Goal: Communication & Community: Answer question/provide support

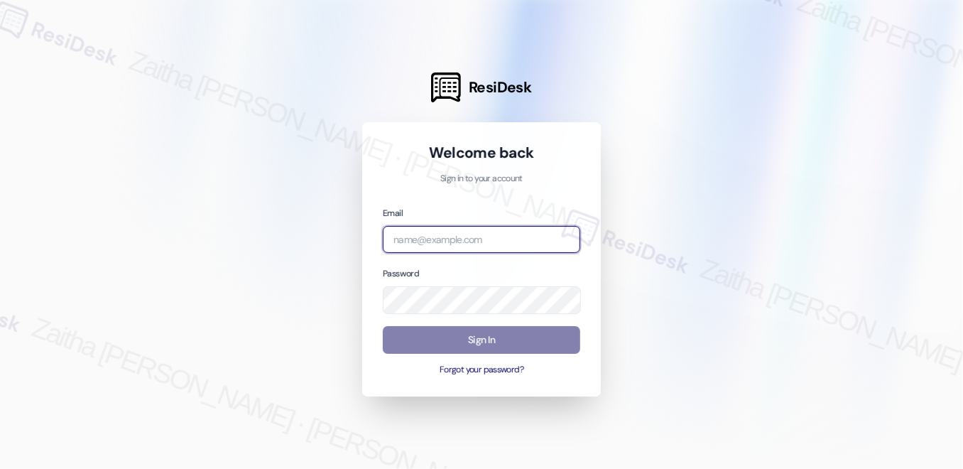
click at [479, 244] on input "email" at bounding box center [481, 240] width 197 height 28
type input "automated-surveys-meridian_management-zaitha.mae.[PERSON_NAME]@meridian_[DOMAIN…"
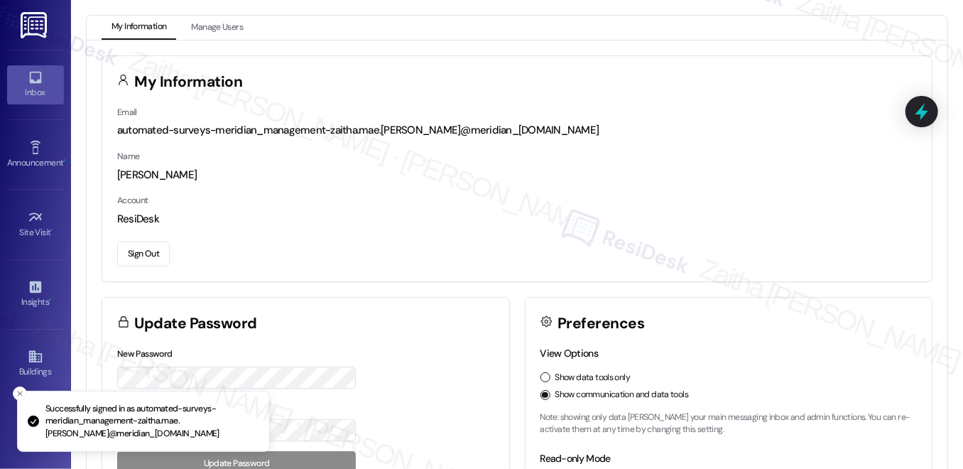
click at [31, 89] on div "Inbox" at bounding box center [35, 92] width 71 height 14
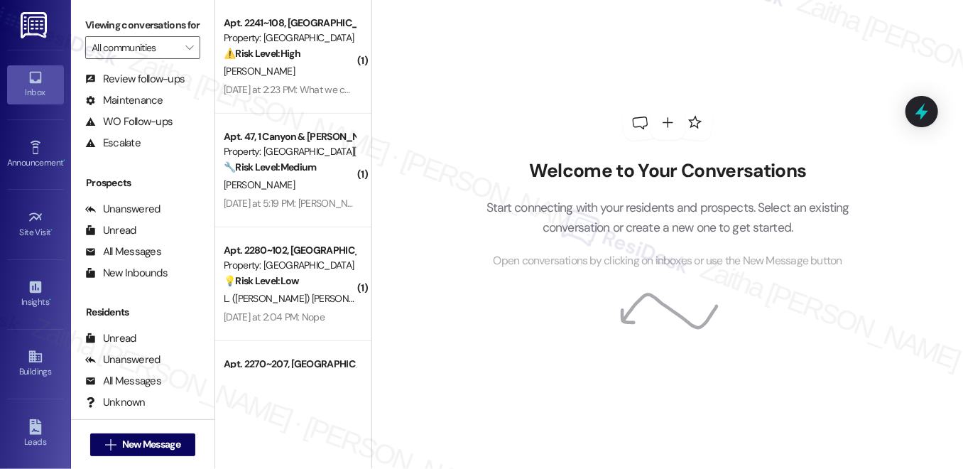
scroll to position [171, 0]
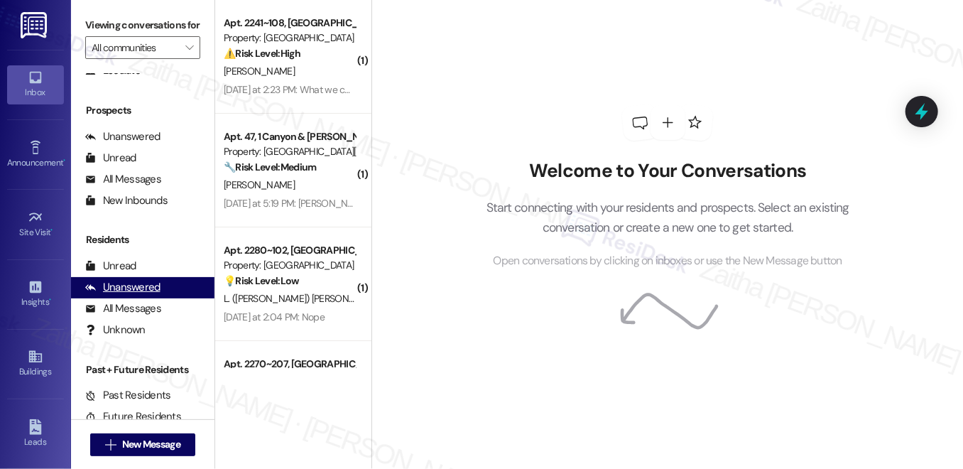
click at [140, 295] on div "Unanswered" at bounding box center [122, 287] width 75 height 15
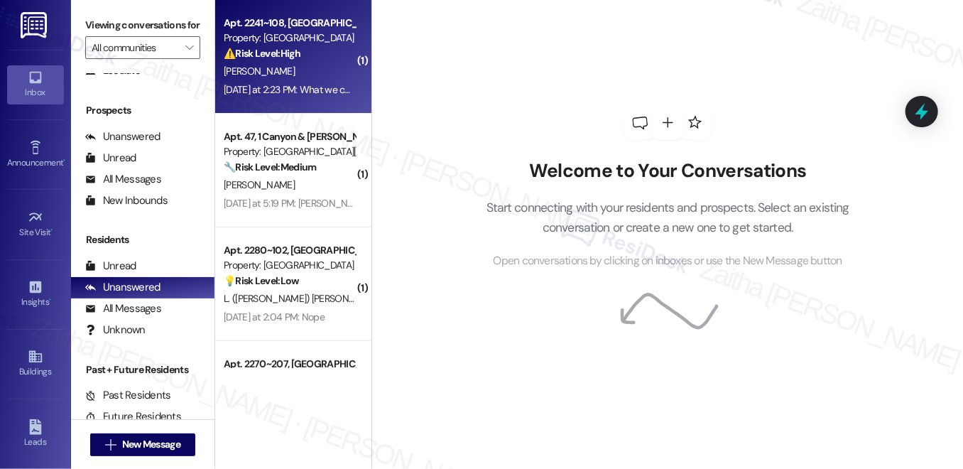
click at [322, 55] on div "⚠️ Risk Level: High The resident is inquiring about a $750 prepaid card promise…" at bounding box center [289, 53] width 131 height 15
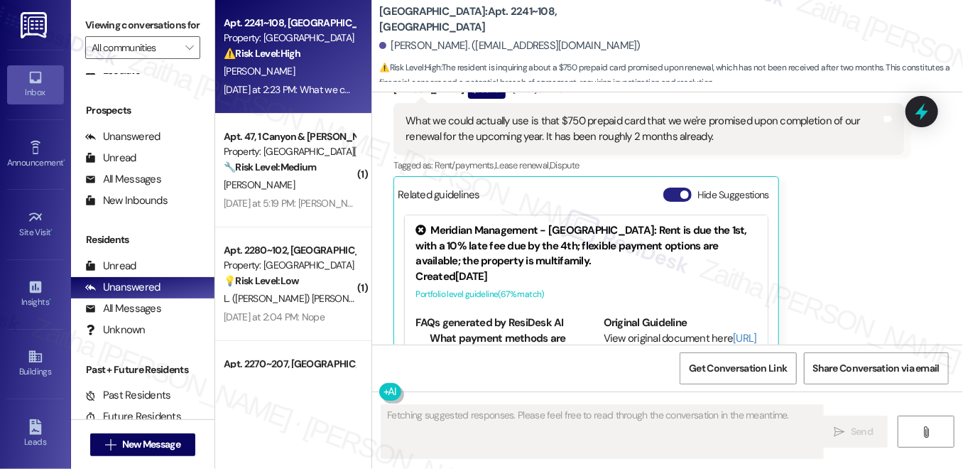
click at [680, 187] on button "Hide Suggestions" at bounding box center [677, 194] width 28 height 14
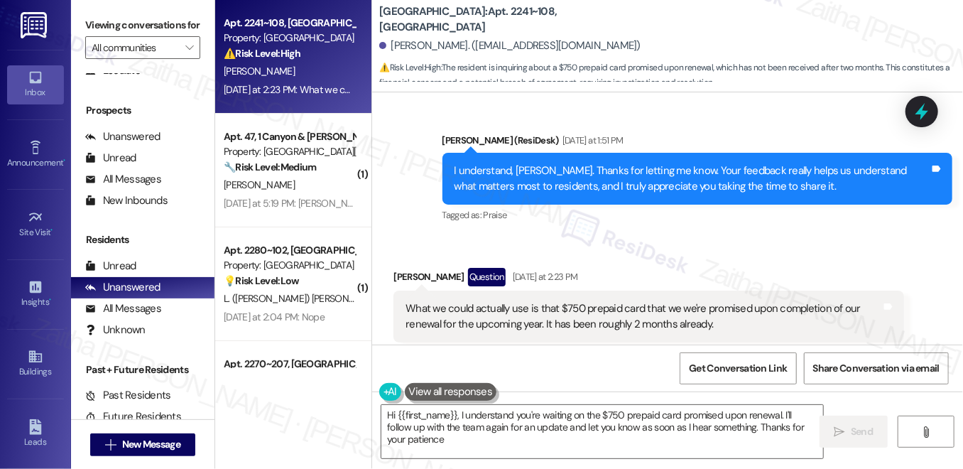
type textarea "Hi {{first_name}}, I understand you're waiting on the $750 prepaid card promise…"
click at [521, 438] on textarea "Hi {{first_name}}, I understand you're waiting on the $750 prepaid card promise…" at bounding box center [602, 431] width 442 height 53
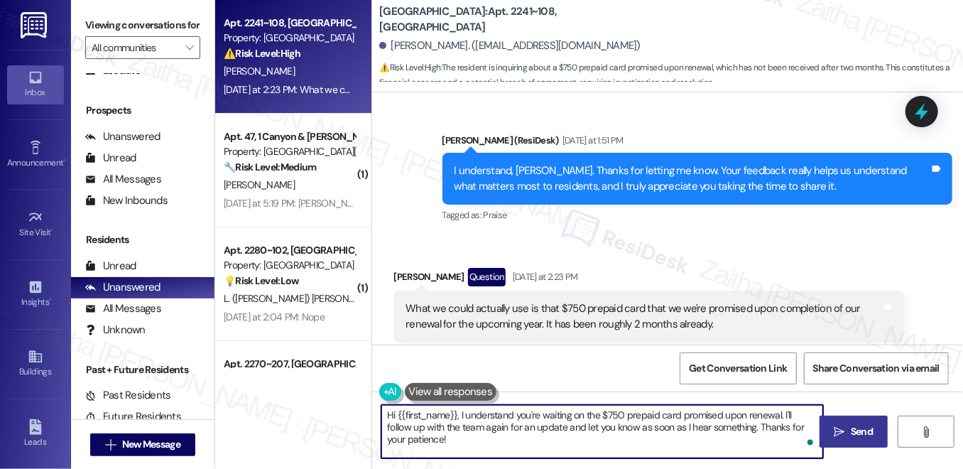
click at [842, 438] on span " Send" at bounding box center [854, 431] width 45 height 15
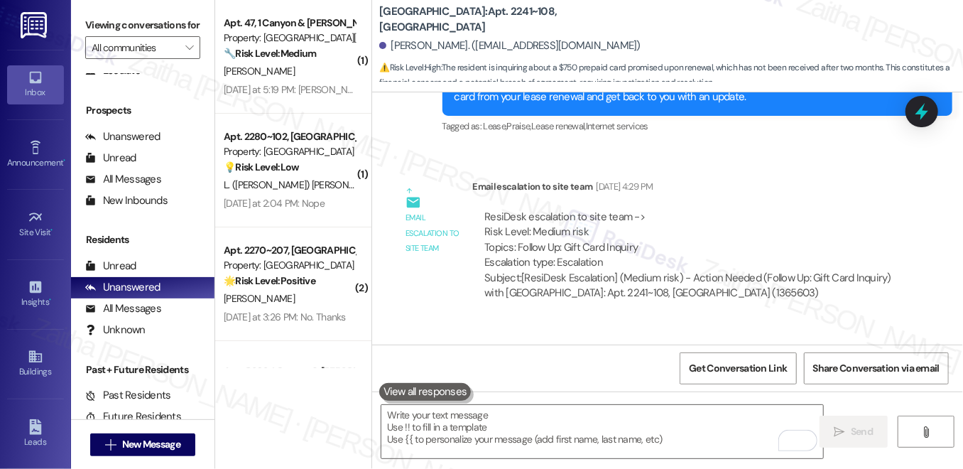
scroll to position [15953, 0]
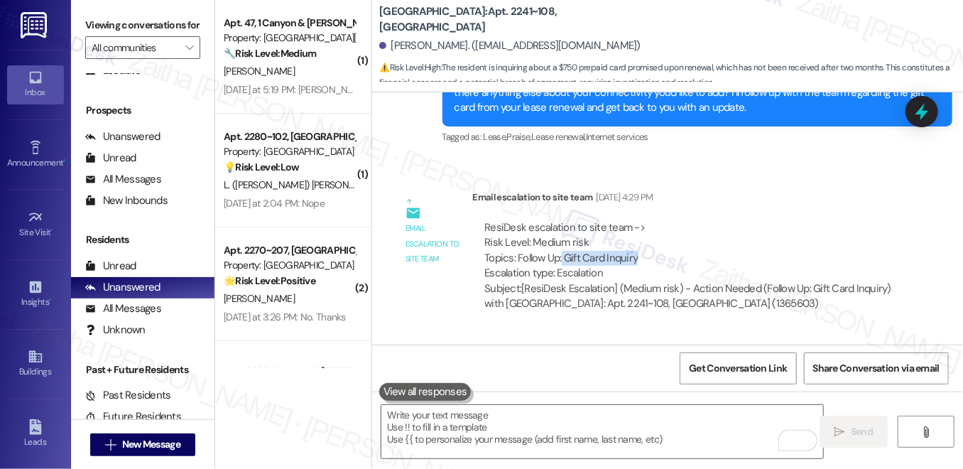
drag, startPoint x: 560, startPoint y: 190, endPoint x: 672, endPoint y: 190, distance: 112.9
click at [672, 220] on div "ResiDesk escalation to site team -> Risk Level: Medium risk Topics: Follow Up: …" at bounding box center [687, 250] width 407 height 61
click at [682, 220] on div "ResiDesk escalation to site team -> Risk Level: Medium risk Topics: Follow Up: …" at bounding box center [687, 250] width 407 height 61
drag, startPoint x: 513, startPoint y: 190, endPoint x: 638, endPoint y: 191, distance: 125.7
click at [638, 220] on div "ResiDesk escalation to site team -> Risk Level: Medium risk Topics: Follow Up: …" at bounding box center [687, 250] width 407 height 61
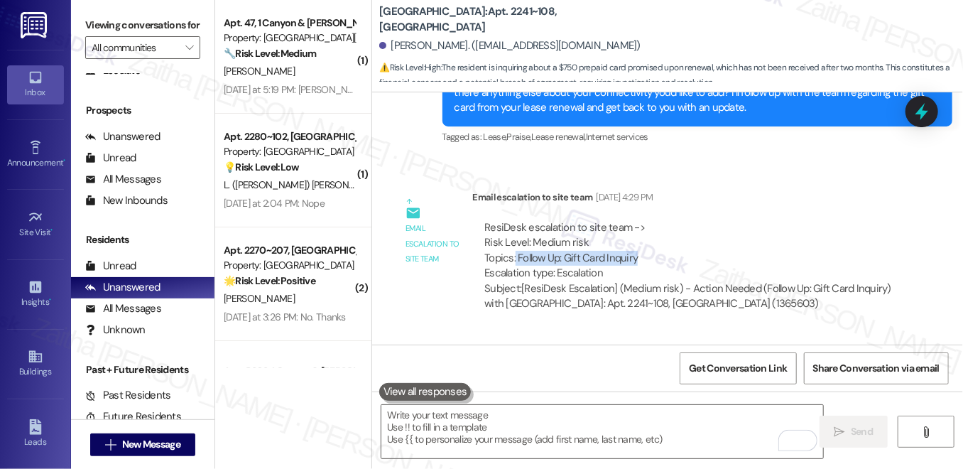
copy div "Follow Up: Gift Card Inquiry"
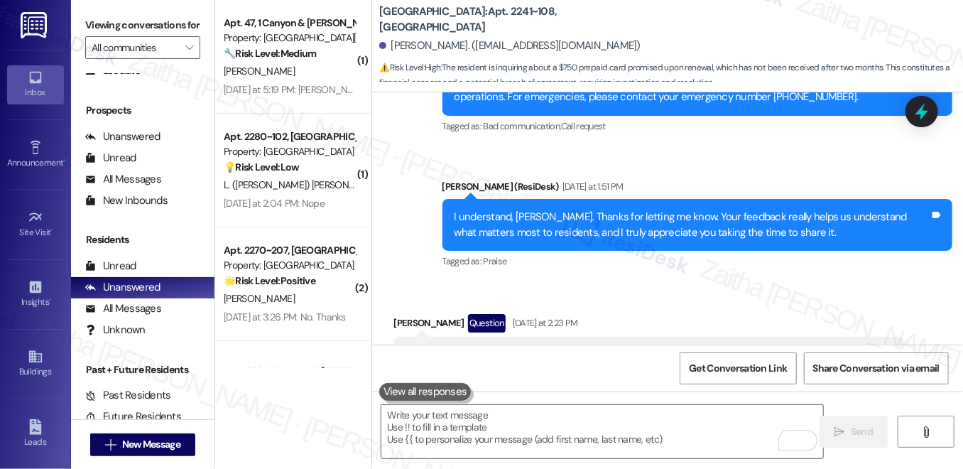
scroll to position [16842, 0]
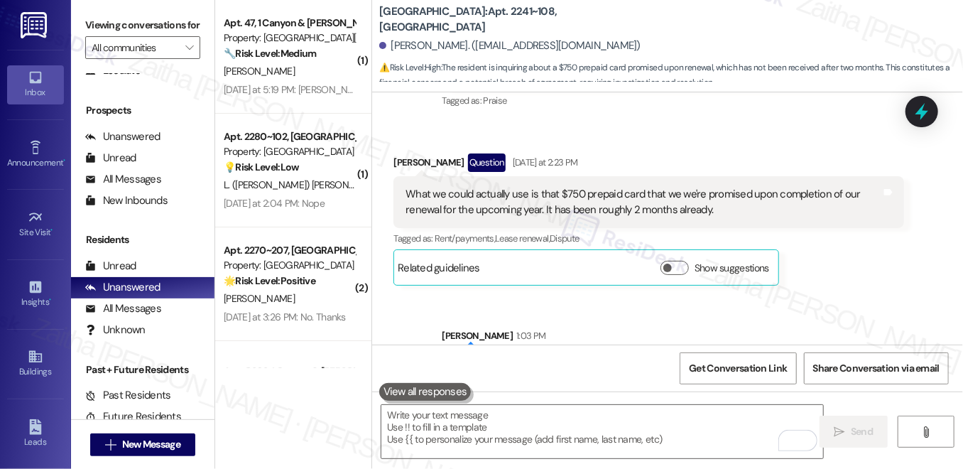
click at [825, 296] on div "Sent via SMS [PERSON_NAME] 1:03 PM Hi [PERSON_NAME], I understand you're waitin…" at bounding box center [667, 360] width 591 height 129
click at [916, 114] on icon at bounding box center [921, 112] width 17 height 22
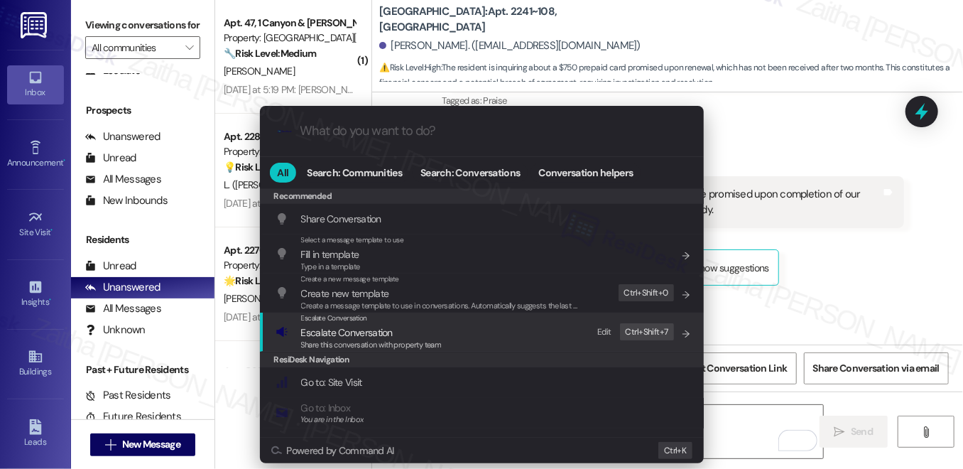
click at [339, 335] on span "Escalate Conversation" at bounding box center [347, 332] width 92 height 13
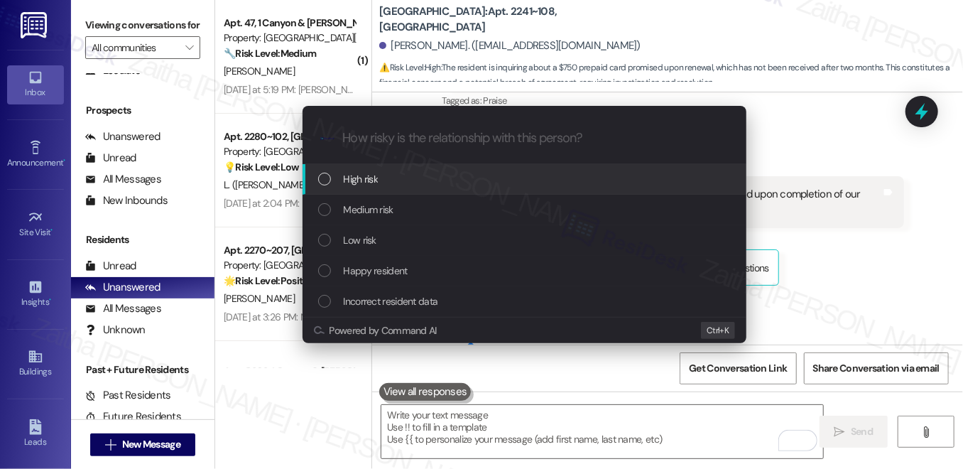
click at [402, 182] on div "High risk" at bounding box center [525, 179] width 415 height 16
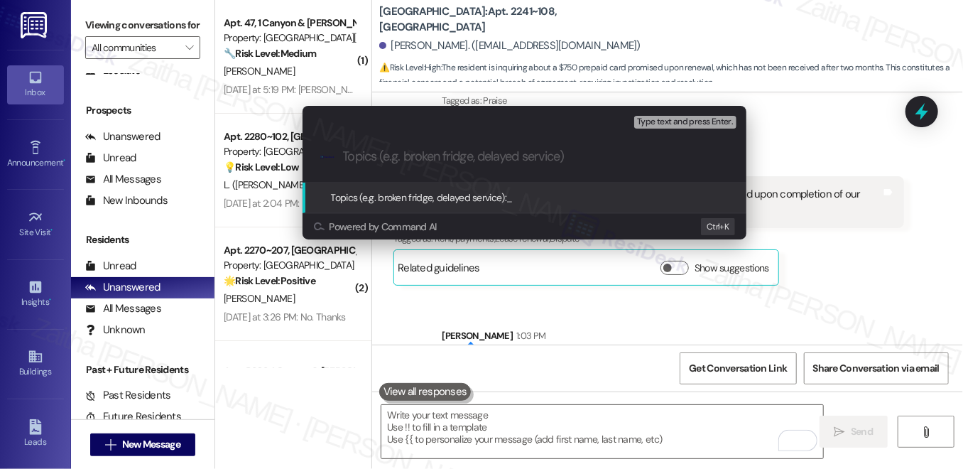
click at [880, 219] on div "Escalate Conversation High risk Topics (e.g. broken fridge, delayed service) An…" at bounding box center [481, 234] width 963 height 469
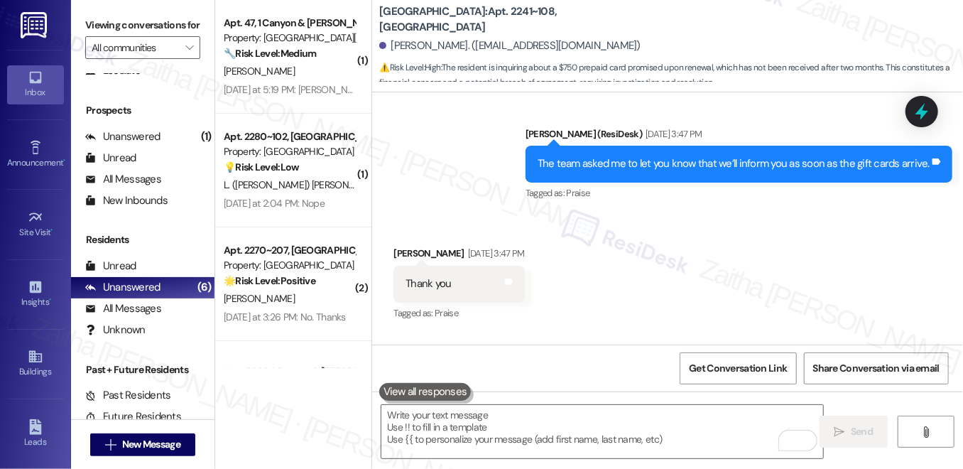
scroll to position [14971, 0]
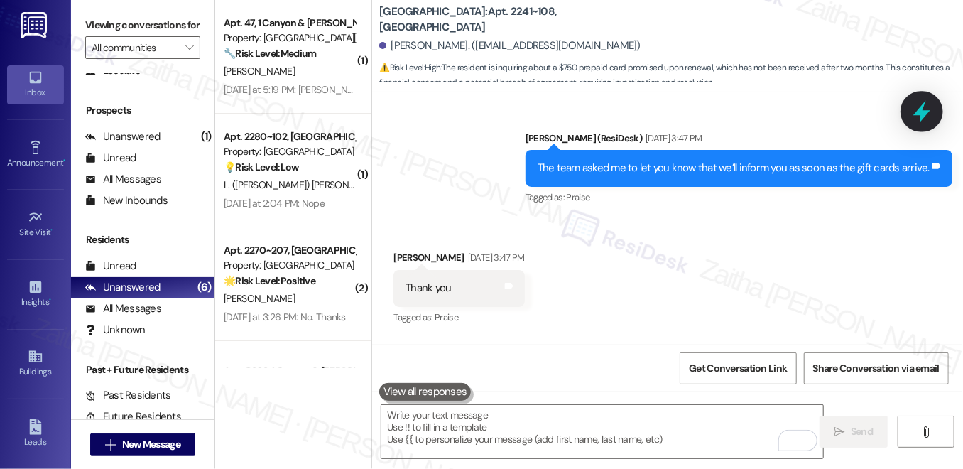
click at [934, 104] on div at bounding box center [921, 111] width 43 height 40
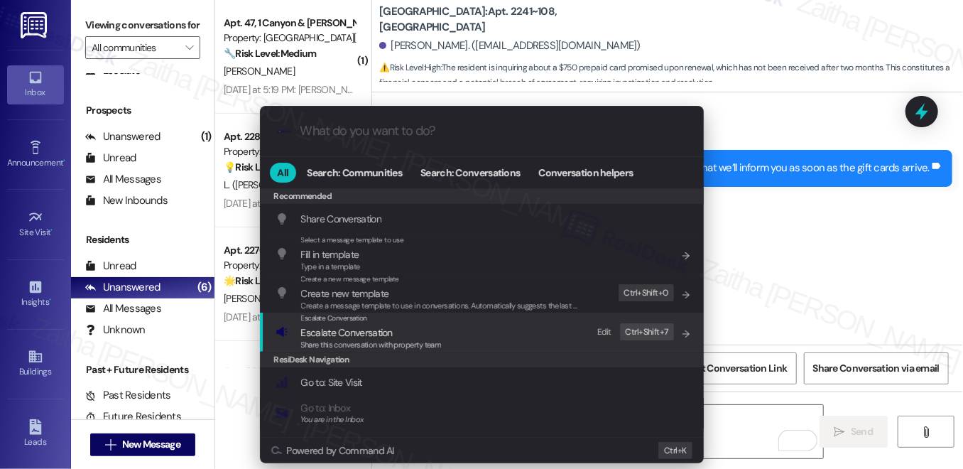
click at [373, 332] on span "Escalate Conversation" at bounding box center [347, 332] width 92 height 13
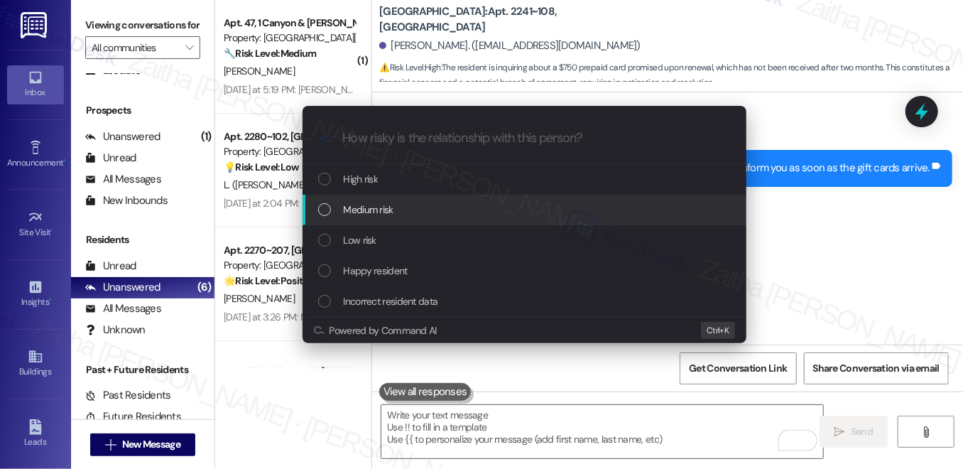
click at [403, 216] on div "Medium risk" at bounding box center [525, 210] width 415 height 16
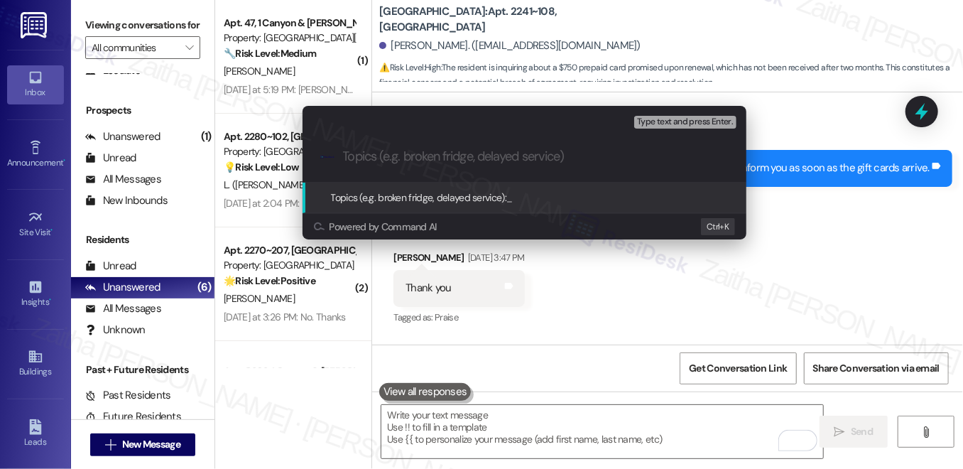
paste input "Follow Up: Gift Card Inquiry"
type input "Follow Up: Gift Card Inquiry"
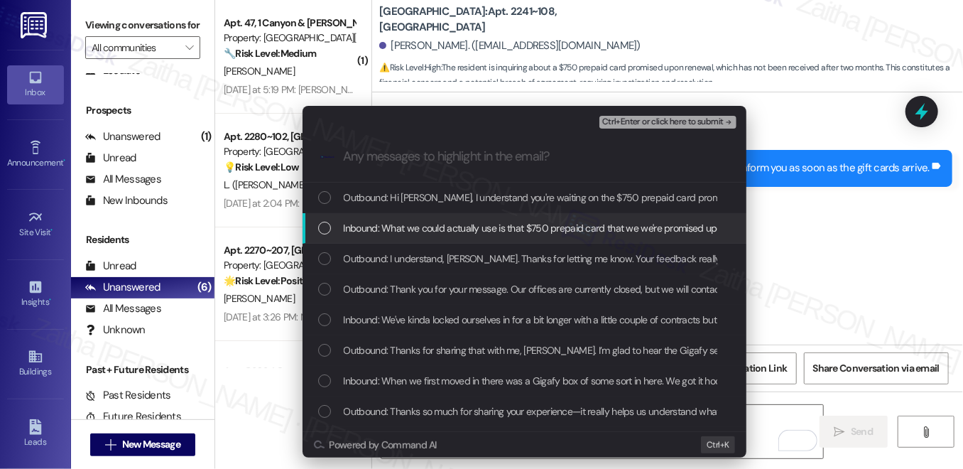
click at [420, 233] on span "Inbound: What we could actually use is that $750 prepaid card that we we're pro…" at bounding box center [716, 228] width 745 height 16
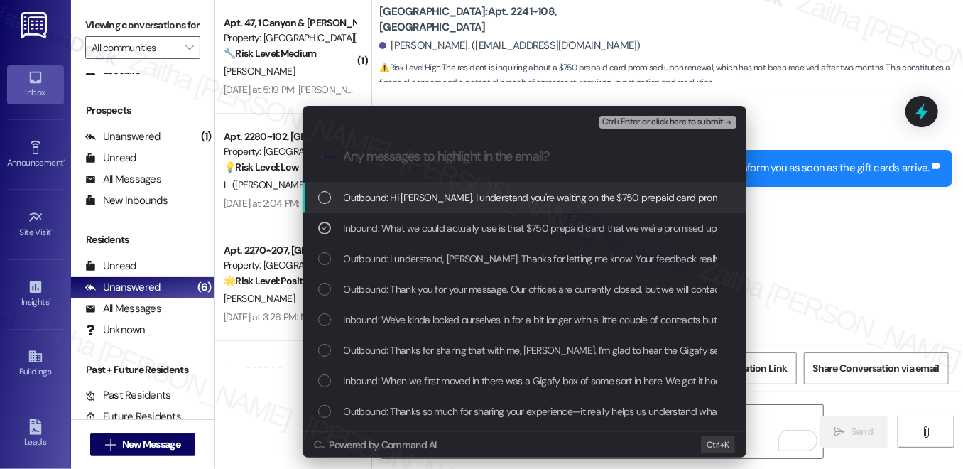
click at [691, 123] on span "Ctrl+Enter or click here to submit" at bounding box center [662, 122] width 121 height 10
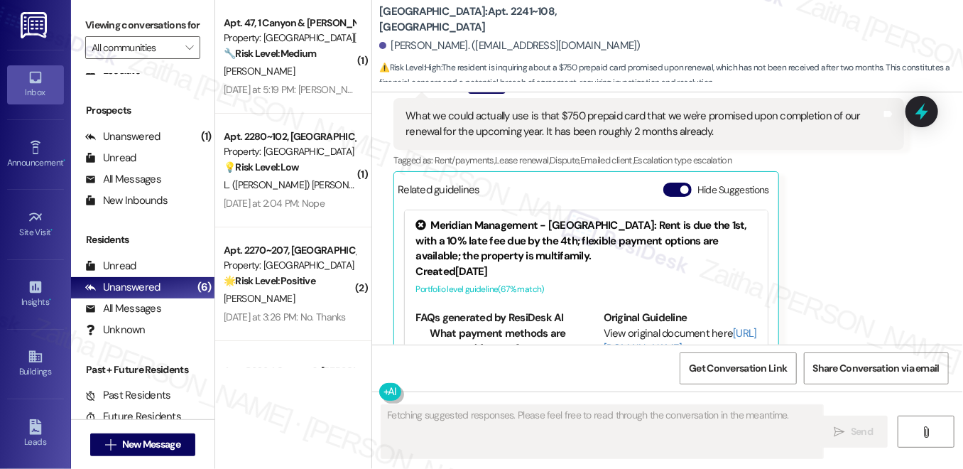
scroll to position [16916, 0]
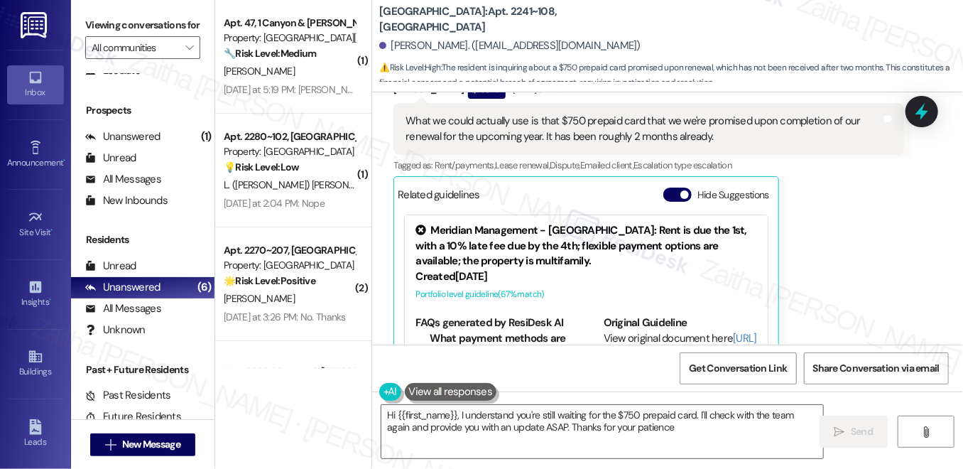
type textarea "Hi {{first_name}}, I understand you're still waiting for the $750 prepaid card.…"
click at [671, 187] on button "Hide Suggestions" at bounding box center [677, 194] width 28 height 14
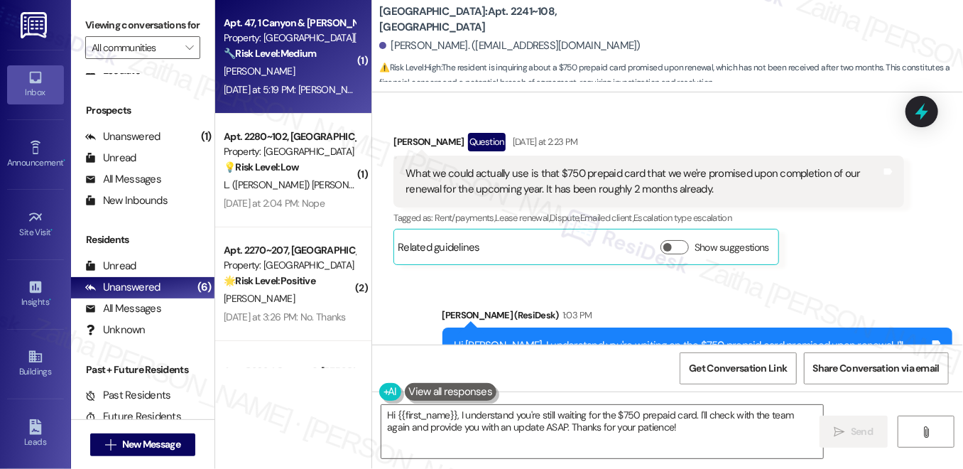
click at [323, 76] on div "[PERSON_NAME]" at bounding box center [289, 71] width 134 height 18
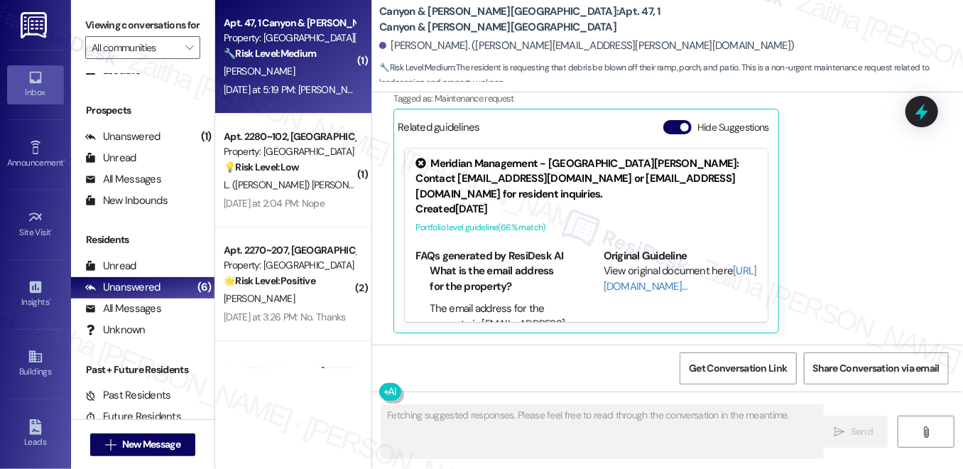
scroll to position [5109, 0]
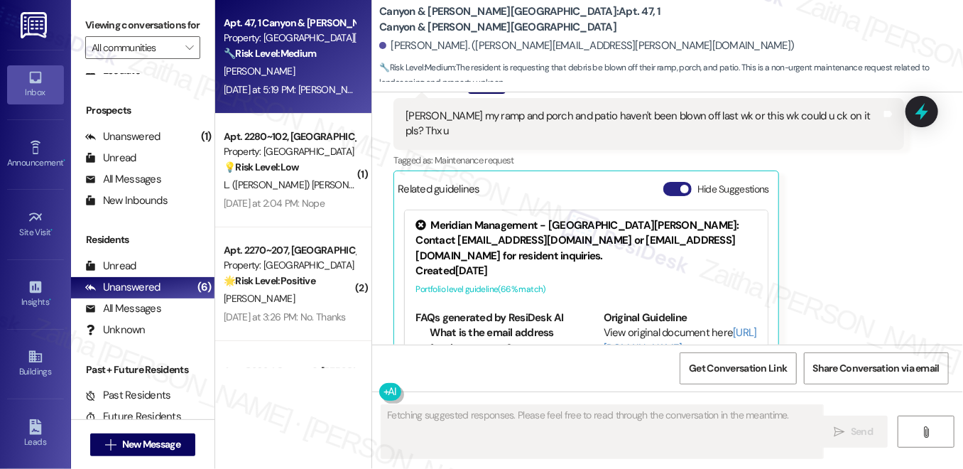
click at [674, 182] on button "Hide Suggestions" at bounding box center [677, 189] width 28 height 14
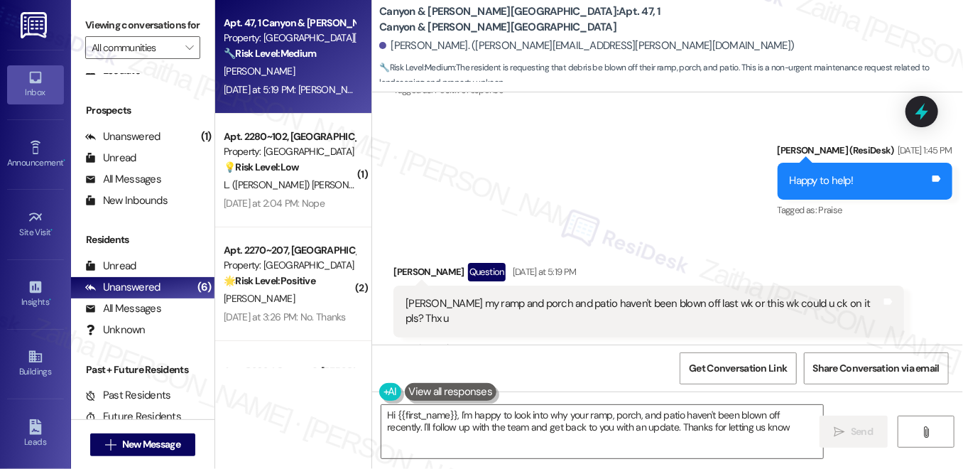
type textarea "Hi {{first_name}}, I'm happy to look into why your ramp, porch, and patio haven…"
click at [906, 119] on div at bounding box center [921, 111] width 33 height 31
click at [912, 116] on icon at bounding box center [922, 111] width 24 height 24
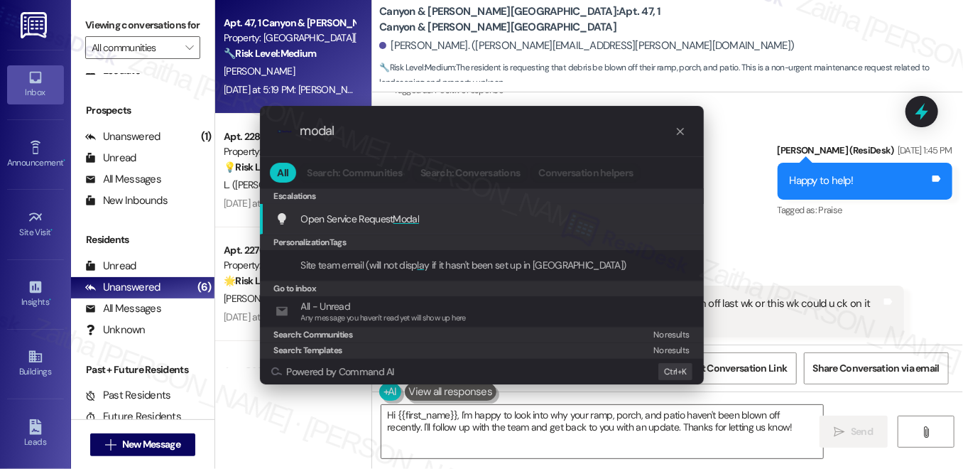
type input "modal"
click at [412, 224] on span "Open Service Request Modal" at bounding box center [360, 219] width 119 height 16
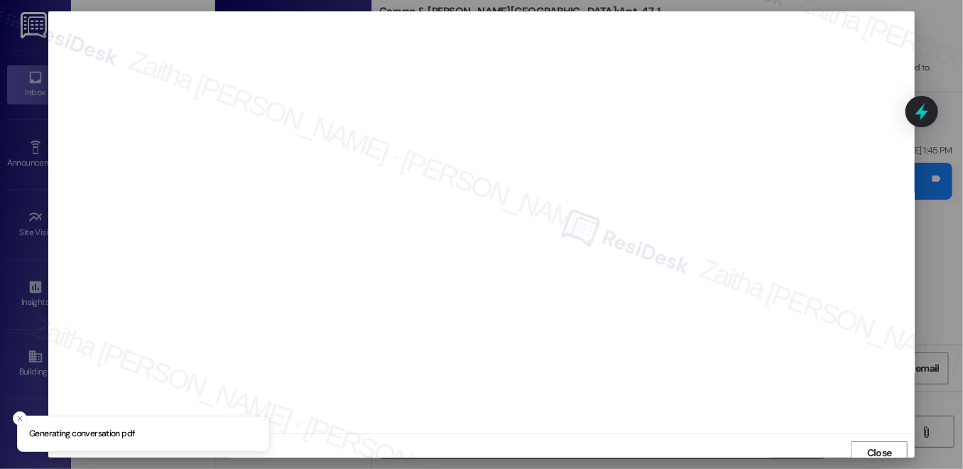
scroll to position [6, 0]
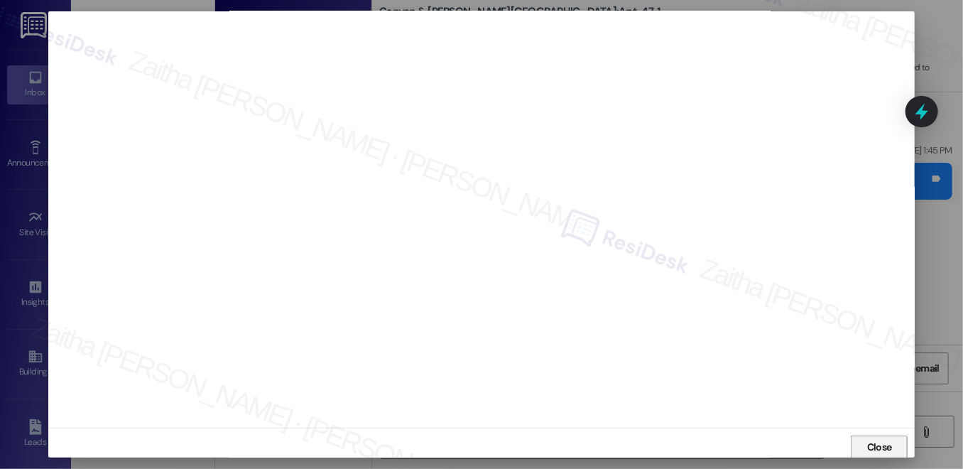
click at [871, 442] on span "Close" at bounding box center [879, 447] width 25 height 15
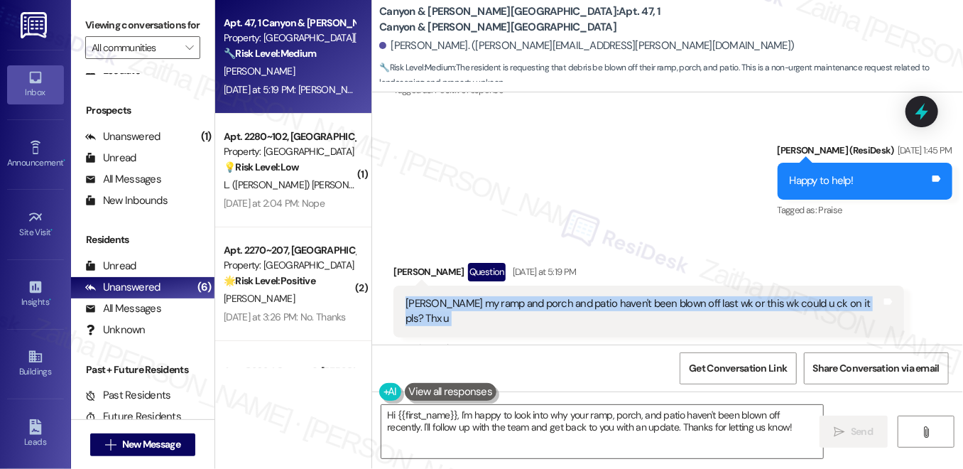
drag, startPoint x: 396, startPoint y: 256, endPoint x: 869, endPoint y: 262, distance: 473.7
click at [869, 285] on div "[PERSON_NAME] my ramp and porch and patio haven't been blown off last wk or thi…" at bounding box center [648, 311] width 510 height 52
copy div "[PERSON_NAME] my ramp and porch and patio haven't been blown off last wk or thi…"
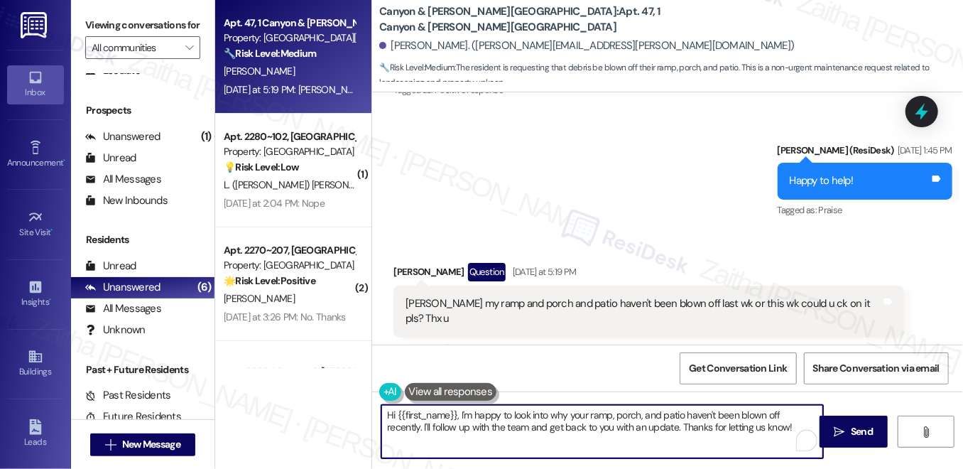
drag, startPoint x: 382, startPoint y: 413, endPoint x: 774, endPoint y: 428, distance: 392.3
click at [774, 428] on textarea "Hi {{first_name}}, I'm happy to look into why your ramp, porch, and patio haven…" at bounding box center [602, 431] width 442 height 53
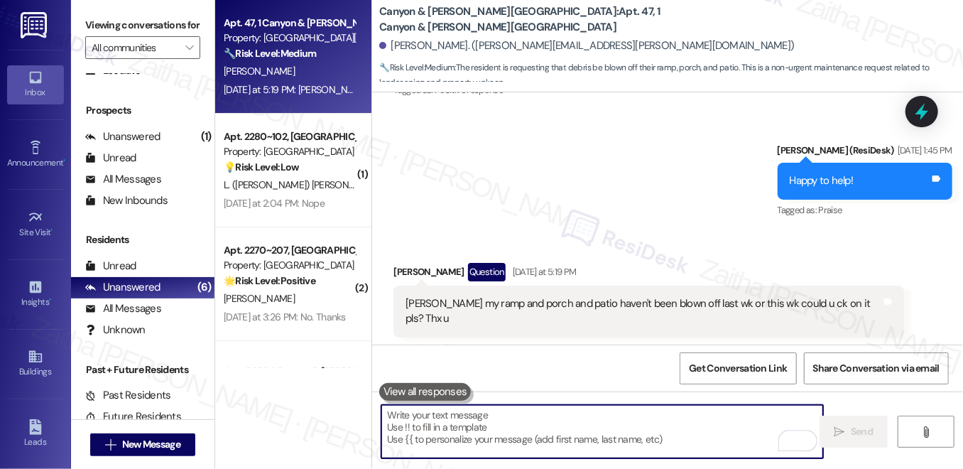
paste textarea "Thanks for letting me know, [PERSON_NAME]. I’ll check on this for you—do you ha…"
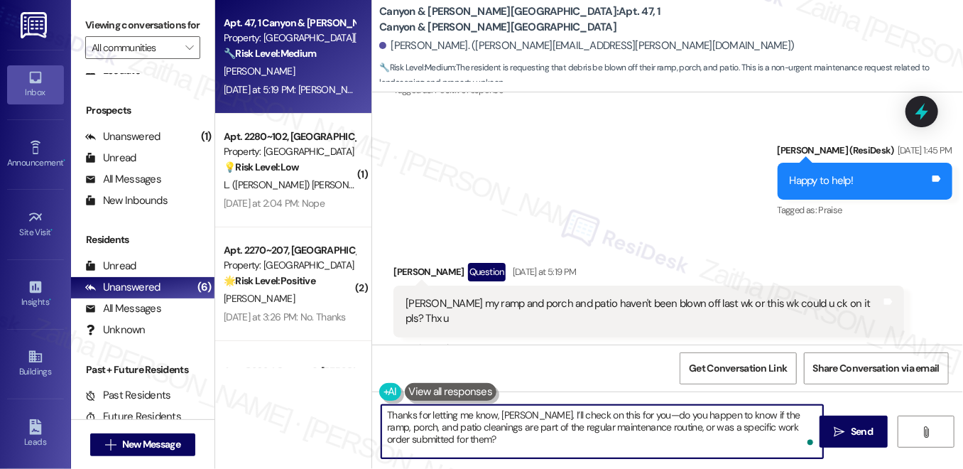
click at [401, 263] on div "[PERSON_NAME] Question [DATE] at 5:19 PM" at bounding box center [648, 274] width 510 height 23
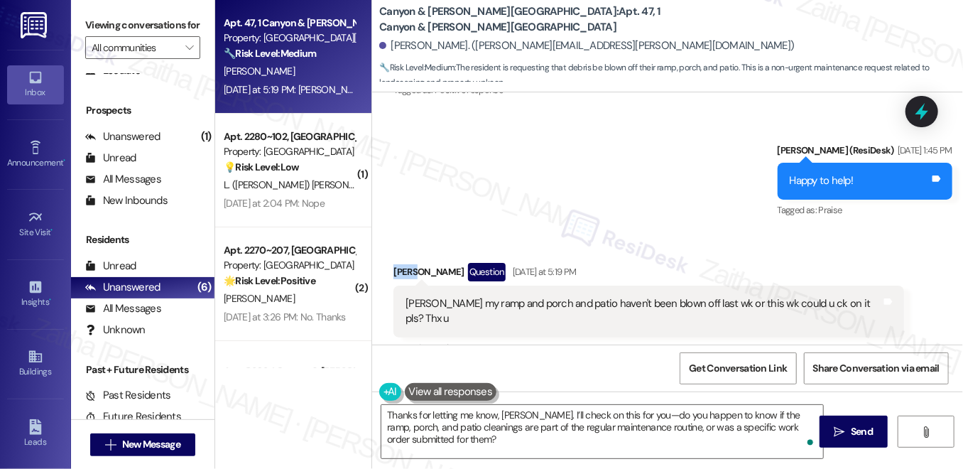
click at [401, 263] on div "[PERSON_NAME] Question [DATE] at 5:19 PM" at bounding box center [648, 274] width 510 height 23
copy div "[PERSON_NAME]"
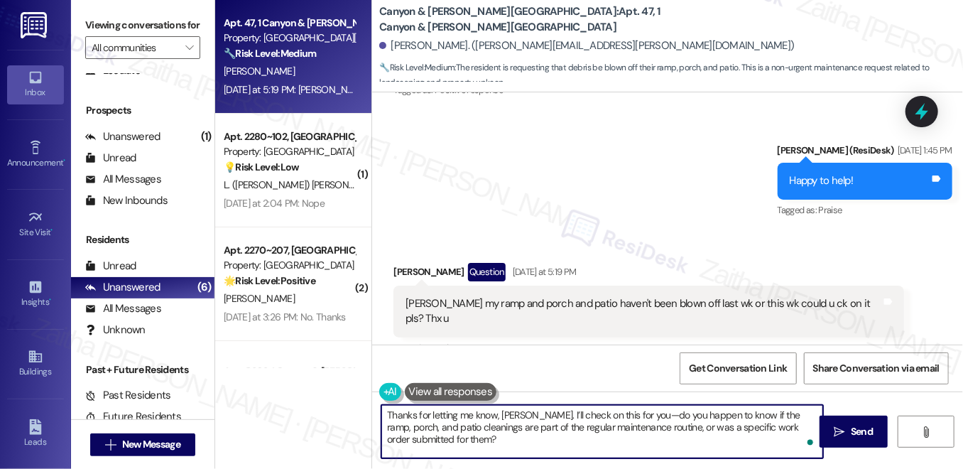
click at [508, 415] on textarea "Thanks for letting me know, [PERSON_NAME]. I’ll check on this for you—do you ha…" at bounding box center [602, 431] width 442 height 53
paste textarea "[PERSON_NAME]"
click at [631, 414] on textarea "Thanks for letting me know, [PERSON_NAME]. I’ll check on this for you—do you ha…" at bounding box center [602, 431] width 442 height 53
type textarea "Thanks for letting me know, [PERSON_NAME]. I’ll check on this for you. Do you h…"
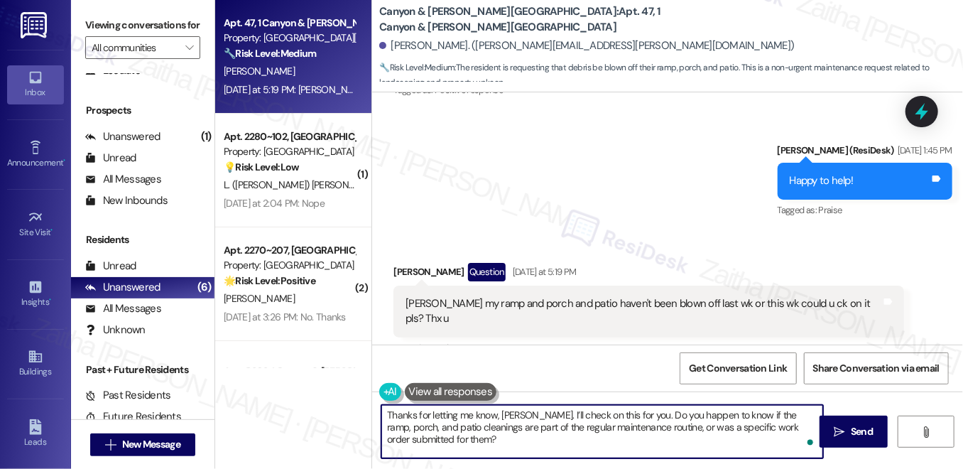
click at [672, 369] on button "Show suggestions" at bounding box center [674, 376] width 28 height 14
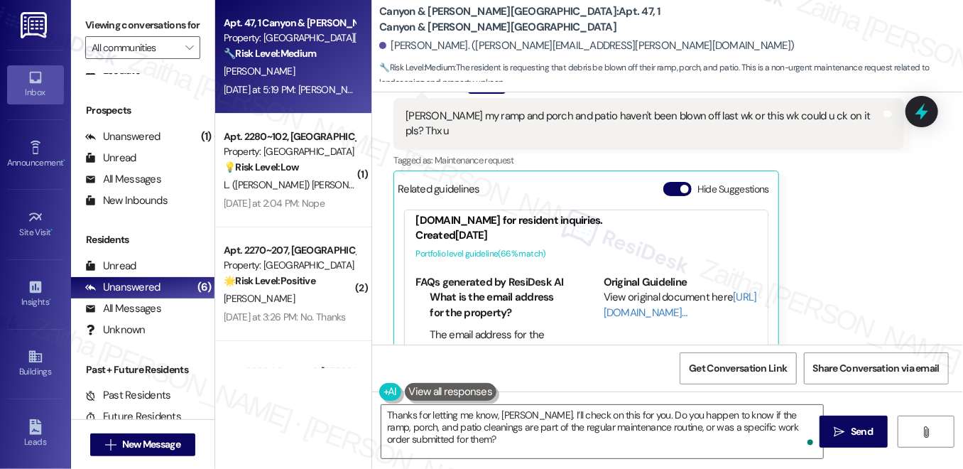
scroll to position [36, 0]
click at [664, 182] on button "Hide Suggestions" at bounding box center [677, 189] width 28 height 14
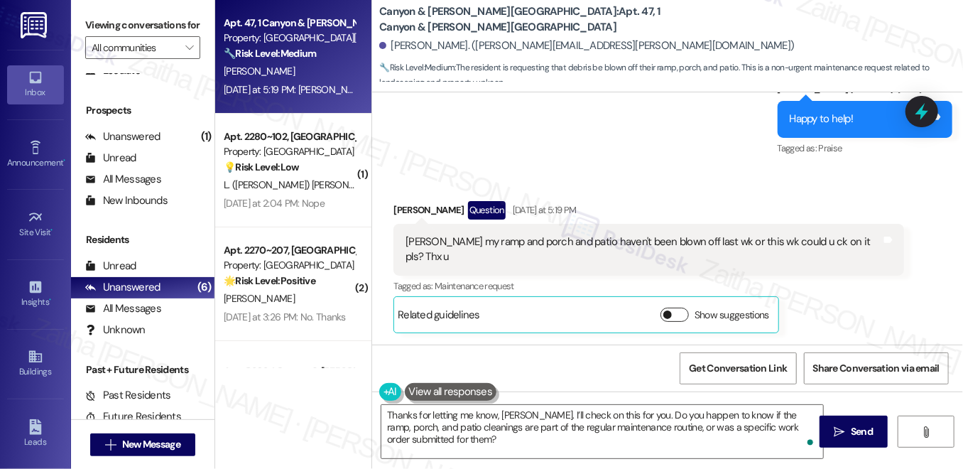
scroll to position [4921, 0]
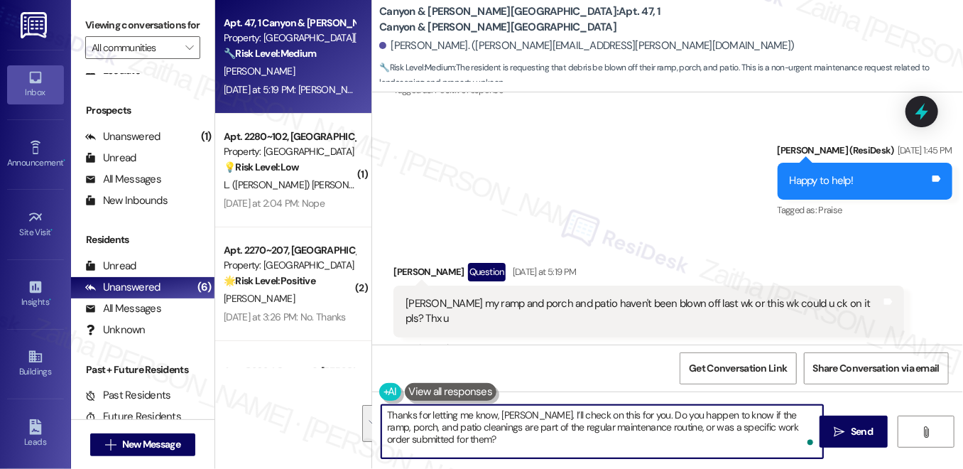
drag, startPoint x: 386, startPoint y: 413, endPoint x: 457, endPoint y: 453, distance: 81.4
click at [457, 453] on textarea "Thanks for letting me know, [PERSON_NAME]. I’ll check on this for you. Do you h…" at bounding box center [602, 431] width 442 height 53
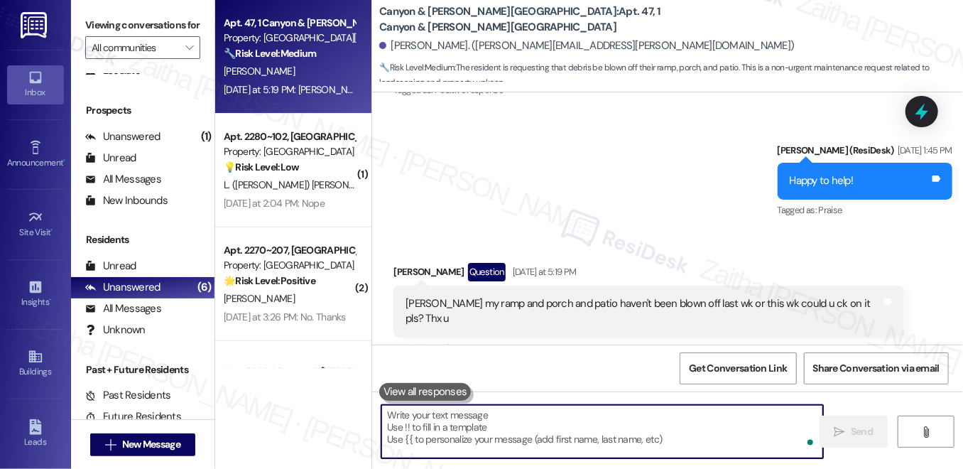
paste textarea "Thanks for letting me know, [PERSON_NAME]. I’ll follow up with the team about y…"
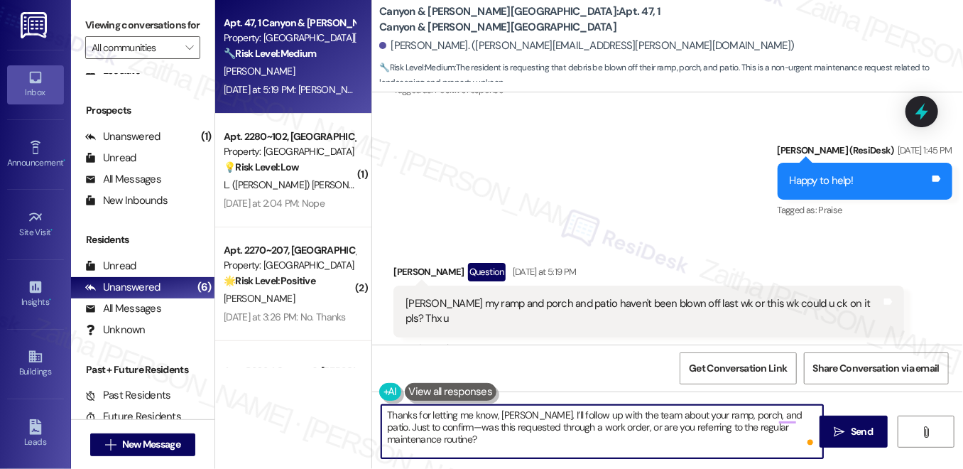
click at [405, 263] on div "[PERSON_NAME] Question [DATE] at 5:19 PM" at bounding box center [648, 274] width 510 height 23
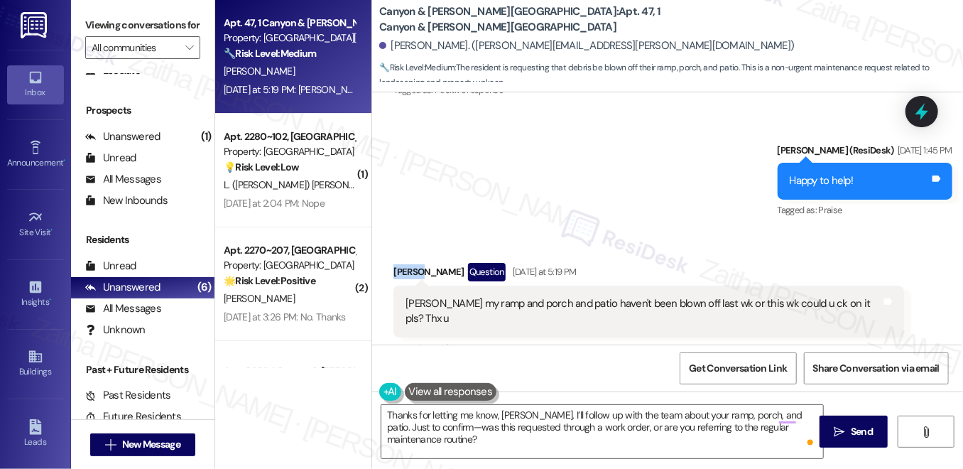
click at [405, 263] on div "[PERSON_NAME] Question [DATE] at 5:19 PM" at bounding box center [648, 274] width 510 height 23
copy div "[PERSON_NAME]"
click at [508, 408] on textarea "Thanks for letting me know, [PERSON_NAME]. I’ll follow up with the team about y…" at bounding box center [602, 431] width 442 height 53
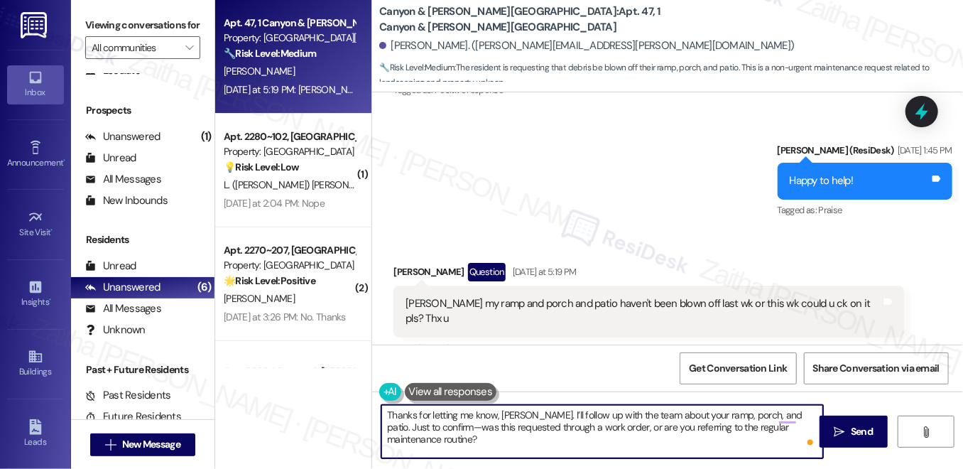
click at [508, 408] on textarea "Thanks for letting me know, [PERSON_NAME]. I’ll follow up with the team about y…" at bounding box center [602, 431] width 442 height 53
paste textarea "[PERSON_NAME]"
click at [424, 426] on textarea "Thanks for letting me know, [PERSON_NAME]. I’ll follow up with the team about y…" at bounding box center [602, 431] width 442 height 53
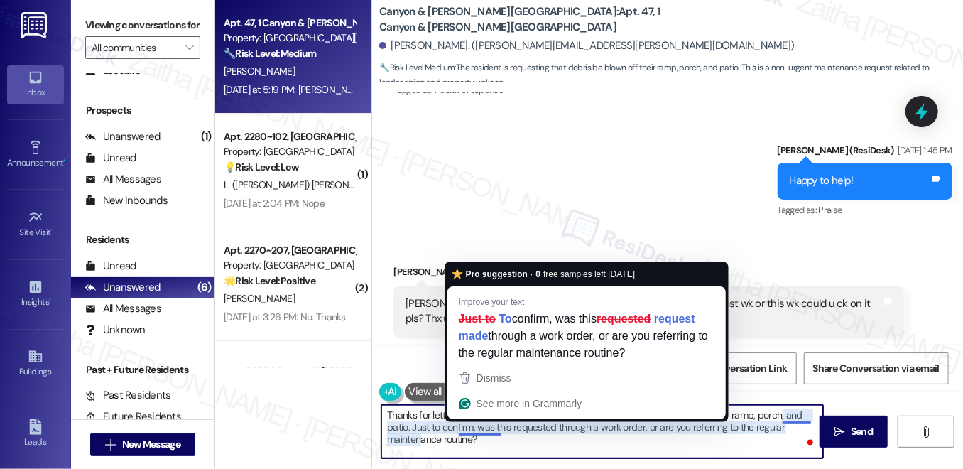
drag, startPoint x: 480, startPoint y: 428, endPoint x: 486, endPoint y: 420, distance: 10.2
click at [481, 428] on textarea "Thanks for letting me know, [PERSON_NAME]. I’ll follow up with the team about y…" at bounding box center [602, 431] width 442 height 53
click at [469, 433] on textarea "Thanks for letting me know, [PERSON_NAME]. I’ll follow up with the team about y…" at bounding box center [602, 431] width 442 height 53
click at [712, 388] on button "Dismiss" at bounding box center [586, 378] width 273 height 26
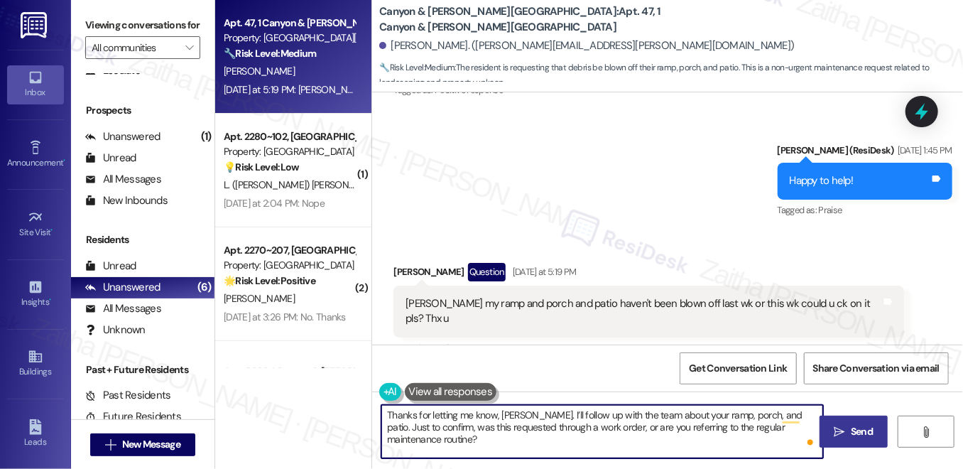
type textarea "Thanks for letting me know, [PERSON_NAME]. I’ll follow up with the team about y…"
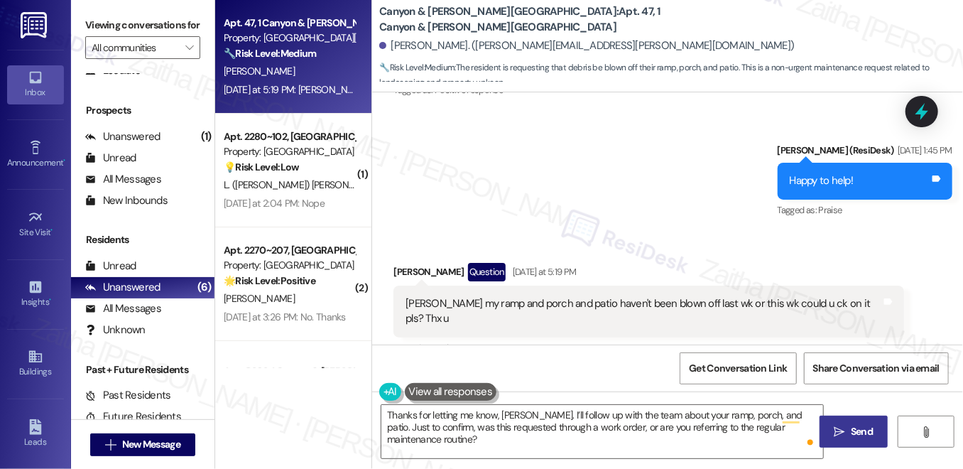
click at [838, 432] on icon "" at bounding box center [839, 431] width 11 height 11
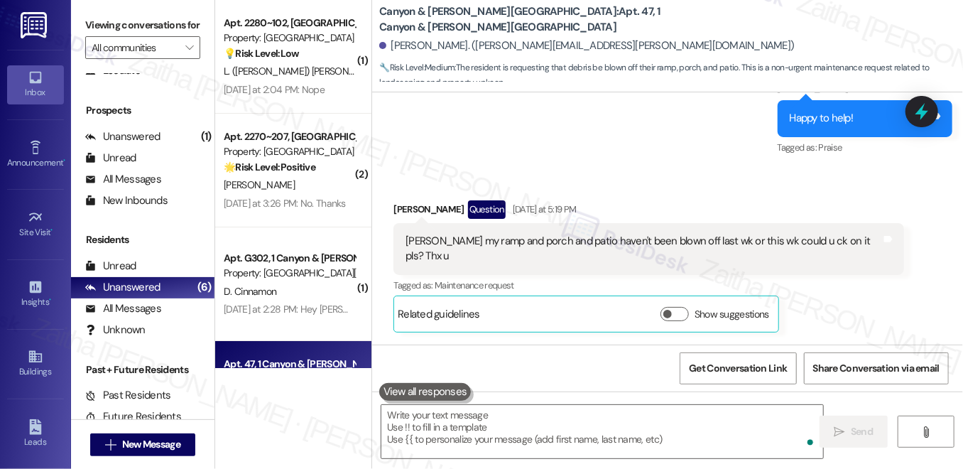
scroll to position [5035, 0]
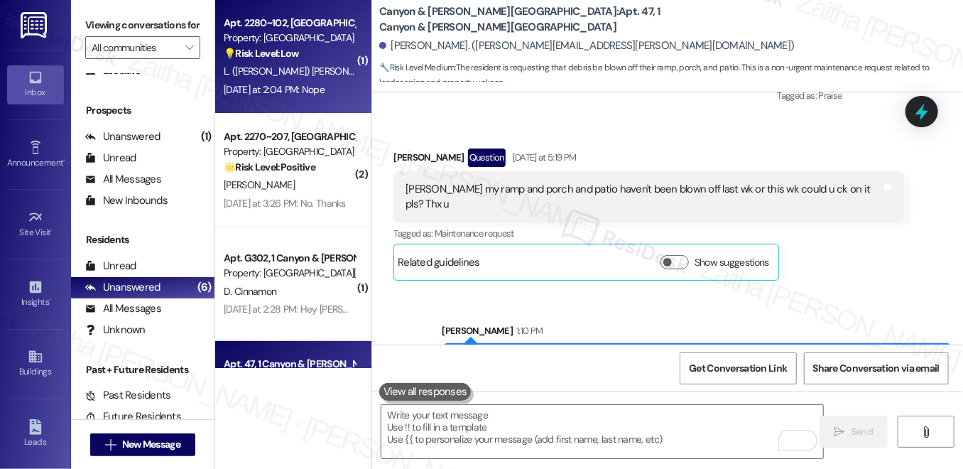
click at [334, 61] on div "Apt. 2280~[GEOGRAPHIC_DATA] Property: [GEOGRAPHIC_DATA] 💡 Risk Level: Low This …" at bounding box center [289, 38] width 134 height 48
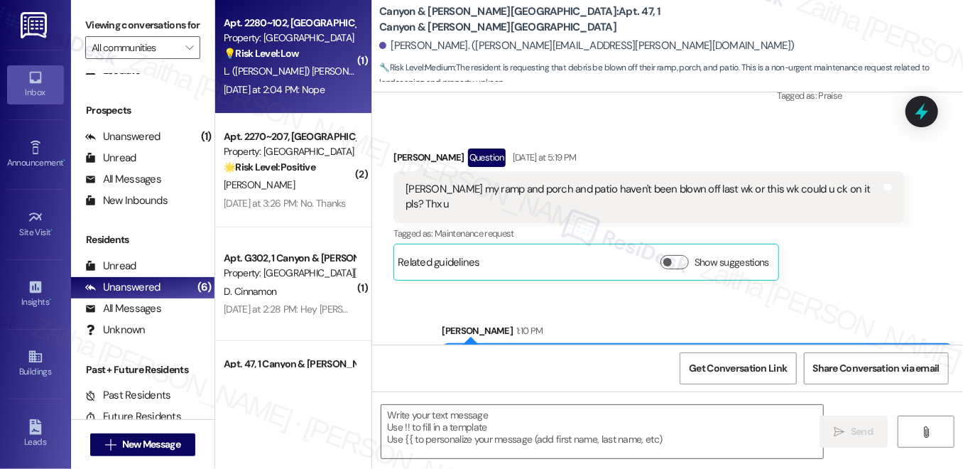
type textarea "Fetching suggested responses. Please feel free to read through the conversation…"
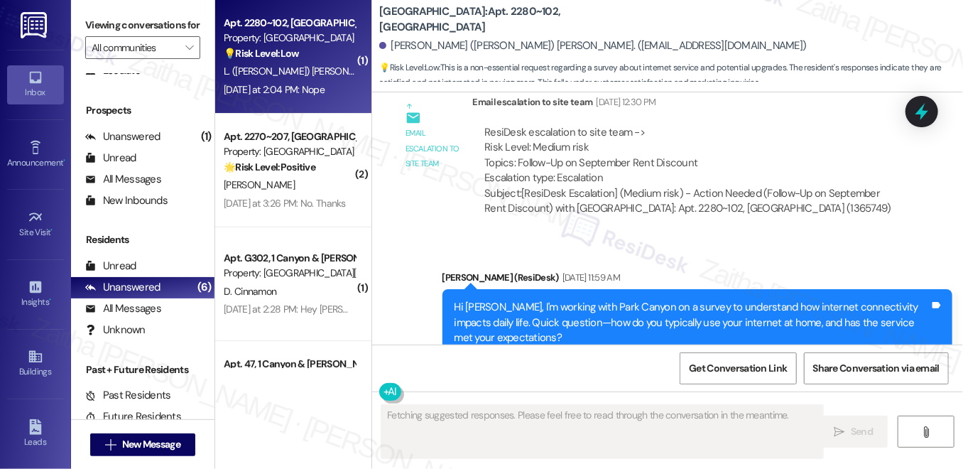
scroll to position [7193, 0]
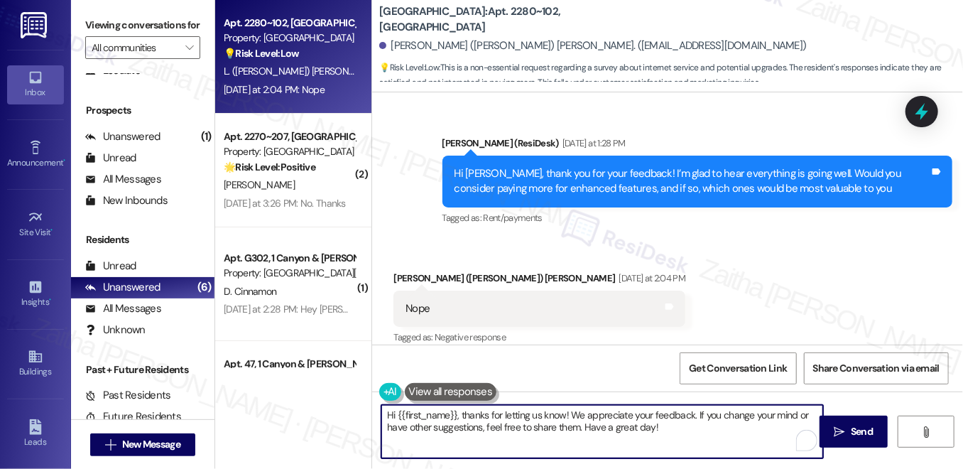
click at [676, 431] on textarea "Hi {{first_name}}, thanks for letting us know! We appreciate your feedback. If …" at bounding box center [602, 431] width 442 height 53
drag, startPoint x: 459, startPoint y: 414, endPoint x: 689, endPoint y: 413, distance: 229.4
click at [689, 413] on textarea "Hi {{first_name}}, thanks for letting us know! We appreciate your feedback. If …" at bounding box center [602, 431] width 442 height 53
paste textarea "Thanks so much for sharing your experience—it really helps us understand what m…"
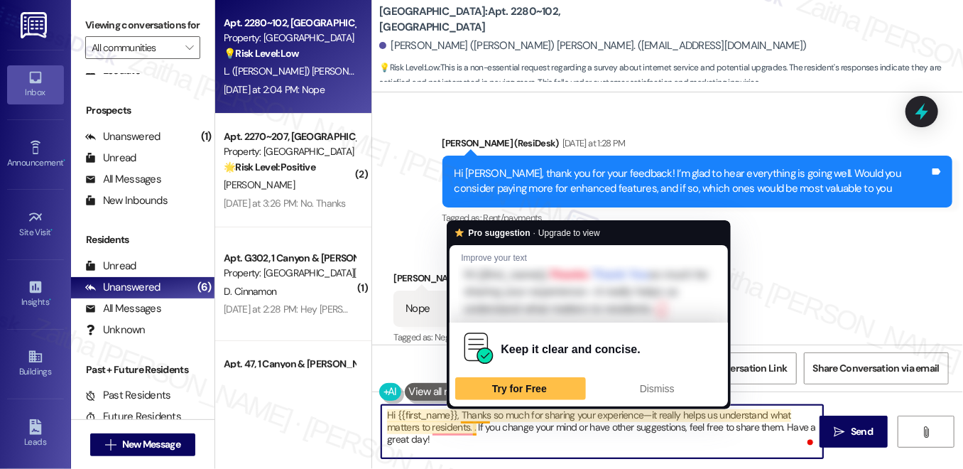
click at [464, 410] on textarea "Hi {{first_name}}, Thanks so much for sharing your experience—it really helps u…" at bounding box center [602, 431] width 442 height 53
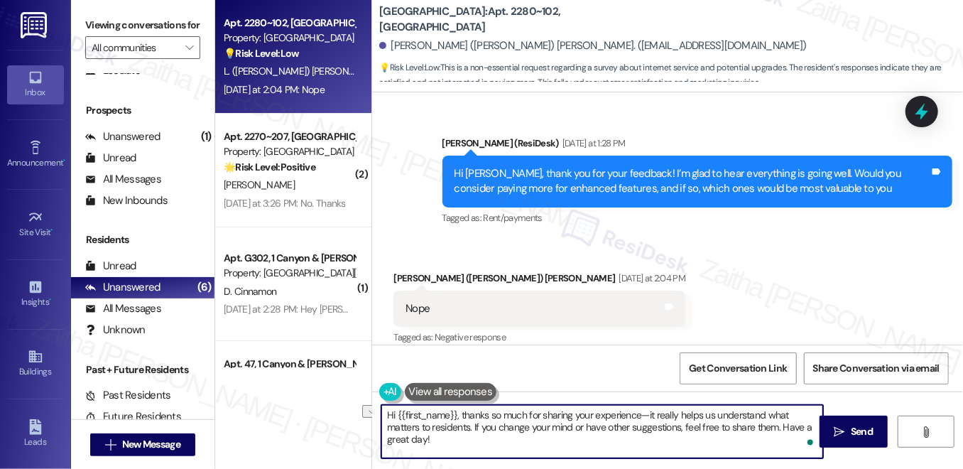
drag, startPoint x: 496, startPoint y: 425, endPoint x: 579, endPoint y: 423, distance: 83.1
click at [579, 423] on textarea "Hi {{first_name}}, thanks so much for sharing your experience—it really helps u…" at bounding box center [602, 431] width 442 height 53
type textarea "Hi {{first_name}}, thanks so much for sharing your experience—it really helps u…"
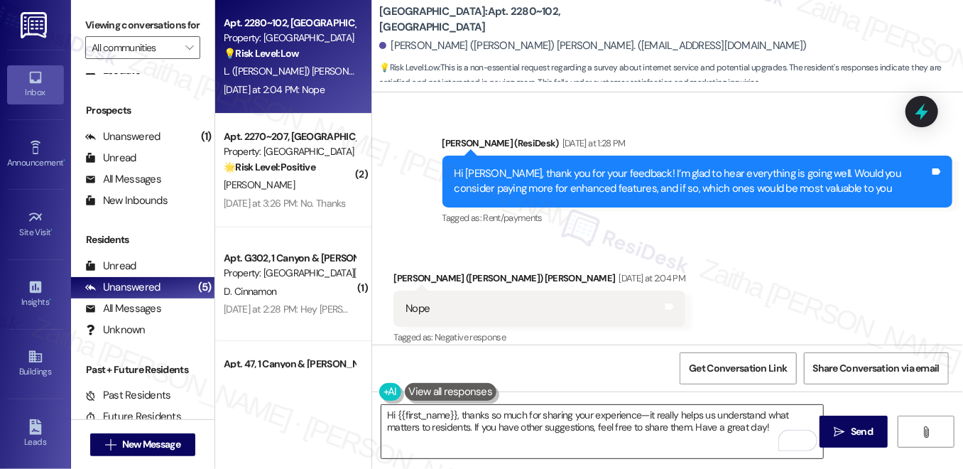
drag, startPoint x: 851, startPoint y: 431, endPoint x: 785, endPoint y: 410, distance: 69.4
click at [851, 431] on span "Send" at bounding box center [862, 431] width 22 height 15
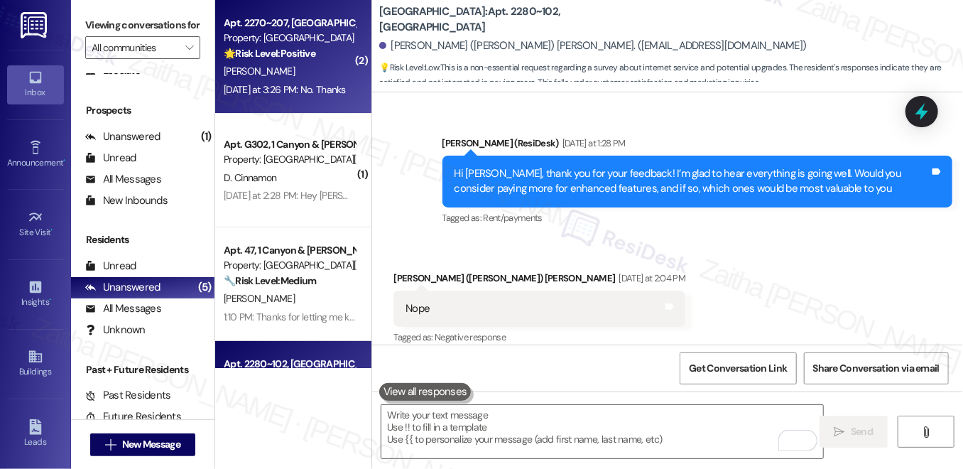
click at [325, 72] on div "[PERSON_NAME]" at bounding box center [289, 71] width 134 height 18
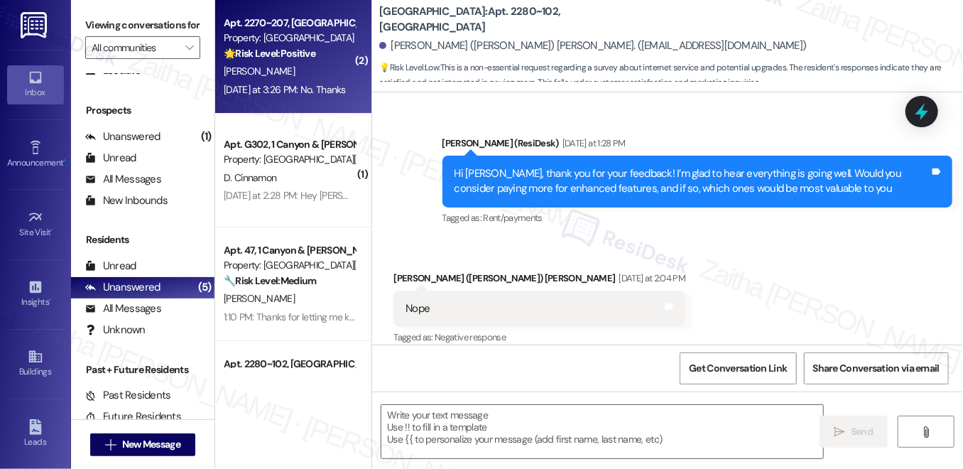
type textarea "Fetching suggested responses. Please feel free to read through the conversation…"
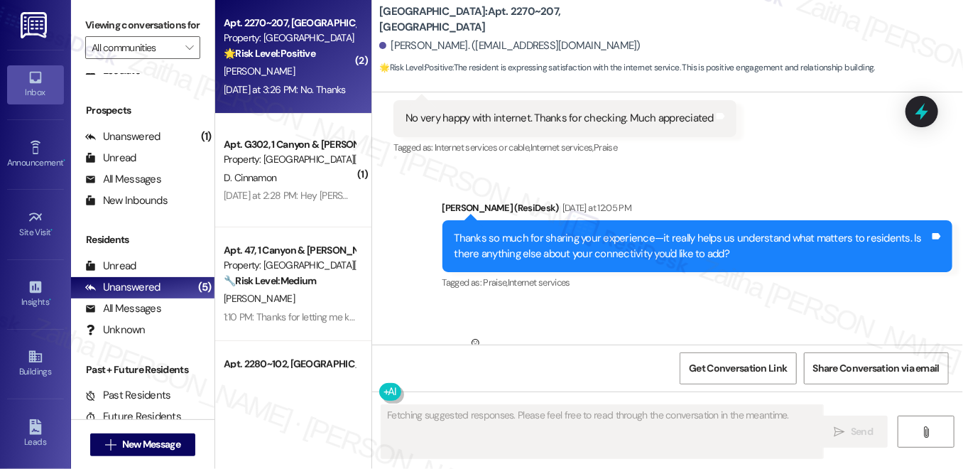
scroll to position [4722, 0]
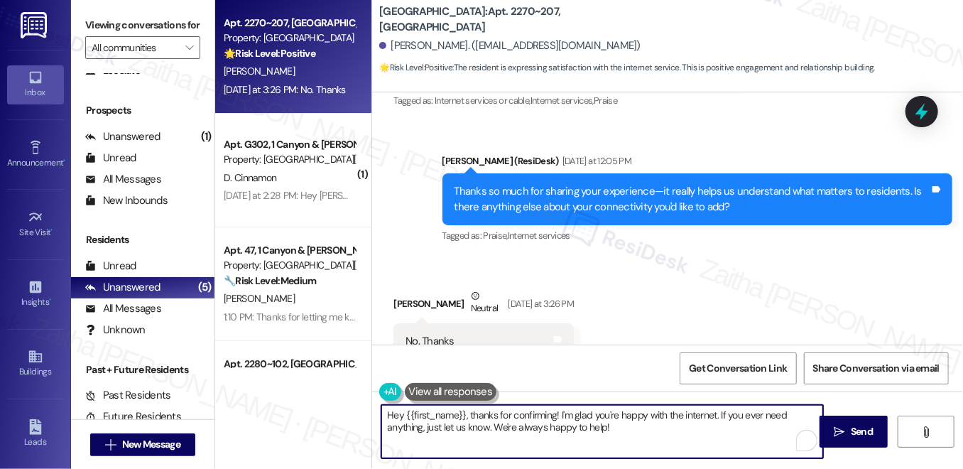
drag, startPoint x: 471, startPoint y: 412, endPoint x: 369, endPoint y: 411, distance: 102.3
click at [369, 411] on div "Apt. 2270~207, [GEOGRAPHIC_DATA] Property: [GEOGRAPHIC_DATA] 🌟 Risk Level: Posi…" at bounding box center [589, 234] width 748 height 469
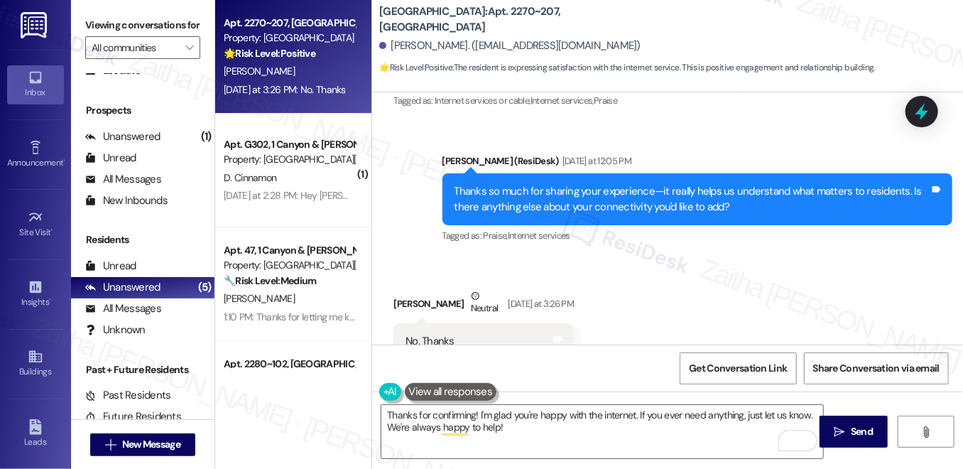
click at [407, 288] on div "[PERSON_NAME] Neutral [DATE] at 3:26 PM" at bounding box center [483, 305] width 180 height 35
copy div "[PERSON_NAME]"
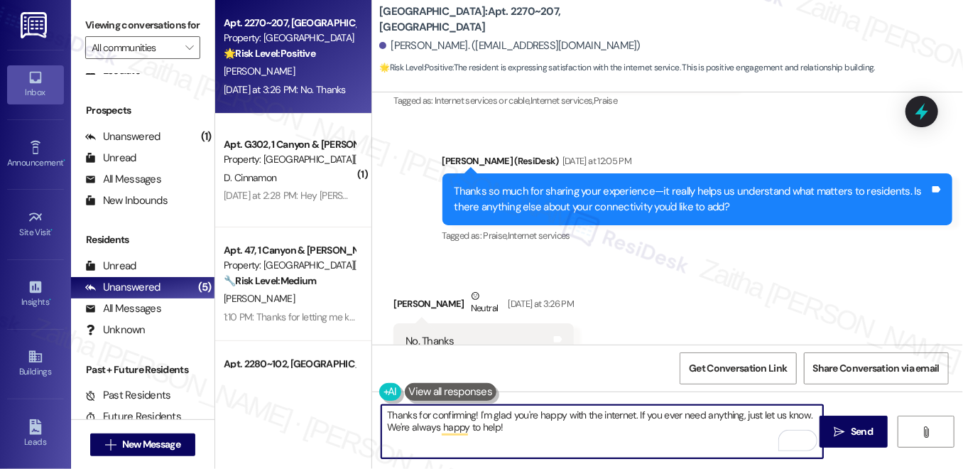
click at [473, 415] on textarea "Thanks for confirming! I'm glad you're happy with the internet. If you ever nee…" at bounding box center [602, 431] width 442 height 53
paste textarea "[PERSON_NAME]"
click at [563, 432] on textarea "Thanks for confirming, [PERSON_NAME]! I'm glad you're happy with the internet. …" at bounding box center [602, 431] width 442 height 53
drag, startPoint x: 660, startPoint y: 413, endPoint x: 508, endPoint y: 401, distance: 152.4
click at [507, 401] on div "Thanks for confirming, [PERSON_NAME]! I'm glad you're happy with the internet. …" at bounding box center [667, 444] width 591 height 107
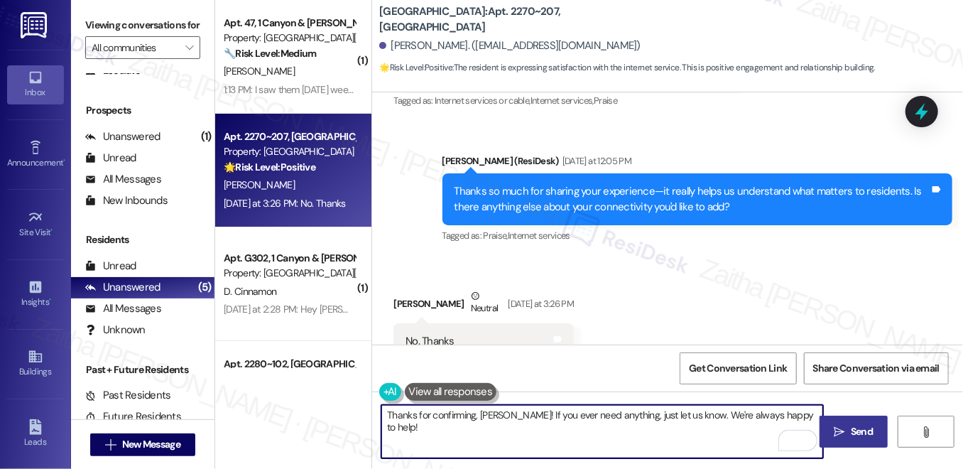
type textarea "Thanks for confirming, [PERSON_NAME]! If you ever need anything, just let us kn…"
click at [846, 433] on span " Send" at bounding box center [854, 431] width 45 height 15
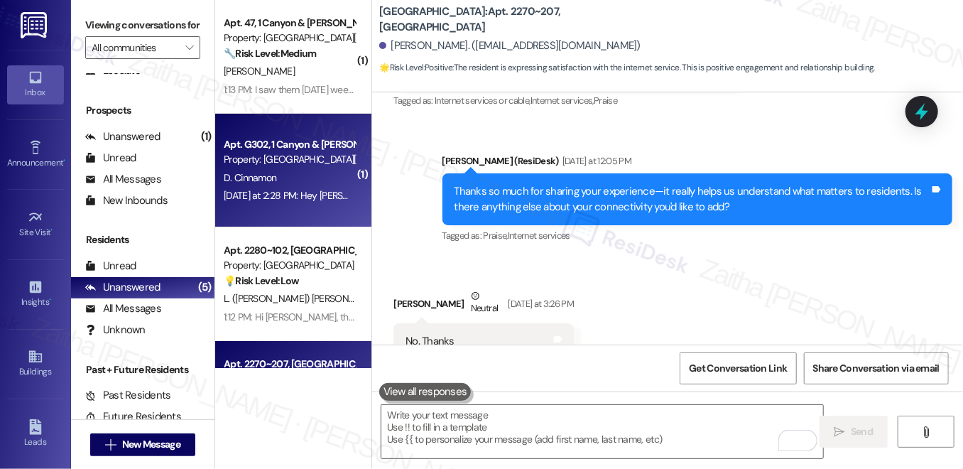
click at [316, 181] on div "D. Cinnamon" at bounding box center [289, 178] width 134 height 18
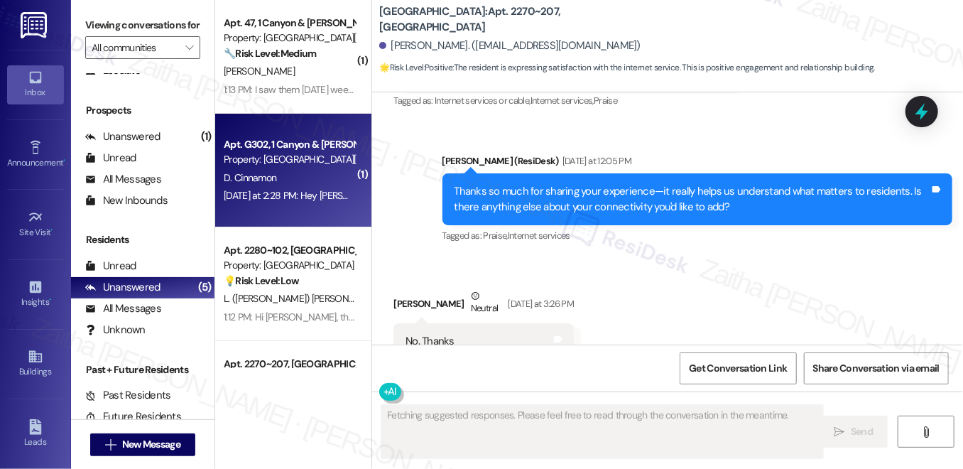
scroll to position [0, 0]
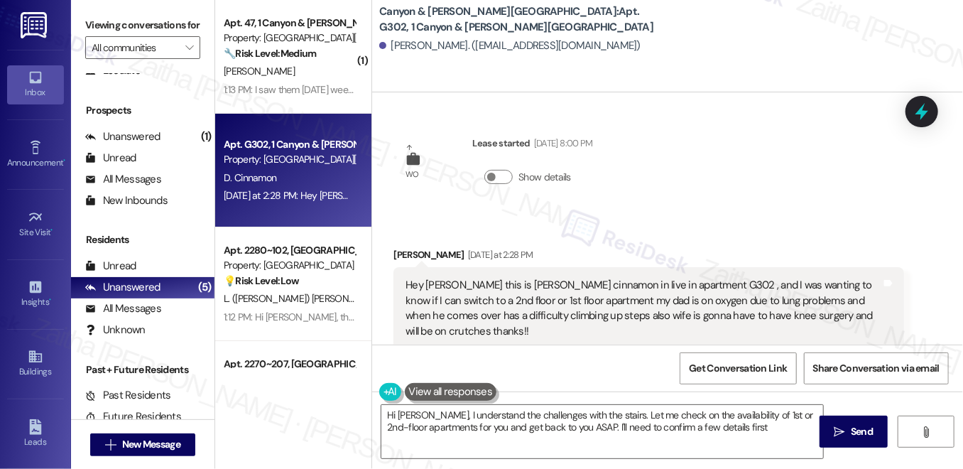
type textarea "Hi [PERSON_NAME], I understand the challenges with the stairs. Let me check on …"
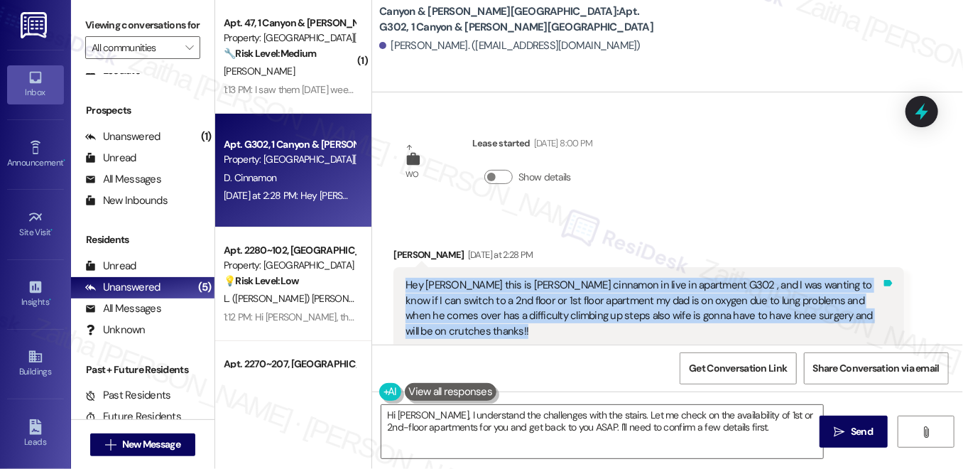
drag, startPoint x: 396, startPoint y: 281, endPoint x: 888, endPoint y: 311, distance: 492.3
click at [888, 311] on div "Hey [PERSON_NAME] this is [PERSON_NAME] cinnamon in live in apartment G302 , an…" at bounding box center [648, 308] width 510 height 82
copy div "Hey [PERSON_NAME] this is [PERSON_NAME] cinnamon in live in apartment G302 , an…"
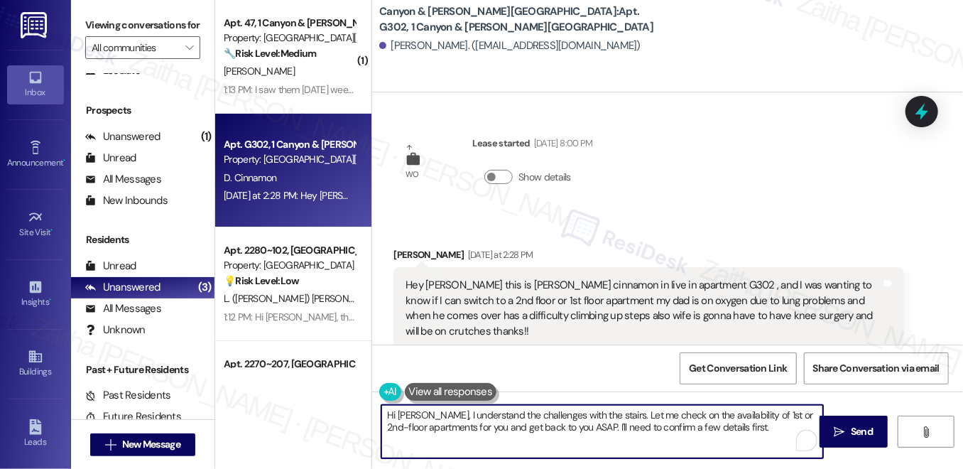
drag, startPoint x: 382, startPoint y: 413, endPoint x: 757, endPoint y: 428, distance: 375.2
click at [756, 430] on textarea "Hi [PERSON_NAME], I understand the challenges with the stairs. Let me check on …" at bounding box center [602, 431] width 442 height 53
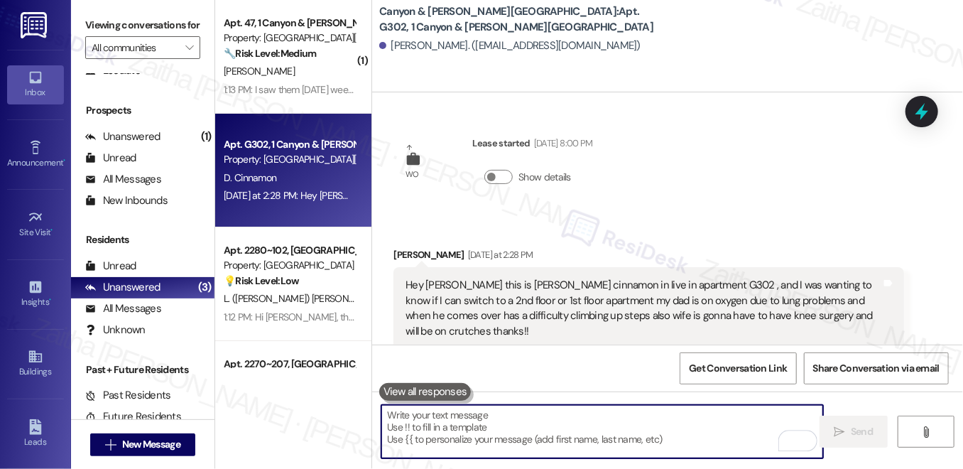
paste textarea "Hi [PERSON_NAME], thank you for reaching out and explaining your situation. I c…"
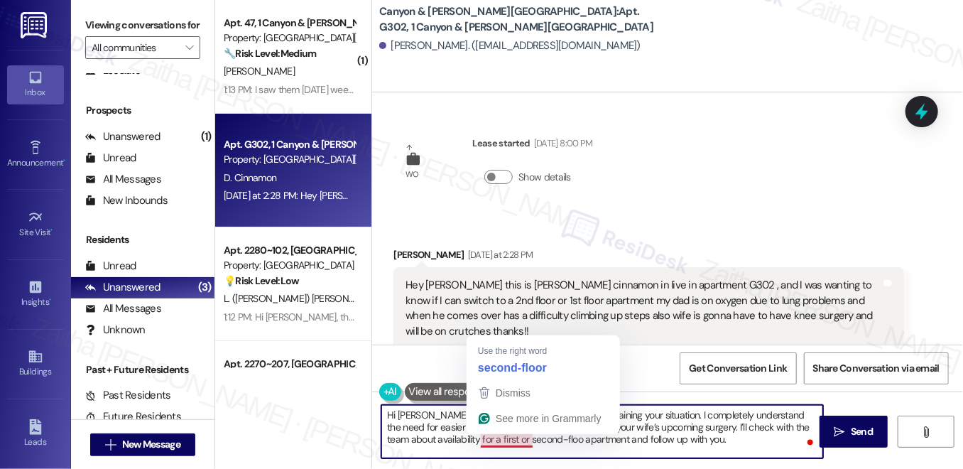
type textarea "Hi [PERSON_NAME], thank you for reaching out and explaining your situation. I c…"
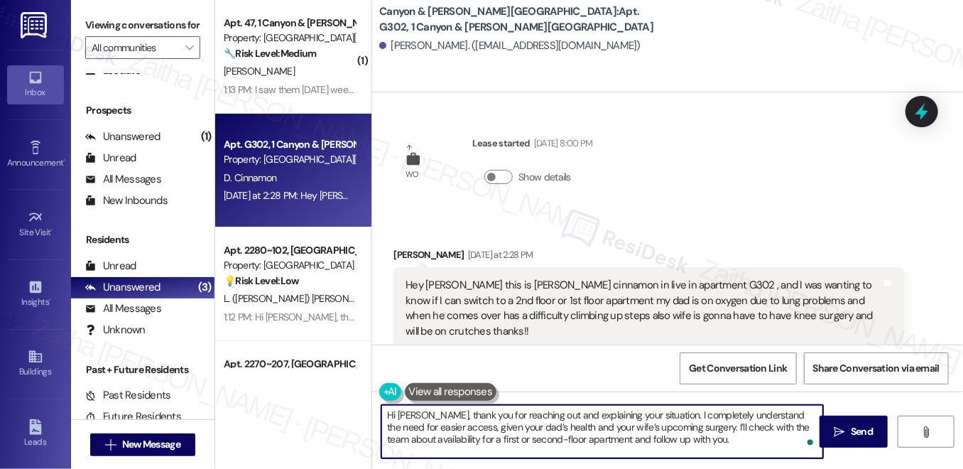
type textarea "Hi [PERSON_NAME], thank you for reaching out and explaining your situation. I c…"
drag, startPoint x: 0, startPoint y: 0, endPoint x: 846, endPoint y: 426, distance: 947.0
click at [858, 430] on span "Send" at bounding box center [862, 431] width 22 height 15
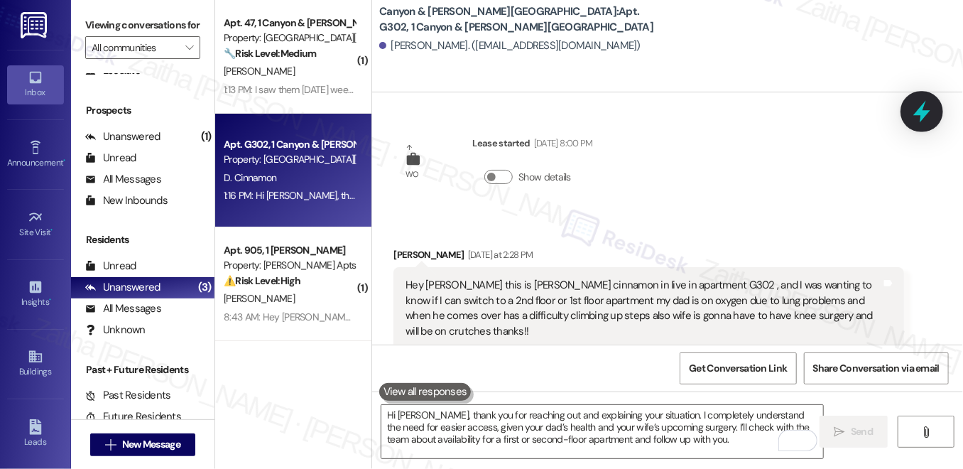
click at [924, 113] on icon at bounding box center [921, 112] width 17 height 22
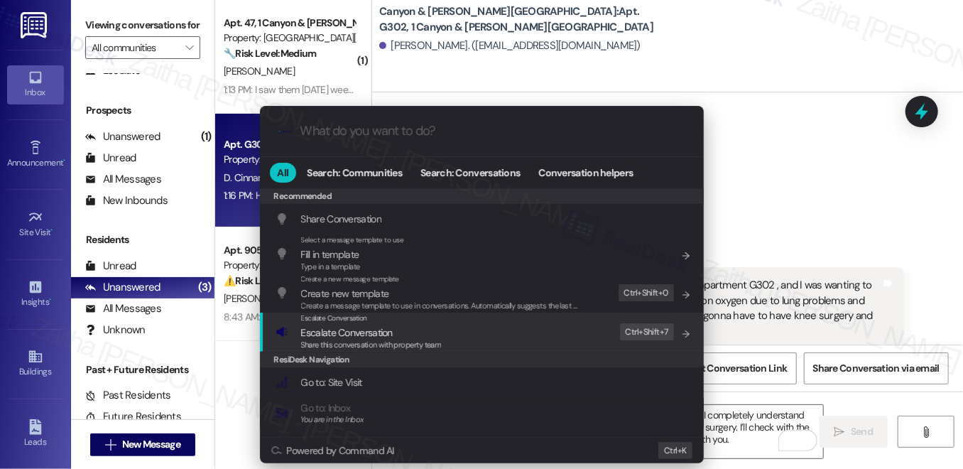
click at [357, 329] on span "Escalate Conversation" at bounding box center [347, 332] width 92 height 13
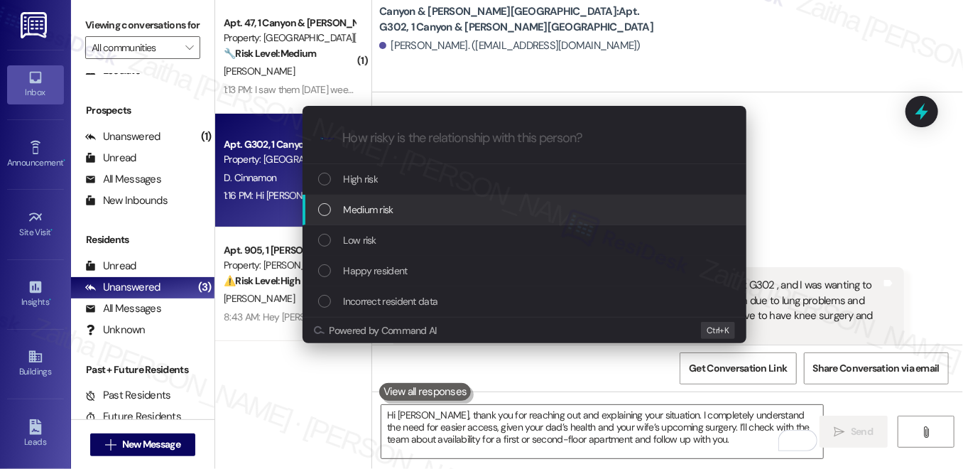
click at [396, 209] on div "Medium risk" at bounding box center [525, 210] width 415 height 16
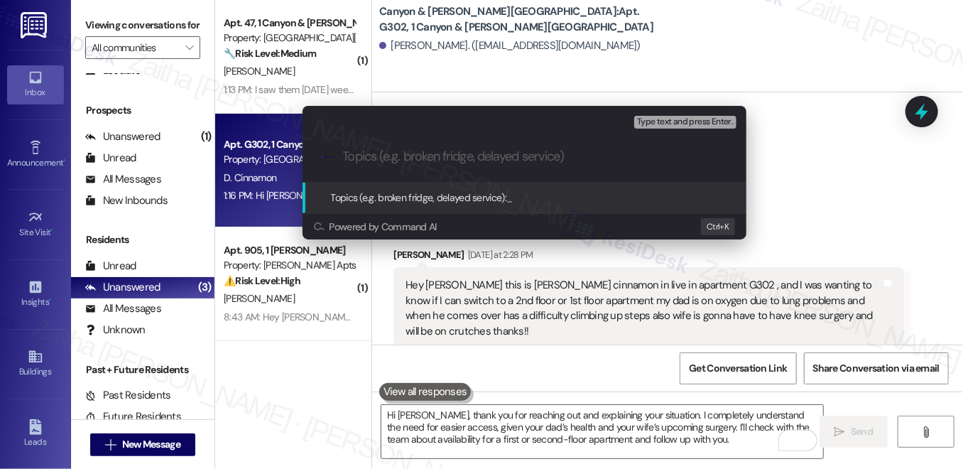
paste input "Apartment Transfer Request for Accessibility Needs"
type input "Apartment Transfer Request for Accessibility Needs"
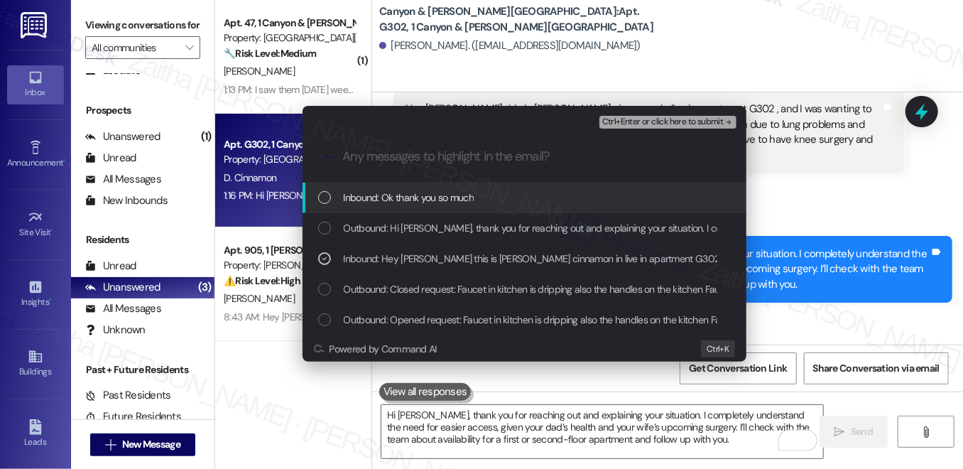
scroll to position [229, 0]
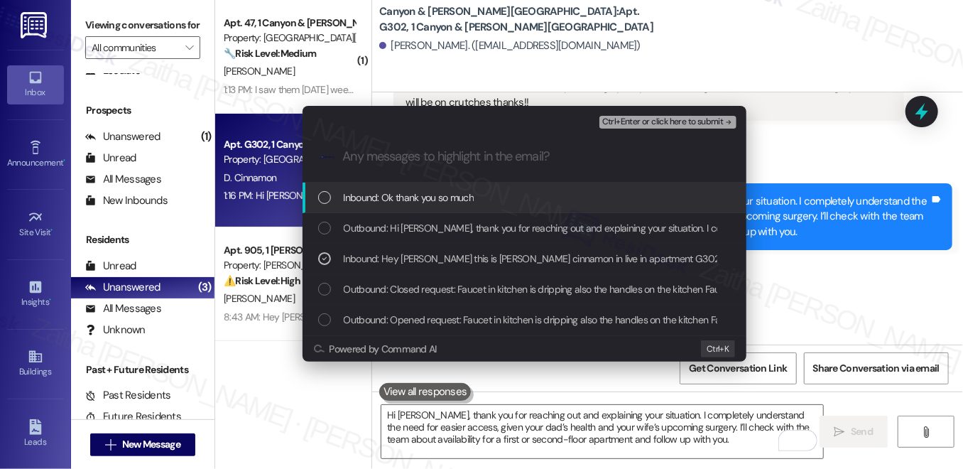
click at [670, 124] on span "Ctrl+Enter or click here to submit" at bounding box center [662, 122] width 121 height 10
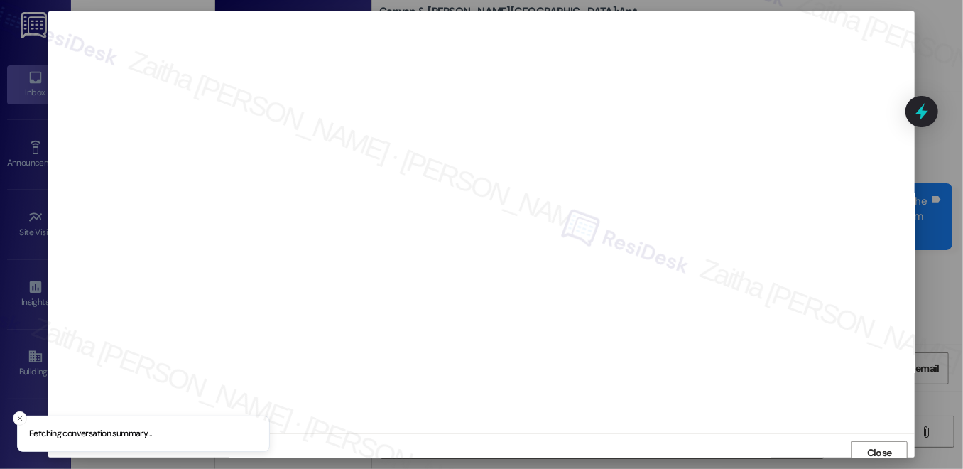
scroll to position [6, 0]
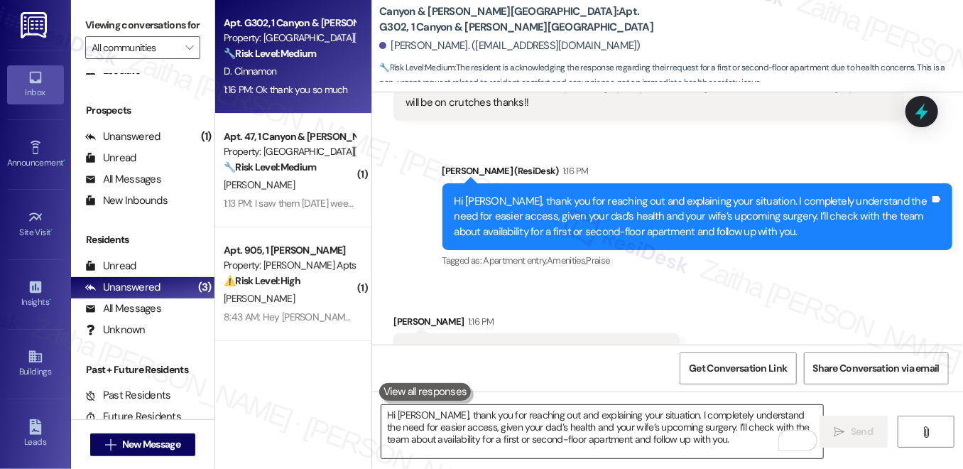
click at [492, 419] on textarea "Hi [PERSON_NAME], thank you for reaching out and explaining your situation. I c…" at bounding box center [602, 431] width 442 height 53
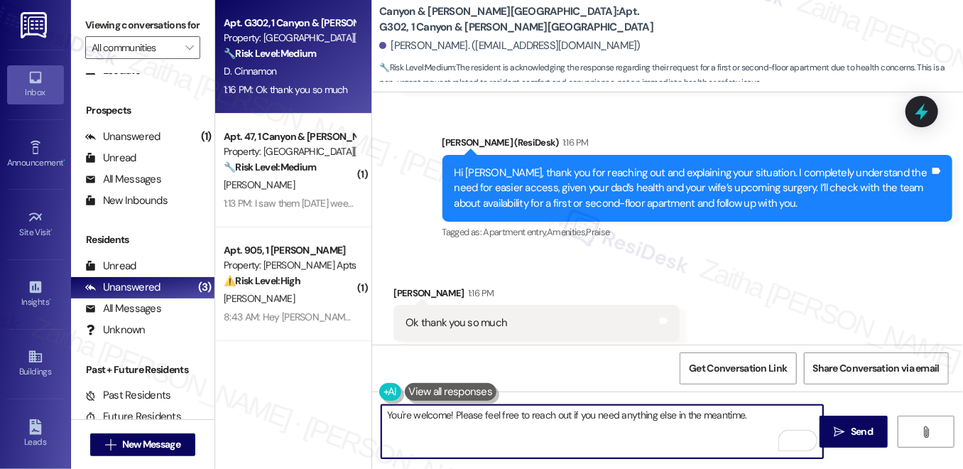
scroll to position [271, 0]
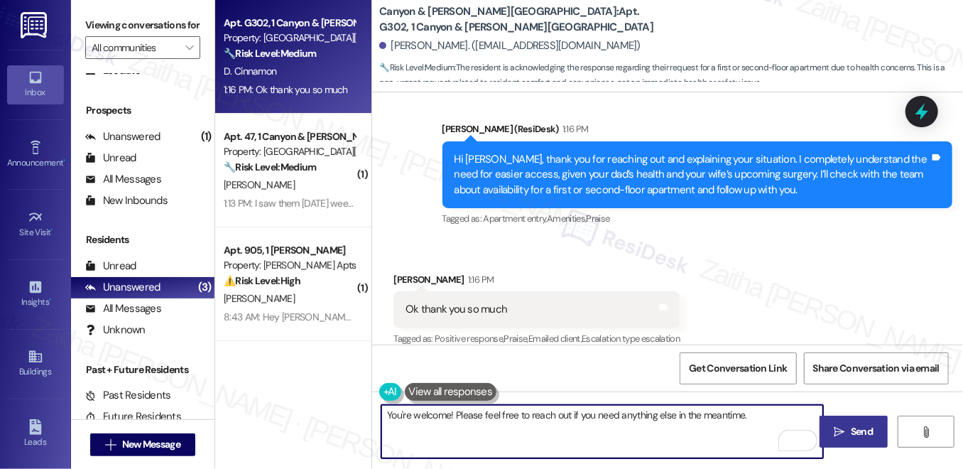
type textarea "You're welcome! Please feel free to reach out if you need anything else in the …"
drag, startPoint x: 841, startPoint y: 429, endPoint x: 816, endPoint y: 408, distance: 32.3
click at [841, 429] on icon "" at bounding box center [839, 431] width 11 height 11
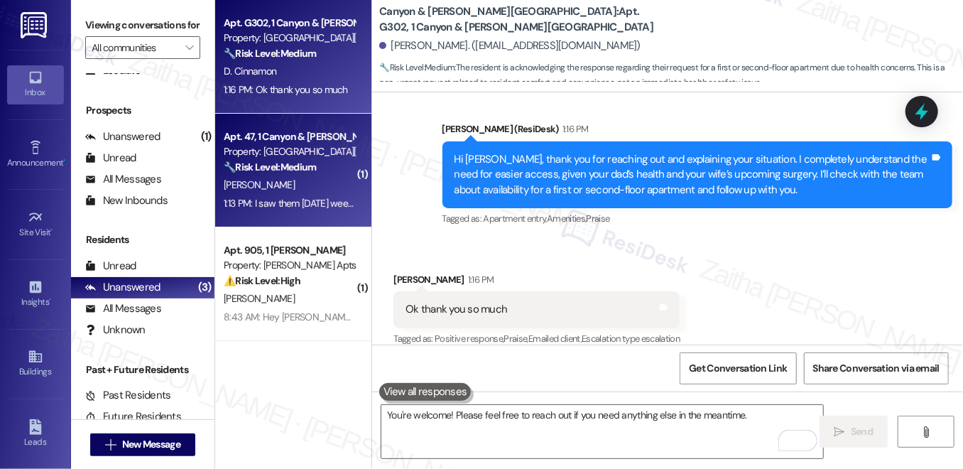
scroll to position [270, 0]
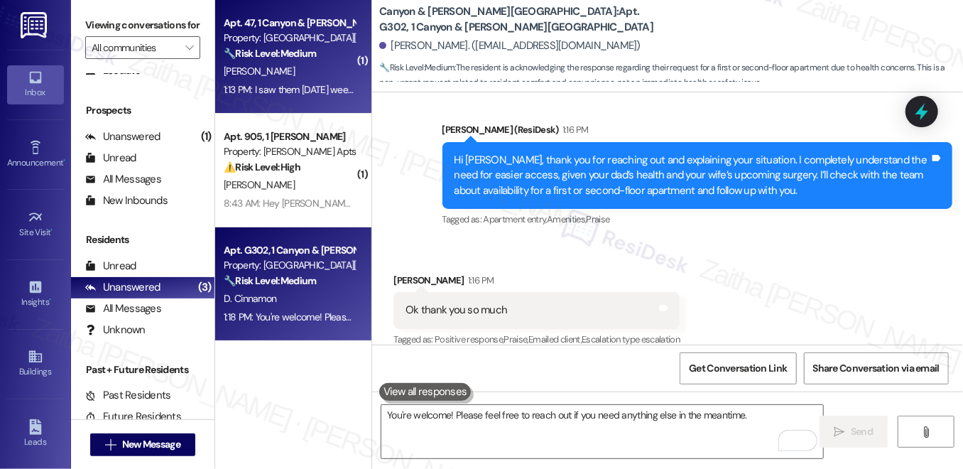
click at [339, 71] on div "[PERSON_NAME]" at bounding box center [289, 71] width 134 height 18
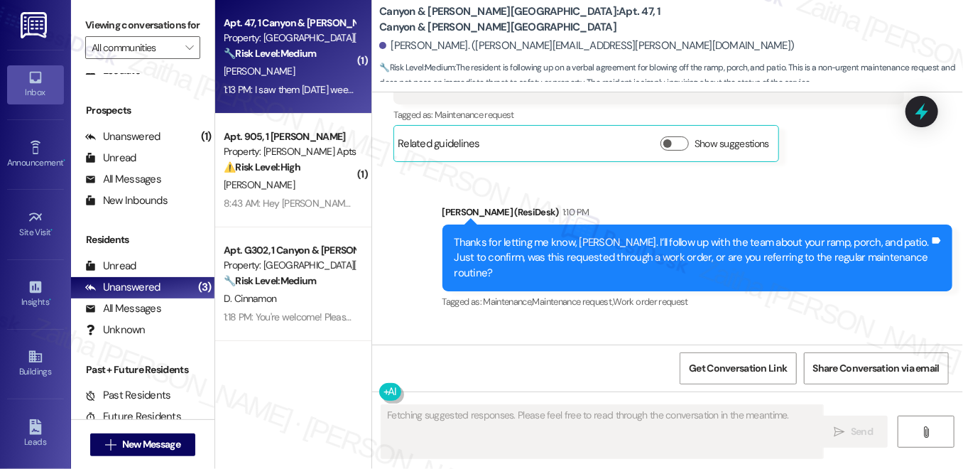
scroll to position [5176, 0]
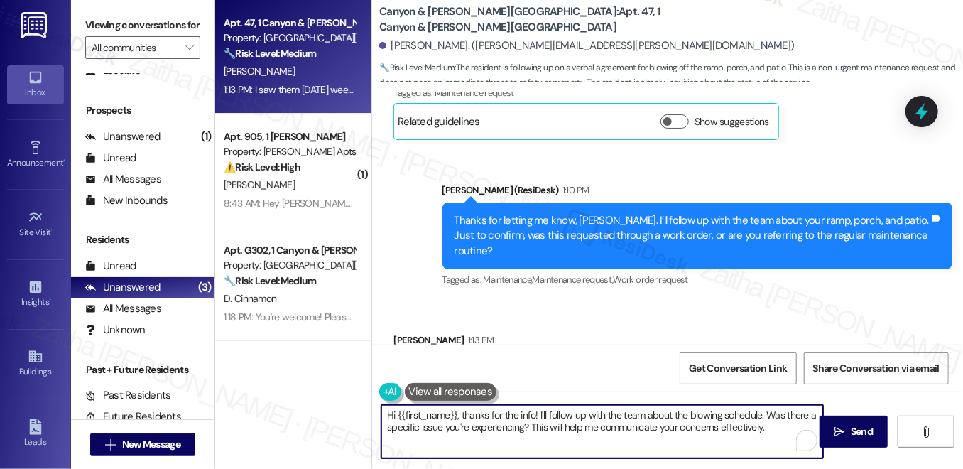
drag, startPoint x: 461, startPoint y: 412, endPoint x: 342, endPoint y: 409, distance: 118.6
click at [342, 409] on div "Apt. 47, 1 Canyon & Knox Landing Property: Canyon & Knox Landing 🔧 Risk Level: …" at bounding box center [589, 234] width 748 height 469
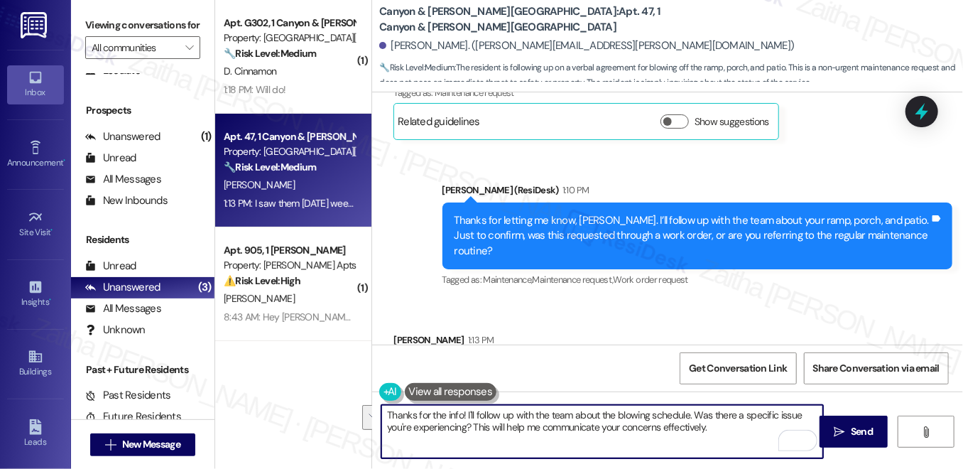
drag, startPoint x: 570, startPoint y: 415, endPoint x: 735, endPoint y: 422, distance: 165.6
click at [735, 422] on textarea "Thanks for the info! I'll follow up with the team about the blowing schedule. W…" at bounding box center [602, 431] width 442 height 53
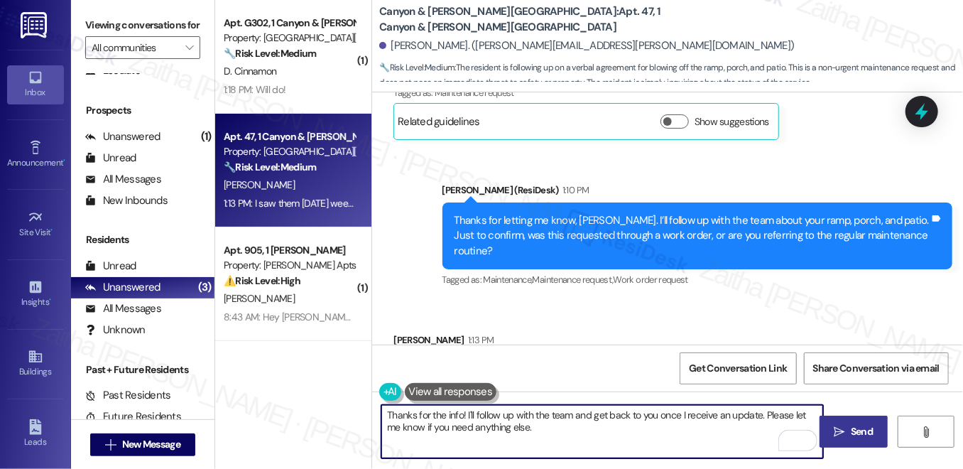
type textarea "Thanks for the info! I'll follow up with the team and get back to you once I re…"
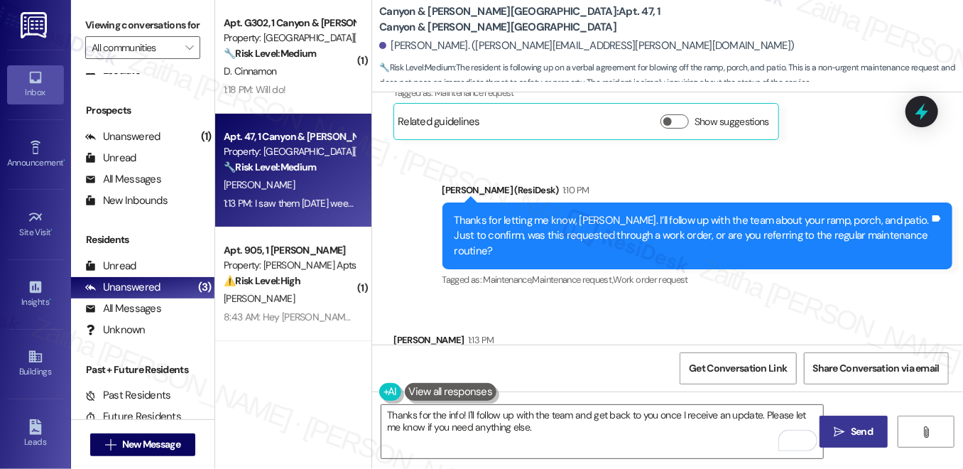
click at [848, 426] on span "Send" at bounding box center [862, 431] width 28 height 15
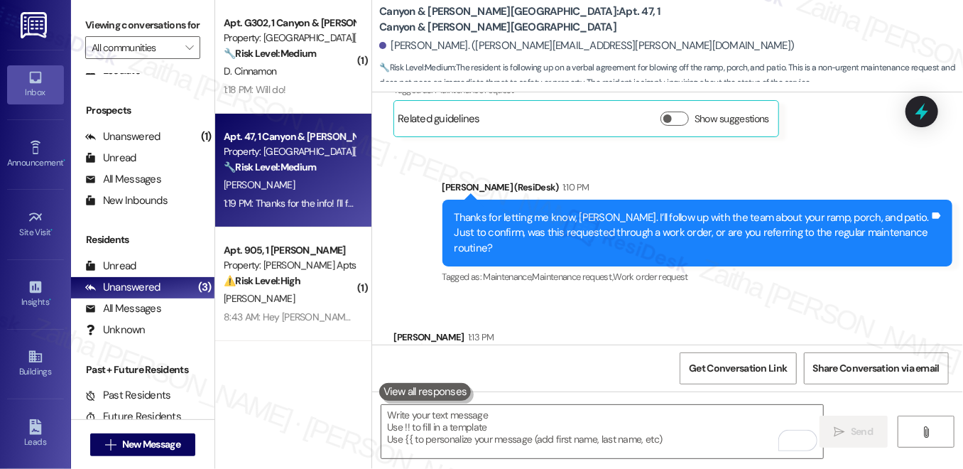
scroll to position [5162, 0]
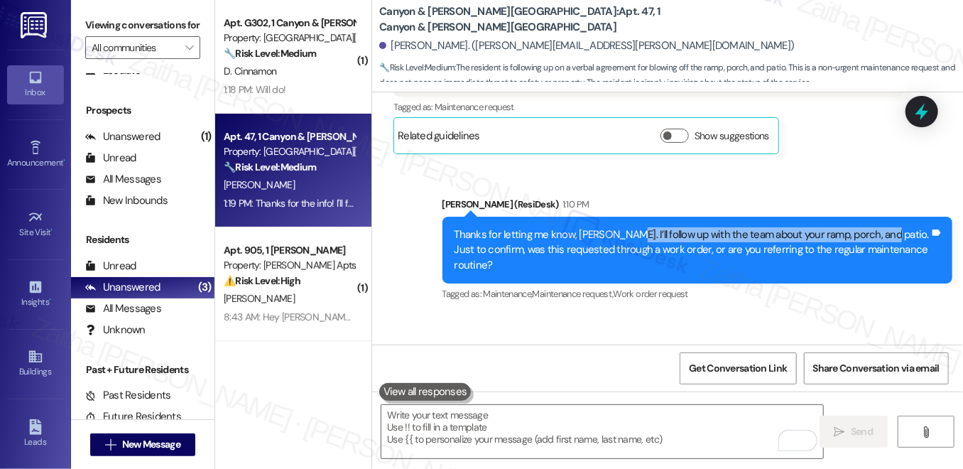
drag, startPoint x: 612, startPoint y: 174, endPoint x: 873, endPoint y: 167, distance: 261.4
click at [873, 227] on div "Thanks for letting me know, [PERSON_NAME]. I’ll follow up with the team about y…" at bounding box center [691, 249] width 475 height 45
copy div "follow up with the team about your ramp, porch, and patio."
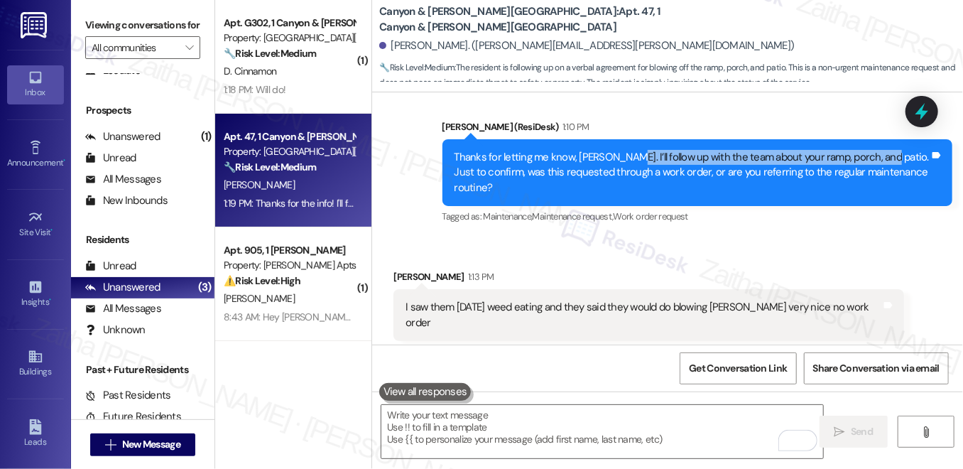
scroll to position [5290, 0]
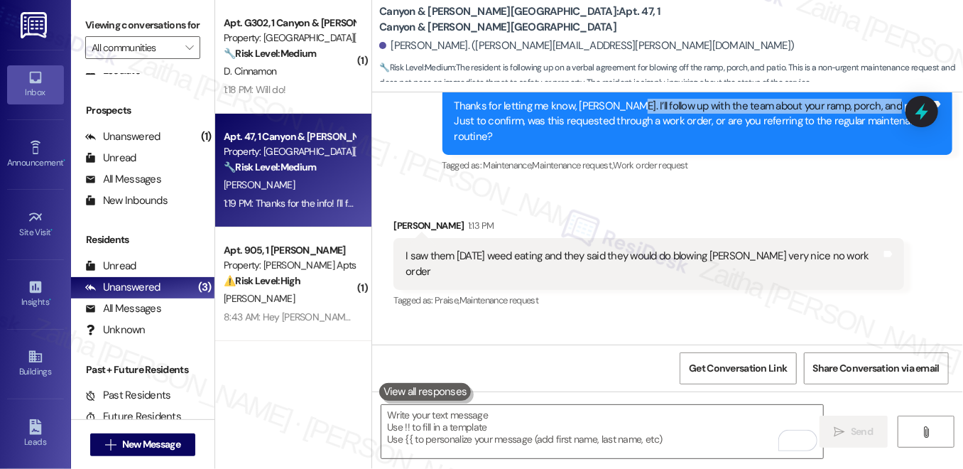
click at [426, 392] on button at bounding box center [425, 392] width 92 height 18
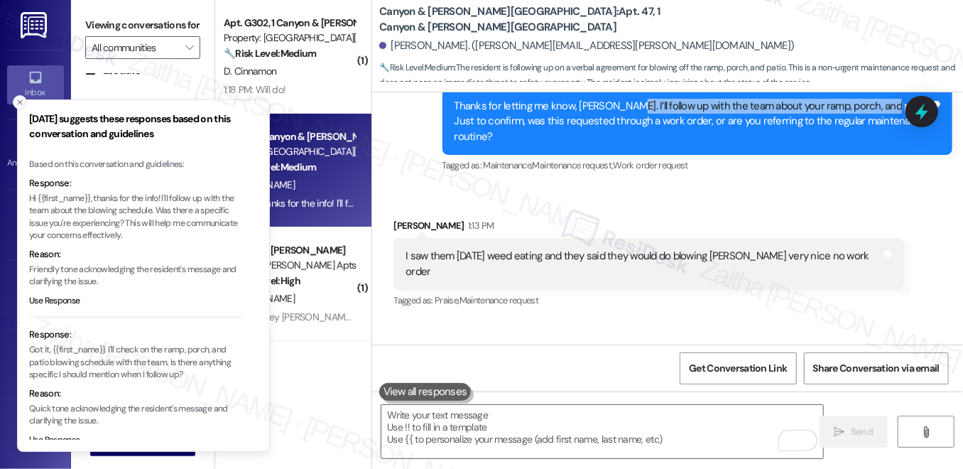
click at [23, 105] on icon "Close toast" at bounding box center [20, 102] width 9 height 9
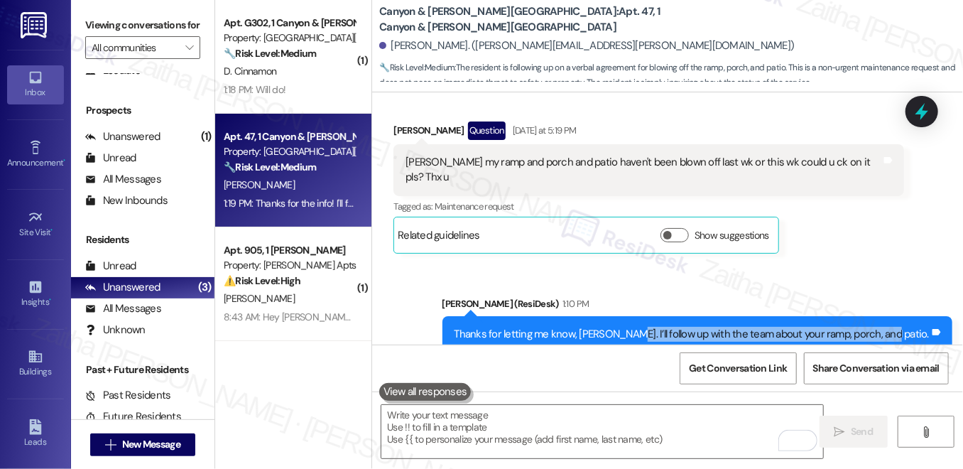
scroll to position [5033, 0]
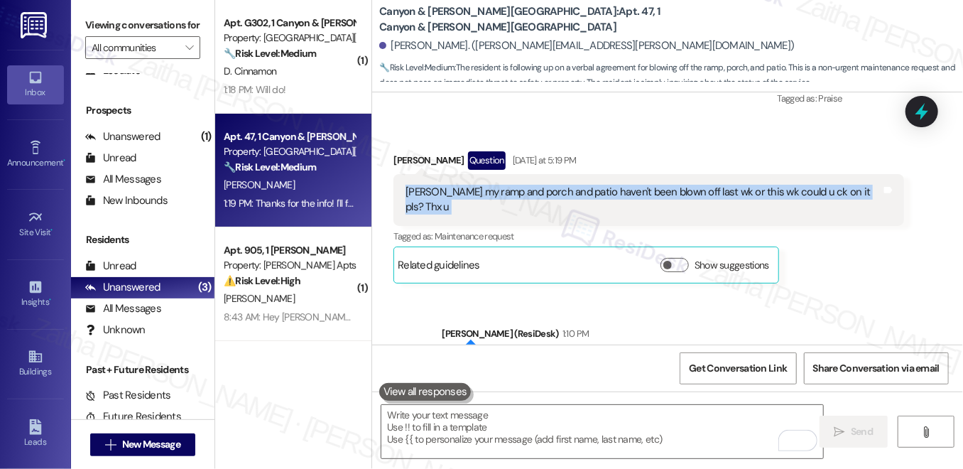
drag, startPoint x: 401, startPoint y: 142, endPoint x: 873, endPoint y: 144, distance: 472.9
click at [873, 174] on div "[PERSON_NAME] my ramp and porch and patio haven't been blown off last wk or thi…" at bounding box center [648, 200] width 510 height 52
copy div "[PERSON_NAME] my ramp and porch and patio haven't been blown off last wk or thi…"
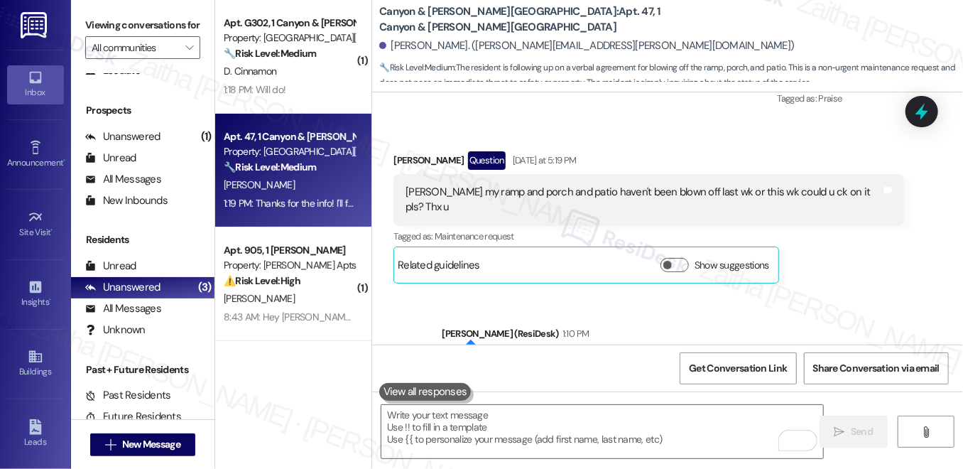
click at [888, 203] on div "Received via SMS Donna Daller Question Yesterday at 5:19 PM Sarah my ramp and p…" at bounding box center [648, 217] width 531 height 153
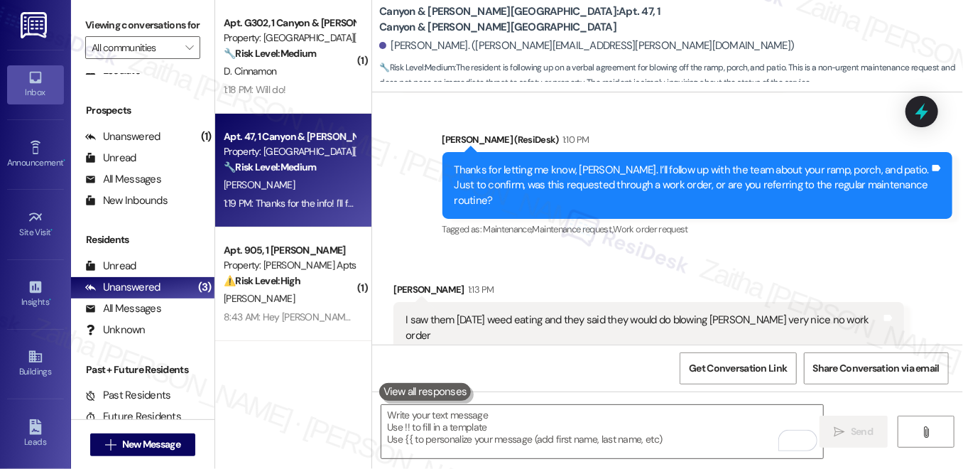
scroll to position [5290, 0]
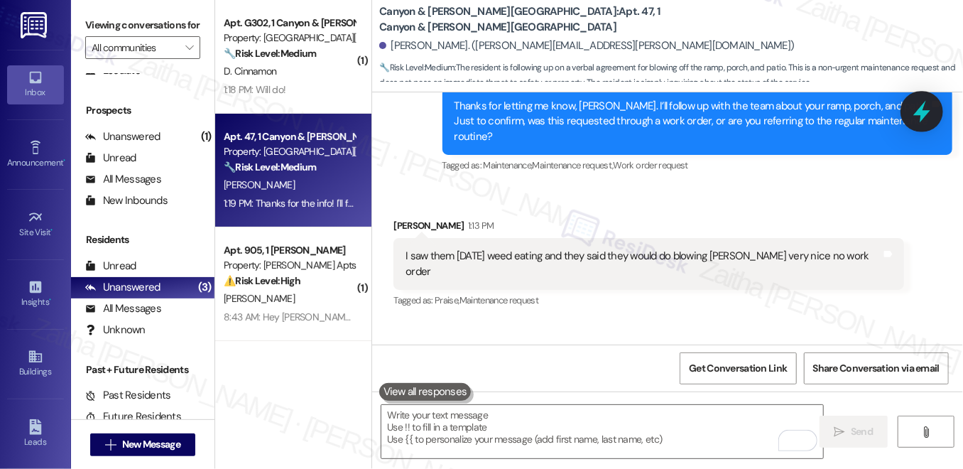
click at [915, 109] on icon at bounding box center [922, 111] width 24 height 24
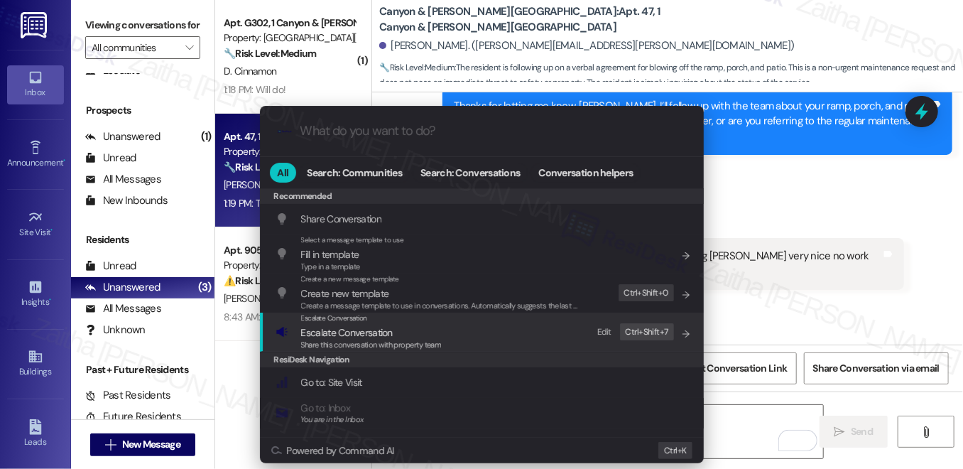
click at [350, 328] on span "Escalate Conversation" at bounding box center [347, 332] width 92 height 13
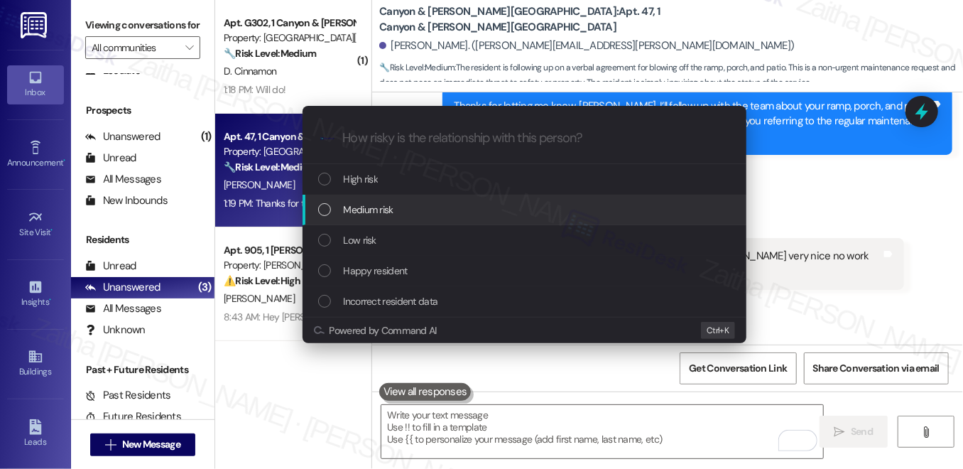
click at [388, 207] on span "Medium risk" at bounding box center [369, 210] width 50 height 16
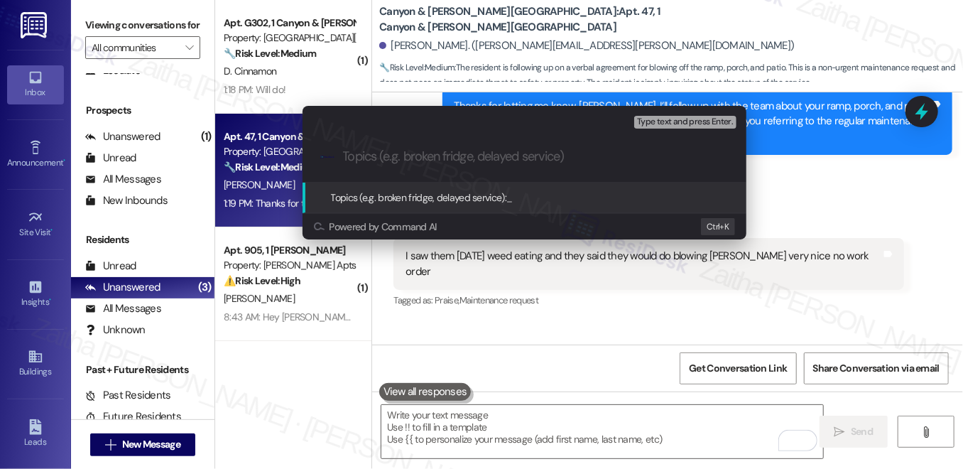
paste input "Maintenance Concern: Ramp and Patio Cleaning Missed"
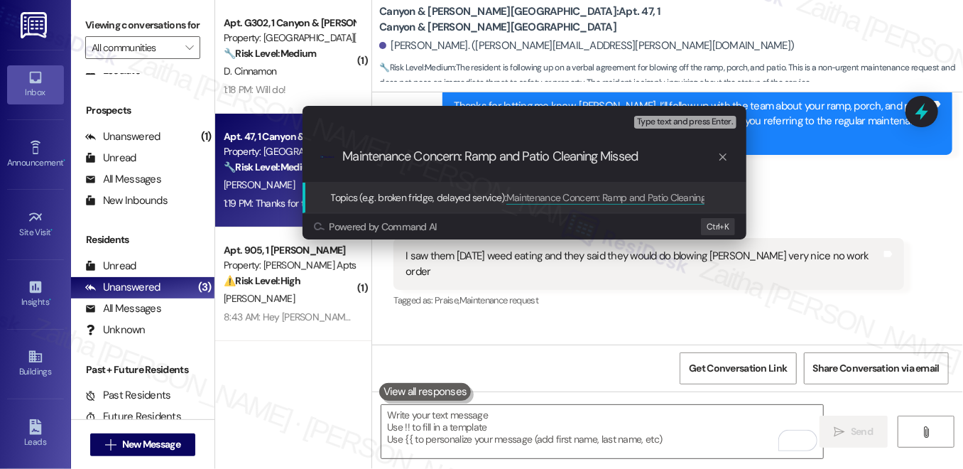
click at [497, 156] on input "Maintenance Concern: Ramp and Patio Cleaning Missed" at bounding box center [530, 156] width 374 height 15
type input "Maintenance Concern: Ramp, Porch and Patio Cleaning Missed"
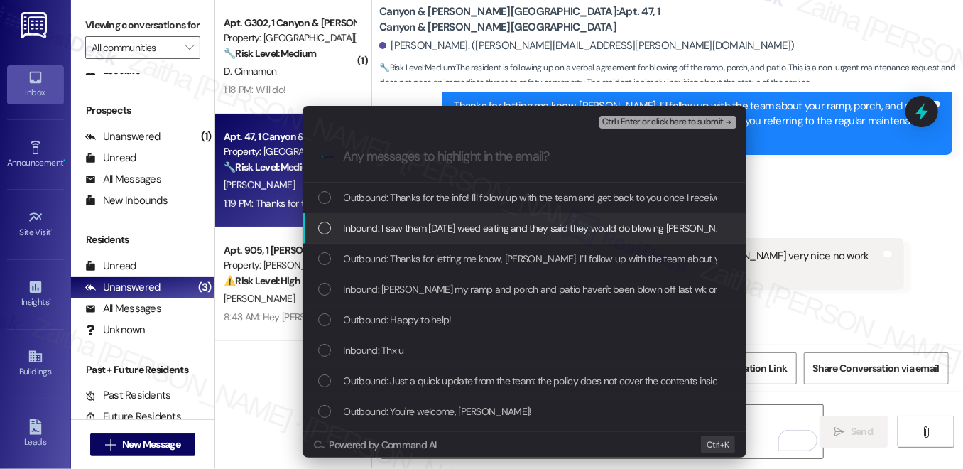
click at [494, 220] on span "Inbound: I saw them 2 wks ago weed eating and they said they would do blowing T…" at bounding box center [591, 228] width 494 height 16
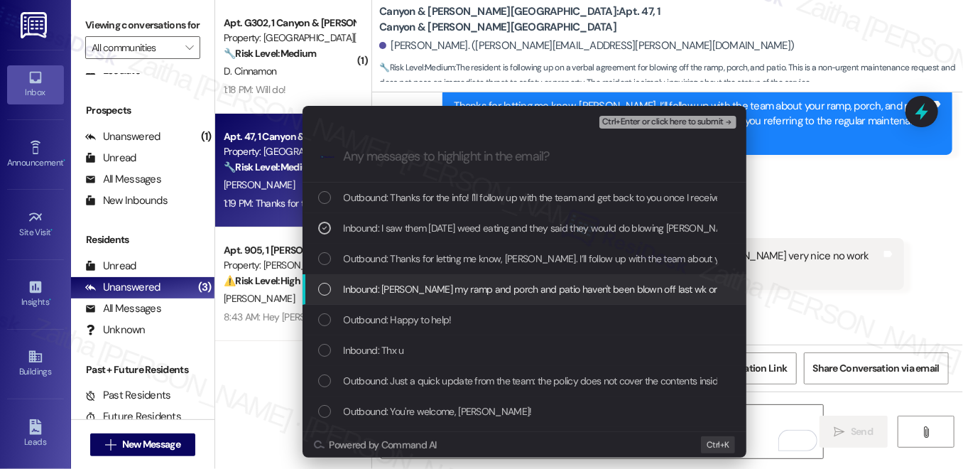
click at [481, 286] on span "Inbound: Sarah my ramp and porch and patio haven't been blown off last wk or th…" at bounding box center [600, 289] width 513 height 16
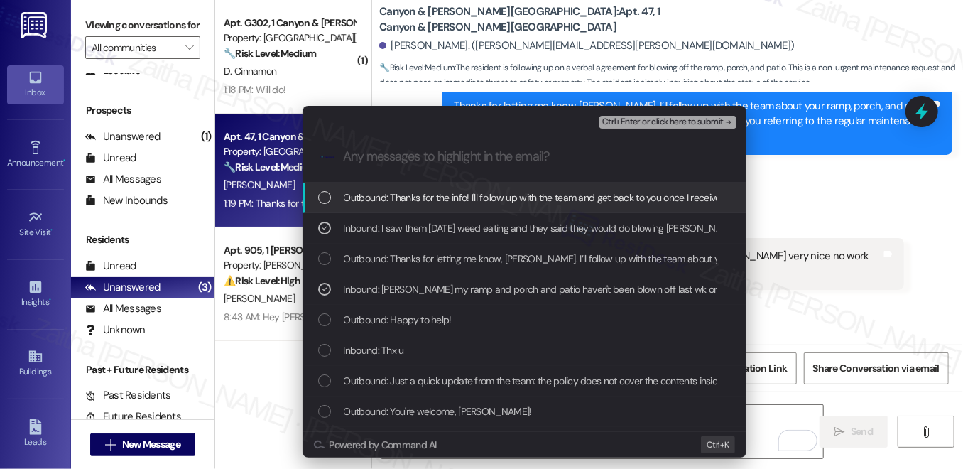
click at [648, 124] on span "Ctrl+Enter or click here to submit" at bounding box center [662, 122] width 121 height 10
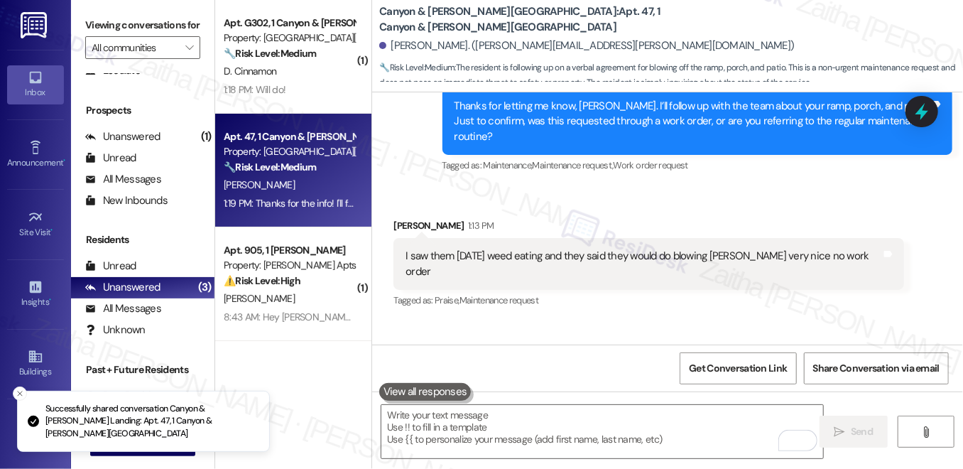
scroll to position [5176, 0]
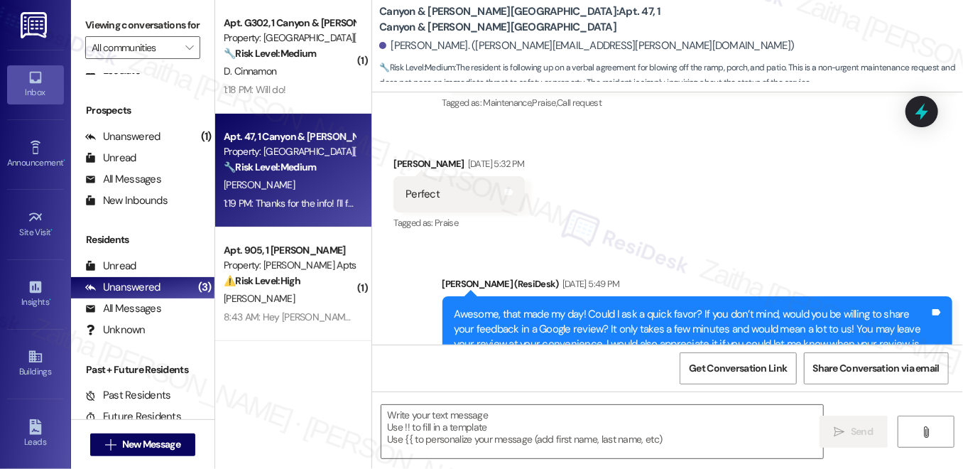
type textarea "Fetching suggested responses. Please feel free to read through the conversation…"
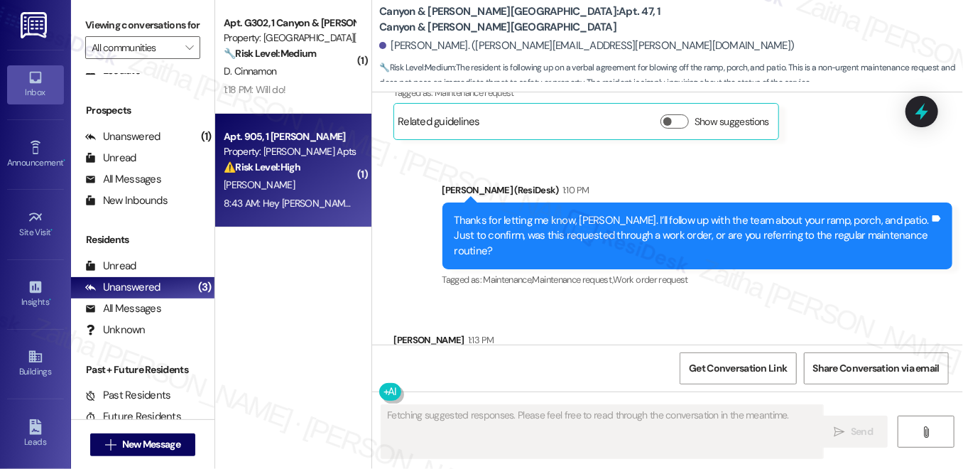
click at [332, 173] on div "⚠️ Risk Level: High The resident is reporting that their AC unit is installed b…" at bounding box center [289, 167] width 131 height 15
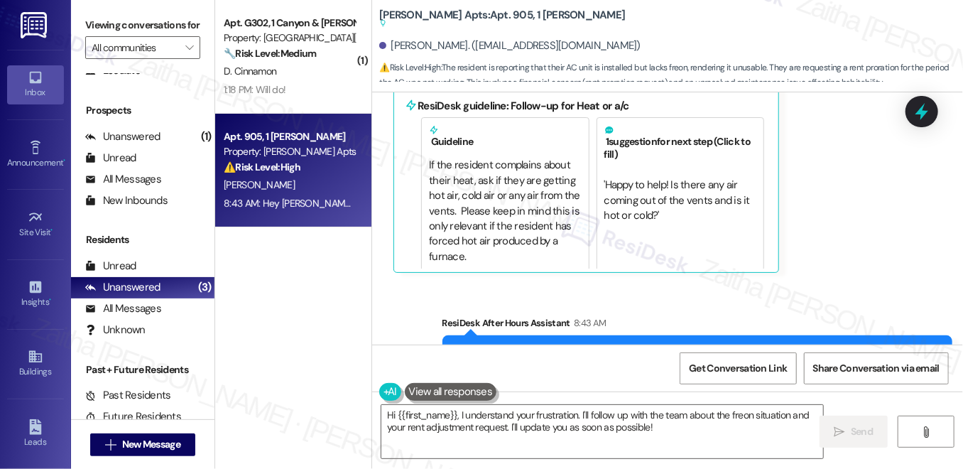
scroll to position [14744, 0]
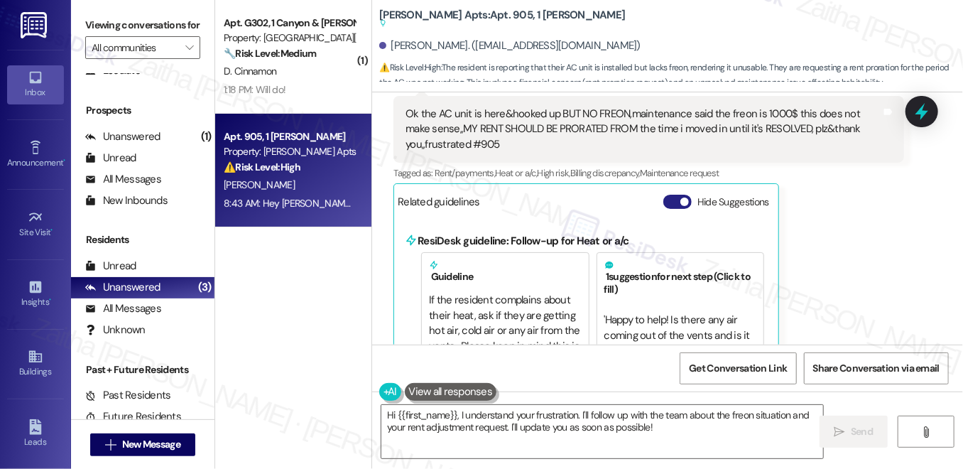
click at [671, 195] on button "Hide Suggestions" at bounding box center [677, 202] width 28 height 14
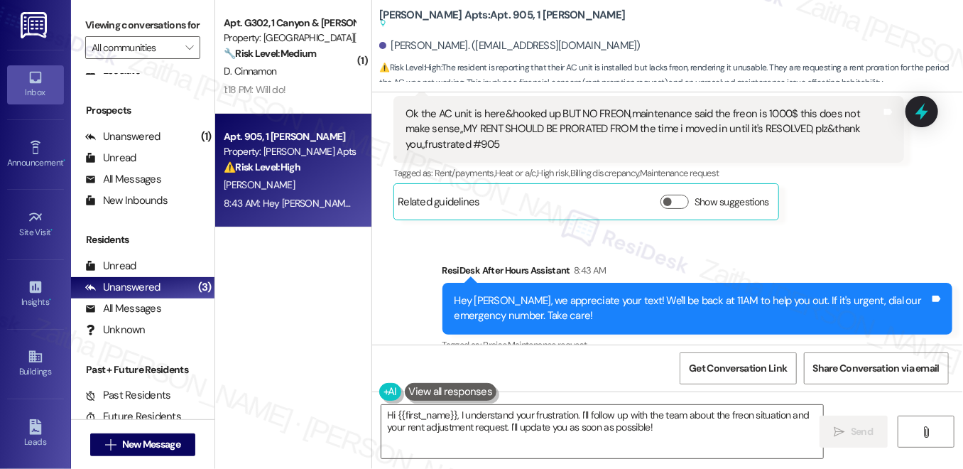
scroll to position [14679, 0]
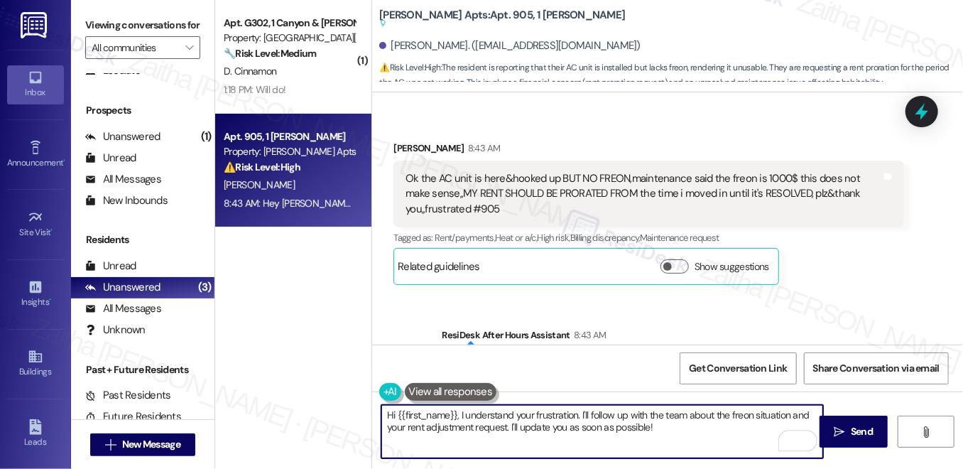
drag, startPoint x: 568, startPoint y: 425, endPoint x: 656, endPoint y: 427, distance: 88.1
click at [656, 427] on textarea "Hi {{first_name}}, I understand your frustration. I'll follow up with the team …" at bounding box center [602, 431] width 442 height 53
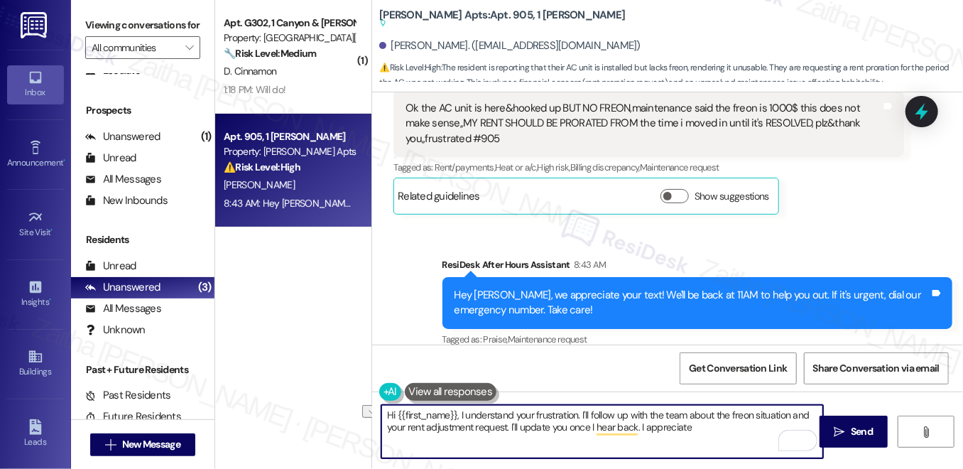
drag, startPoint x: 637, startPoint y: 428, endPoint x: 716, endPoint y: 423, distance: 79.0
click at [716, 423] on textarea "Hi {{first_name}}, I understand your frustration. I'll follow up with the team …" at bounding box center [602, 431] width 442 height 53
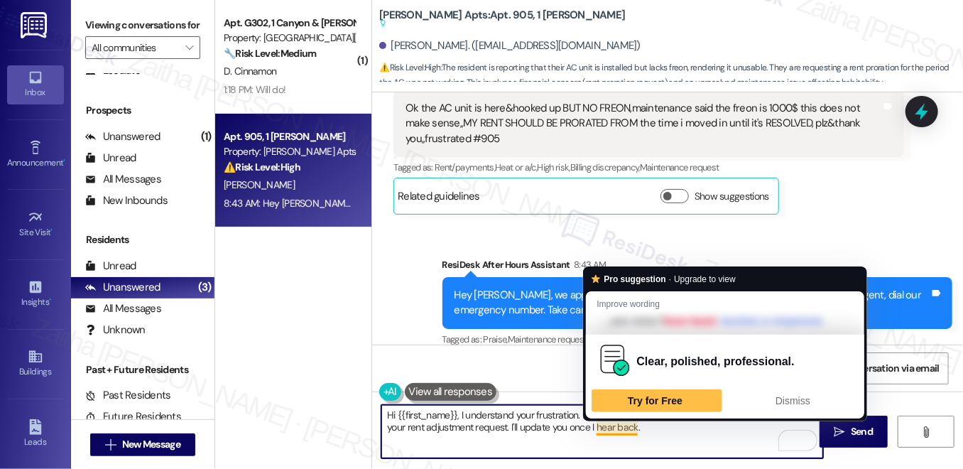
click at [626, 430] on textarea "Hi {{first_name}}, I understand your frustration. I'll follow up with the team …" at bounding box center [602, 431] width 442 height 53
click at [839, 388] on button "Dismiss" at bounding box center [793, 400] width 131 height 24
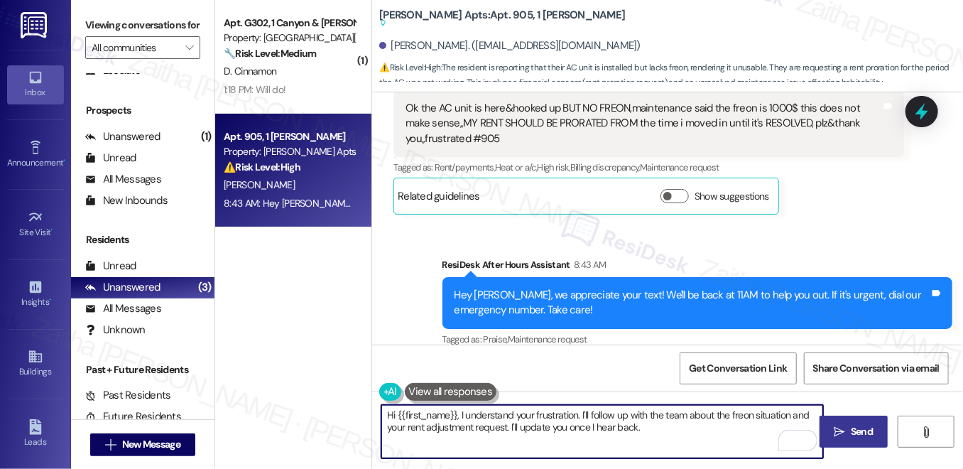
type textarea "Hi {{first_name}}, I understand your frustration. I'll follow up with the team …"
click at [842, 427] on icon "" at bounding box center [839, 431] width 11 height 11
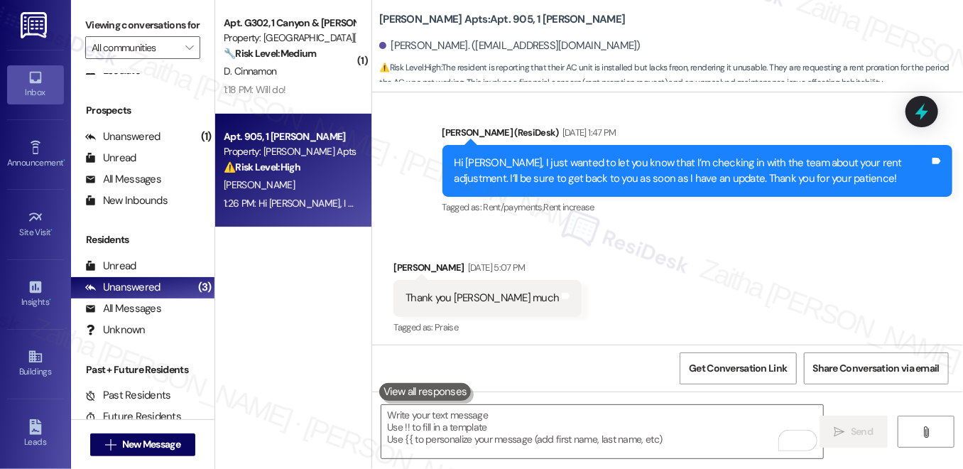
scroll to position [14062, 0]
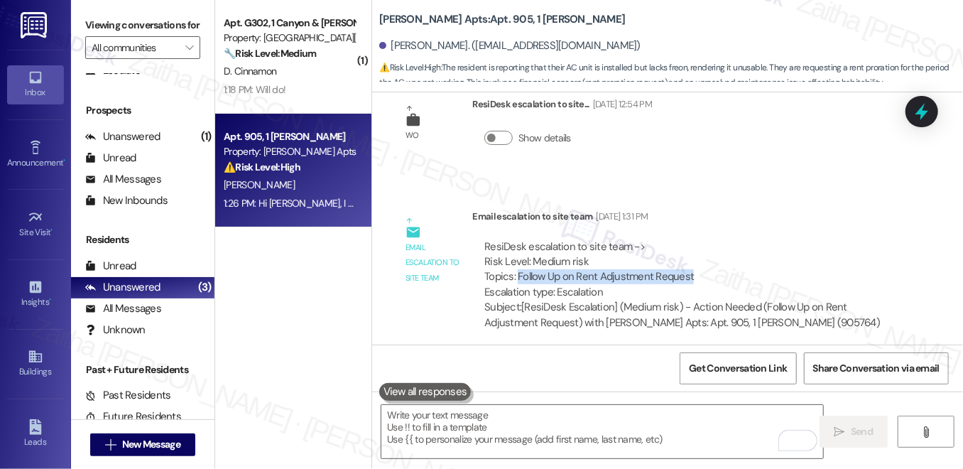
drag, startPoint x: 515, startPoint y: 258, endPoint x: 711, endPoint y: 261, distance: 196.0
click at [711, 261] on div "ResiDesk escalation to site team -> Risk Level: Medium risk Topics: Follow Up o…" at bounding box center [687, 269] width 407 height 61
copy div "Follow Up on Rent Adjustment Request"
click at [800, 239] on div "ResiDesk escalation to site team -> Risk Level: Medium risk Topics: Follow Up o…" at bounding box center [687, 269] width 407 height 61
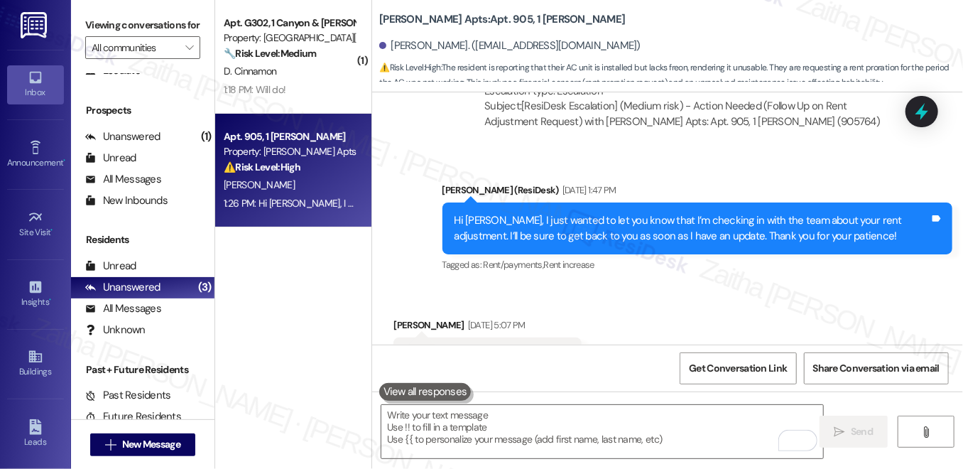
scroll to position [14449, 0]
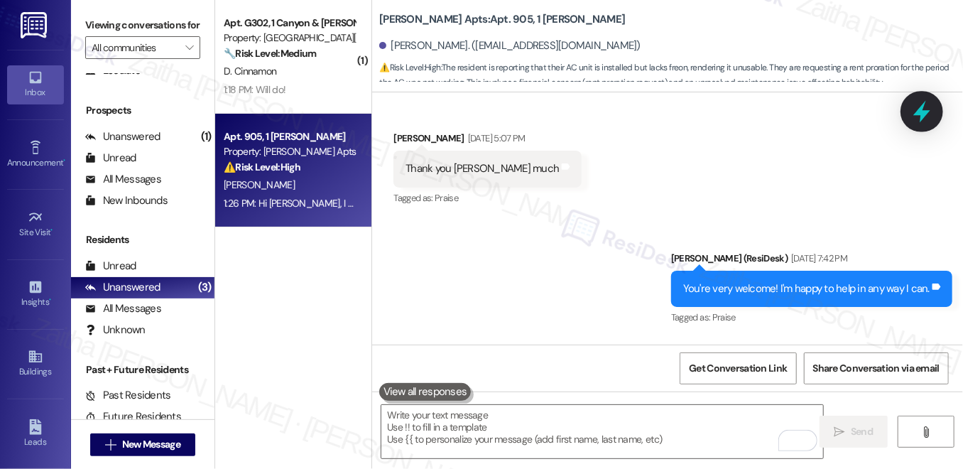
click at [922, 107] on icon at bounding box center [921, 112] width 17 height 22
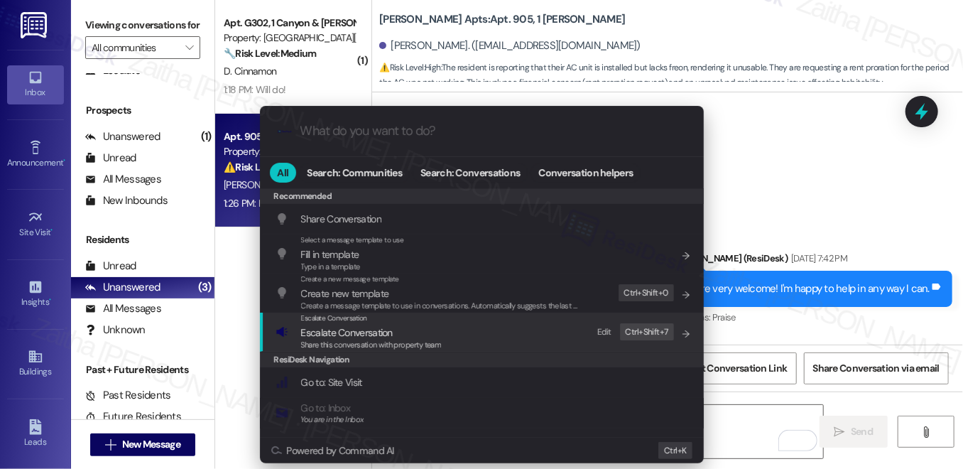
click at [347, 331] on span "Escalate Conversation" at bounding box center [347, 332] width 92 height 13
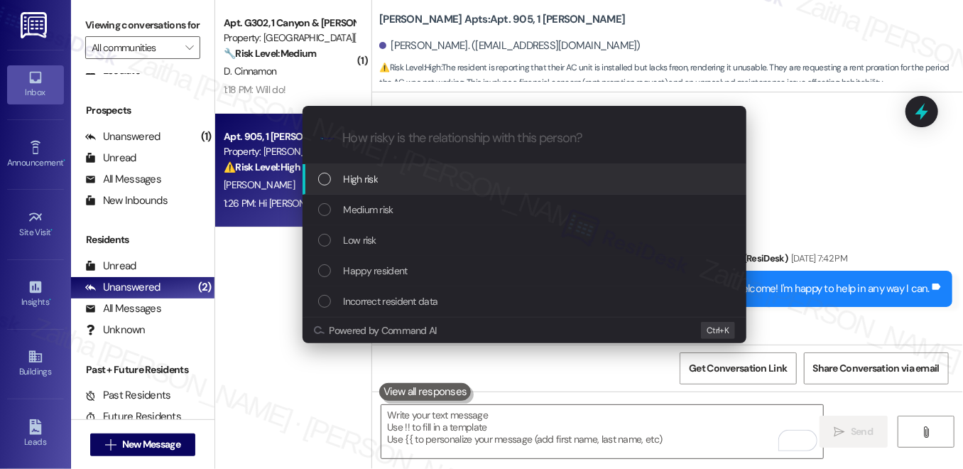
click at [408, 184] on div "High risk" at bounding box center [525, 179] width 415 height 16
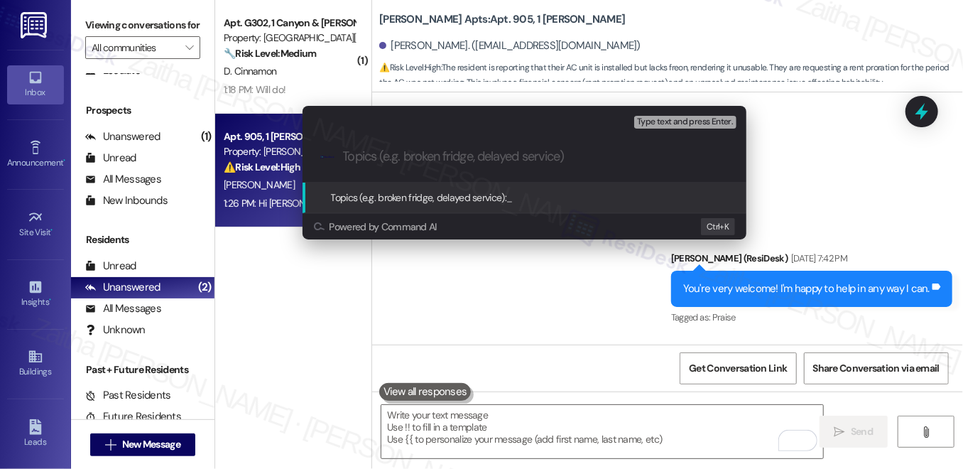
paste input "Follow Up on Rent Adjustment Request"
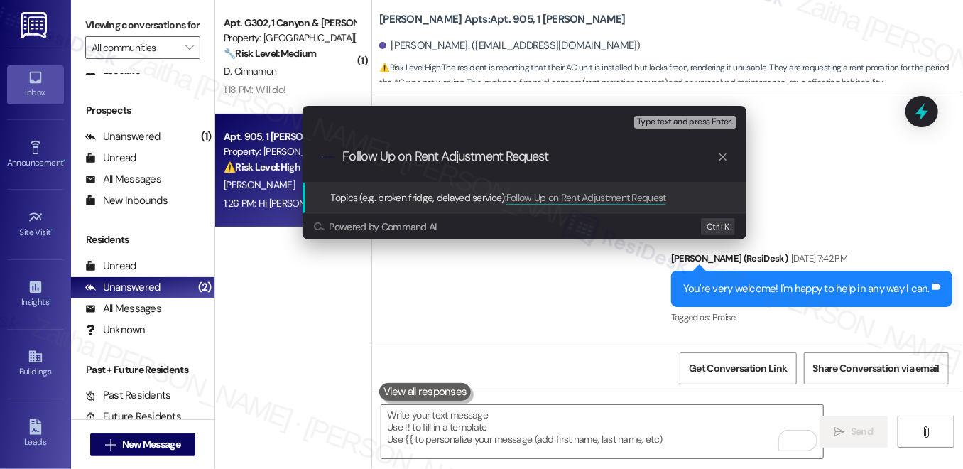
type input "Follow Up on Rent Adjustment Request"
click at [843, 195] on div "Escalate Conversation High risk Topics (e.g. broken fridge, delayed service) An…" at bounding box center [481, 234] width 963 height 469
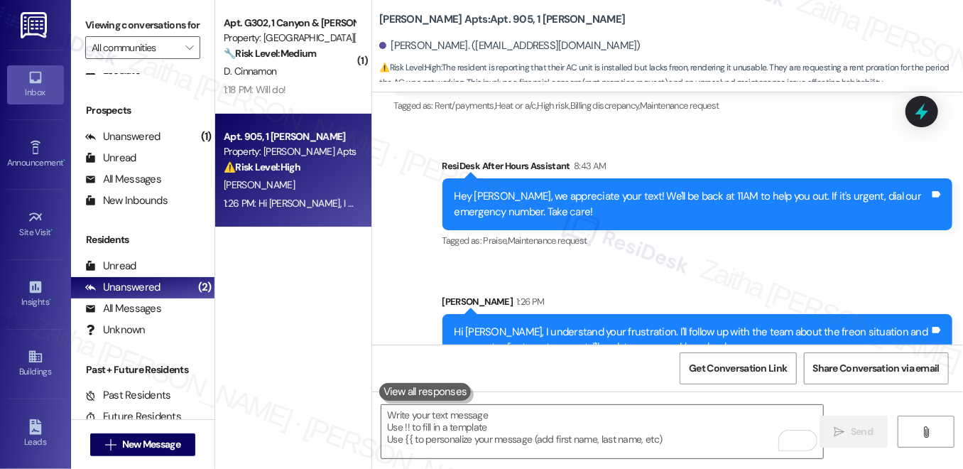
scroll to position [14829, 0]
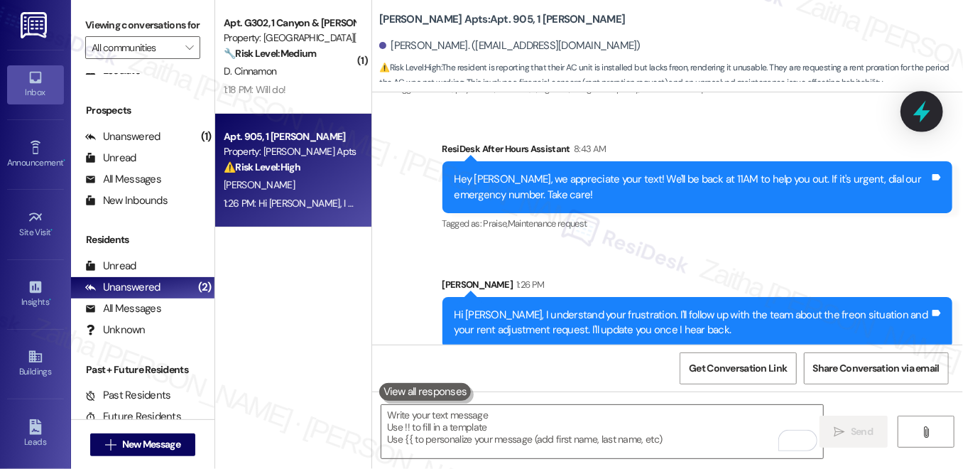
click at [932, 114] on icon at bounding box center [922, 111] width 24 height 24
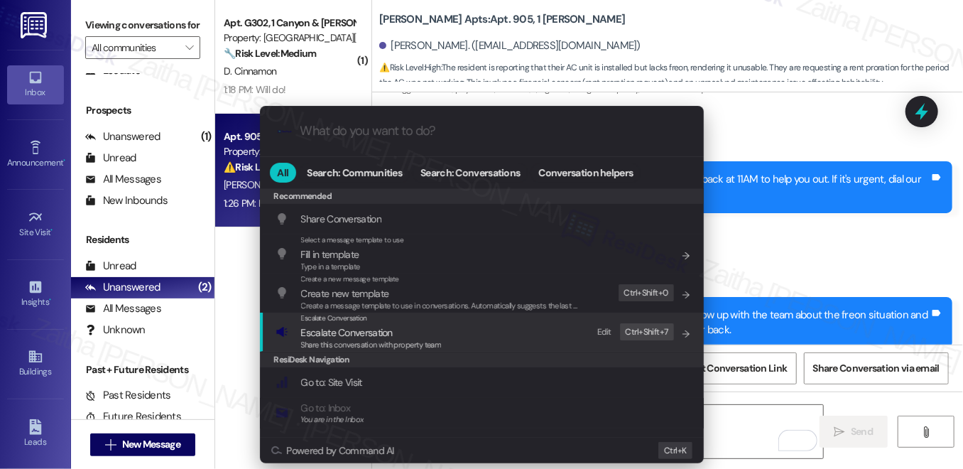
click at [342, 332] on span "Escalate Conversation" at bounding box center [347, 332] width 92 height 13
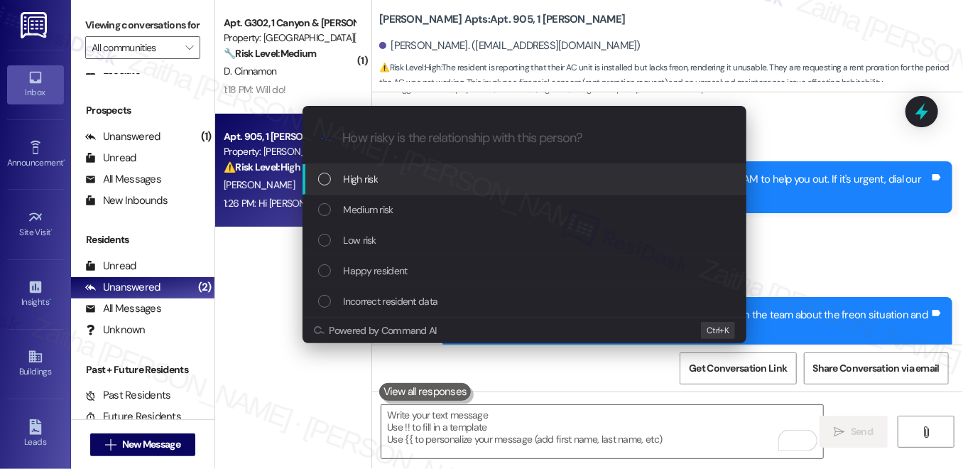
click at [396, 176] on div "High risk" at bounding box center [525, 179] width 415 height 16
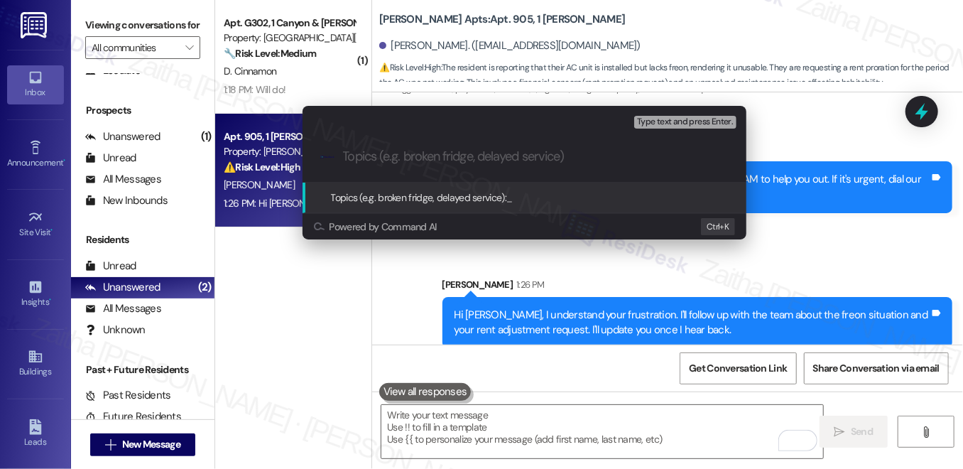
paste input "Follow Up on Rent Adjustment Request"
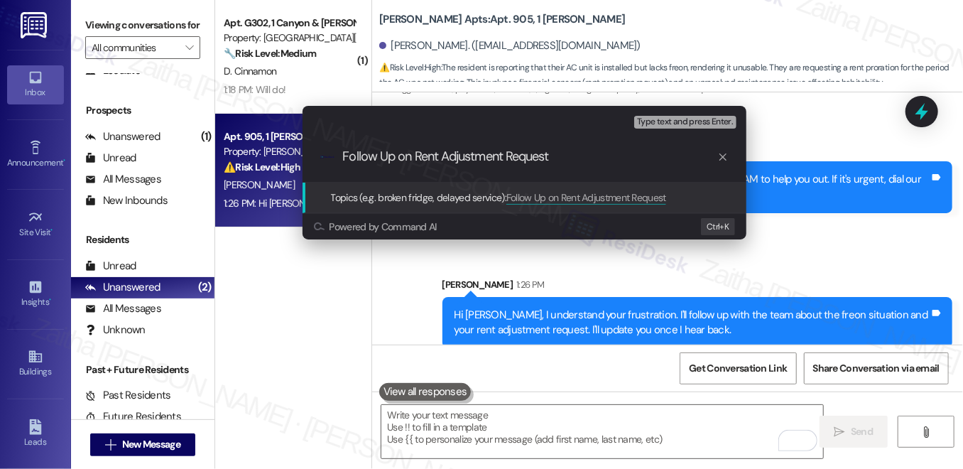
click at [410, 158] on input "Follow Up on Rent Adjustment Request" at bounding box center [530, 156] width 374 height 15
type input "Follow Up on the AC Issue and Rent Adjustment Request"
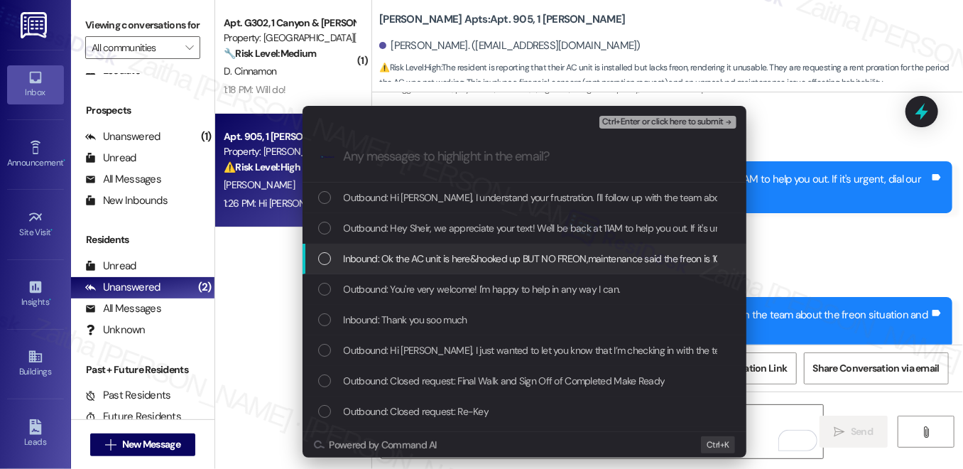
click at [433, 261] on span "Inbound: Ok the AC unit is here&hooked up BUT NO FREON,maintenance said the fre…" at bounding box center [824, 259] width 961 height 16
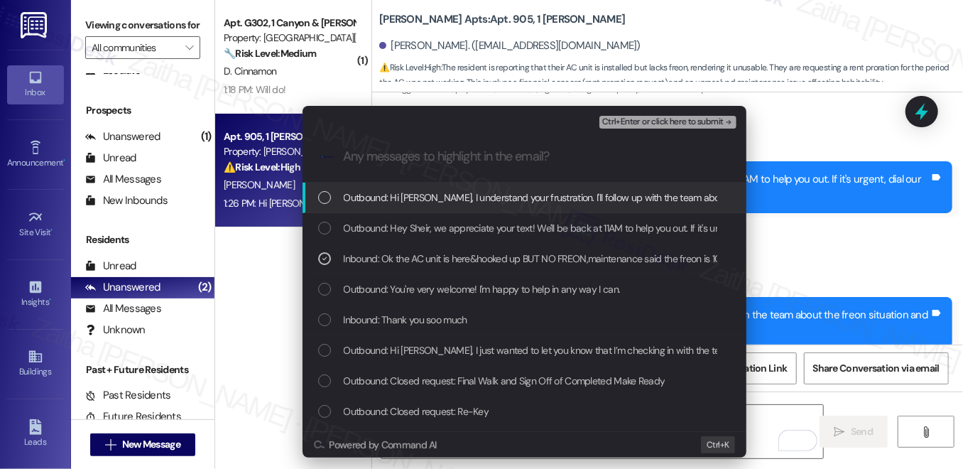
click at [667, 124] on span "Ctrl+Enter or click here to submit" at bounding box center [662, 122] width 121 height 10
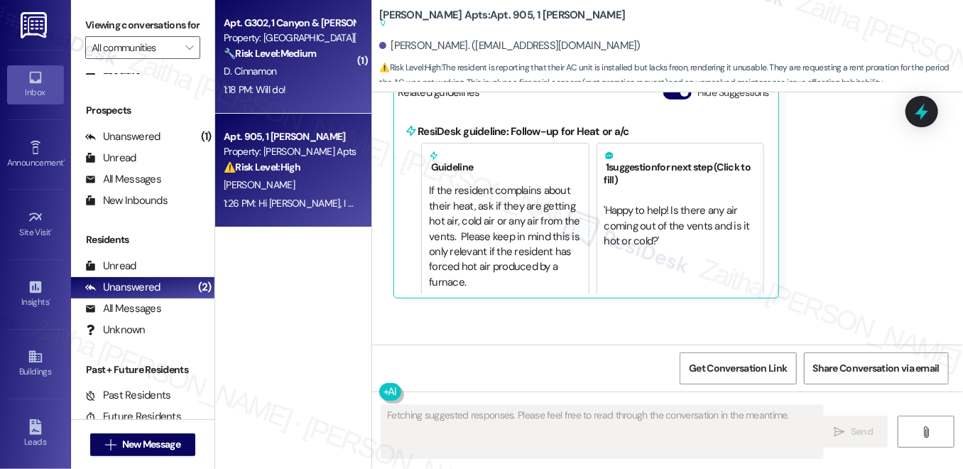
scroll to position [14802, 0]
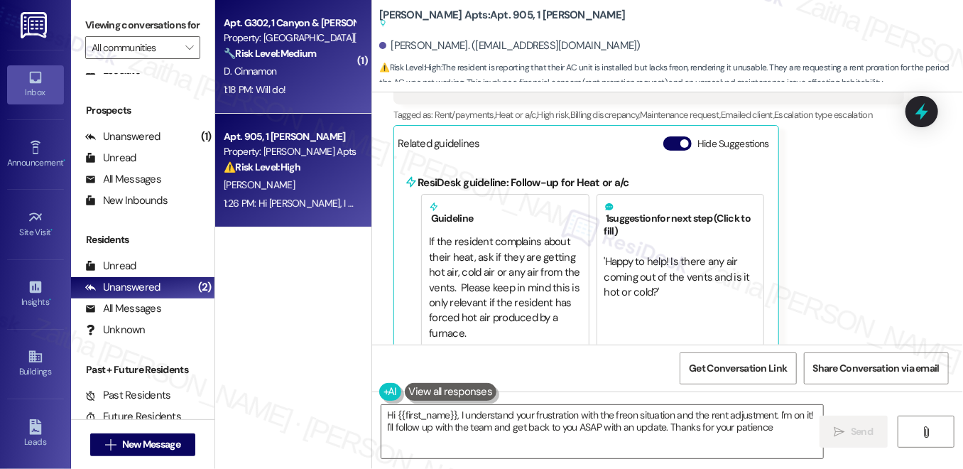
type textarea "Hi {{first_name}}, I understand your frustration with the freon situation and t…"
click at [342, 85] on div "1:18 PM: Will do! 1:18 PM: Will do!" at bounding box center [289, 90] width 134 height 18
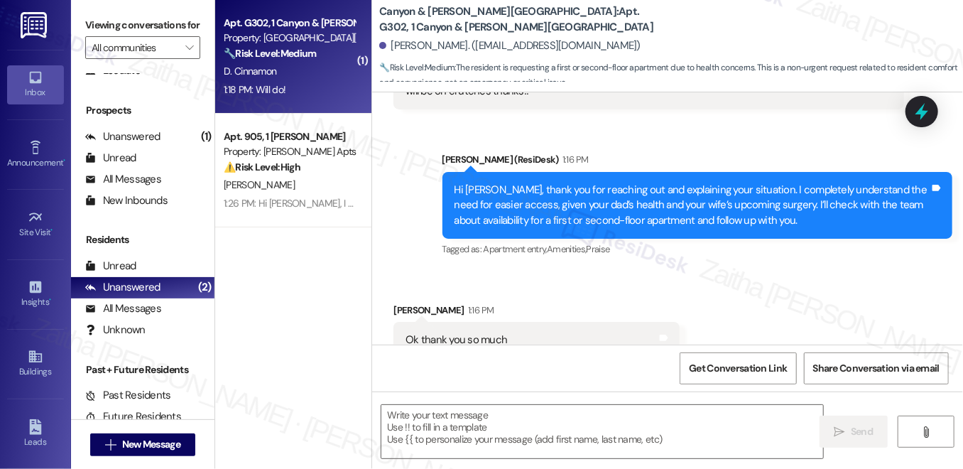
type textarea "Fetching suggested responses. Please feel free to read through the conversation…"
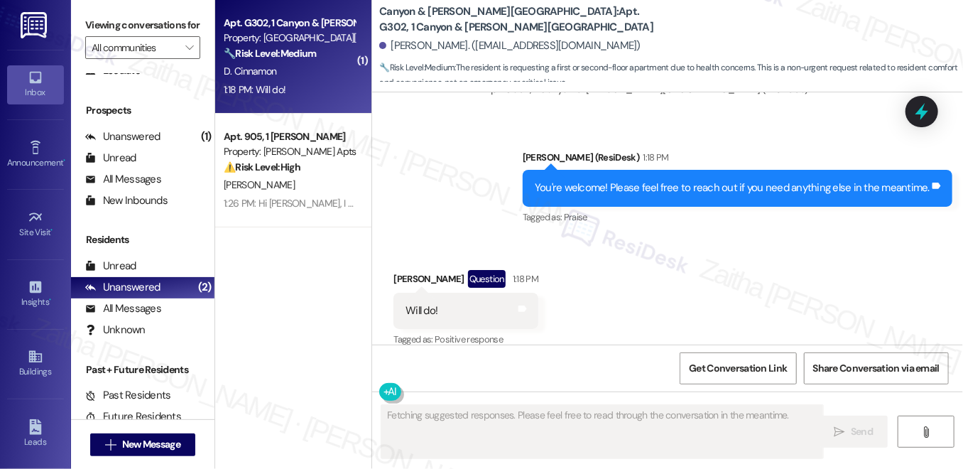
scroll to position [703, 0]
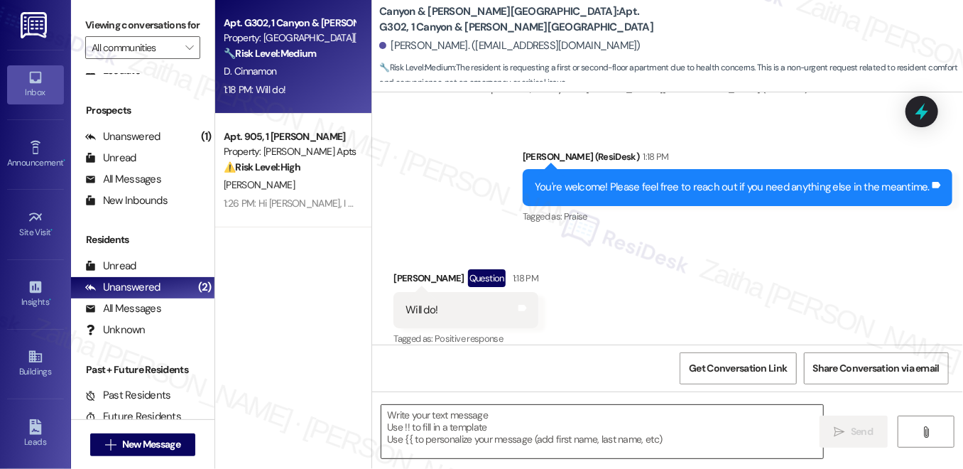
click at [545, 436] on textarea at bounding box center [602, 431] width 442 height 53
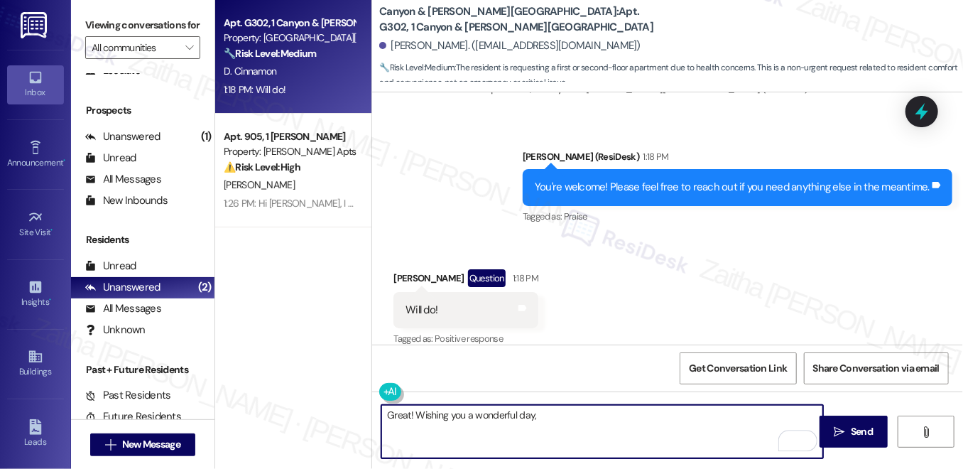
click at [409, 269] on div "Darrin Cinnamon Question 1:18 PM" at bounding box center [465, 280] width 145 height 23
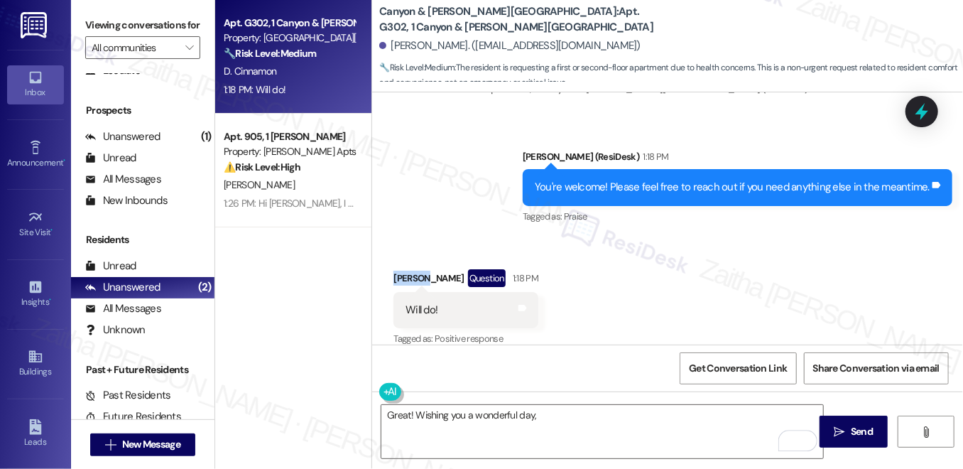
click at [409, 269] on div "Darrin Cinnamon Question 1:18 PM" at bounding box center [465, 280] width 145 height 23
copy div "Darrin"
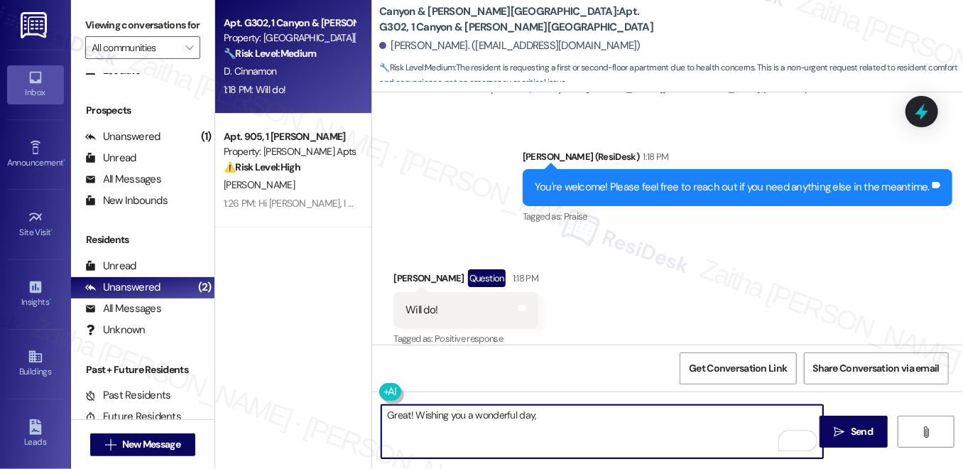
click at [592, 427] on textarea "Great! Wishing you a wonderful day," at bounding box center [602, 431] width 442 height 53
paste textarea "Darrin"
type textarea "Great! Wishing you a wonderful day, Darrin!"
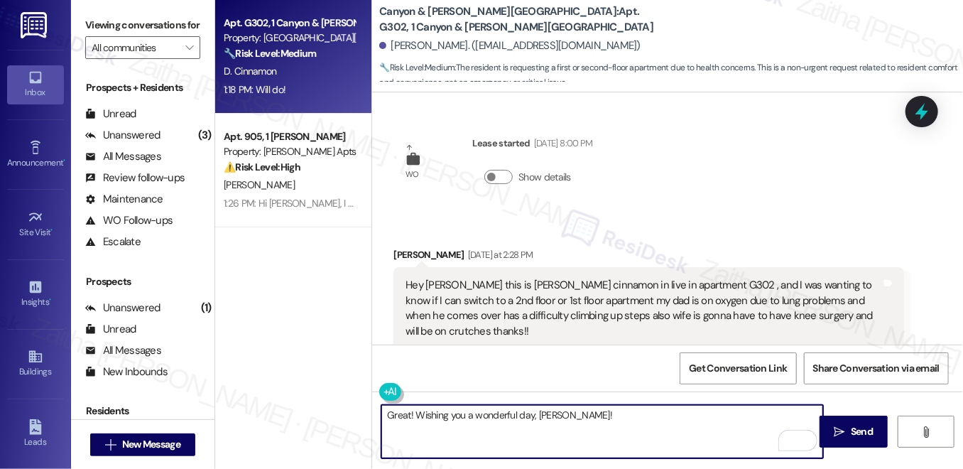
scroll to position [703, 0]
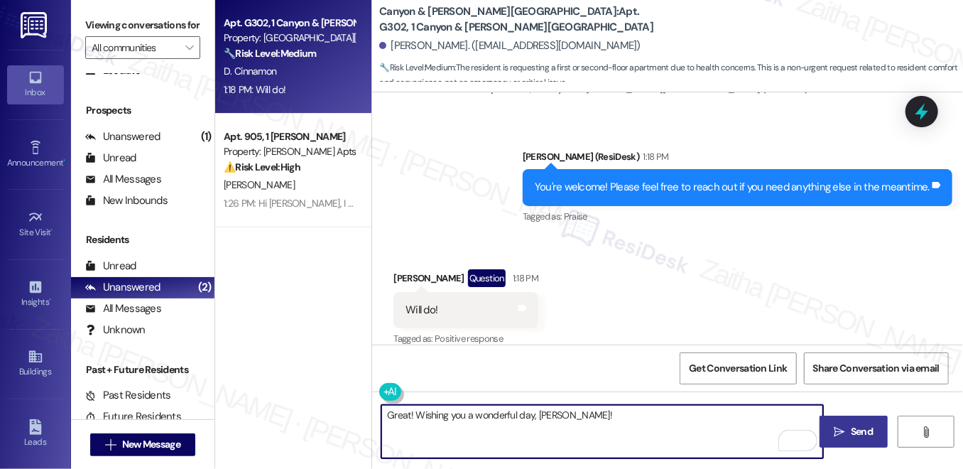
type textarea "Great! Wishing you a wonderful day, [PERSON_NAME]!"
click at [876, 437] on button " Send" at bounding box center [853, 431] width 69 height 32
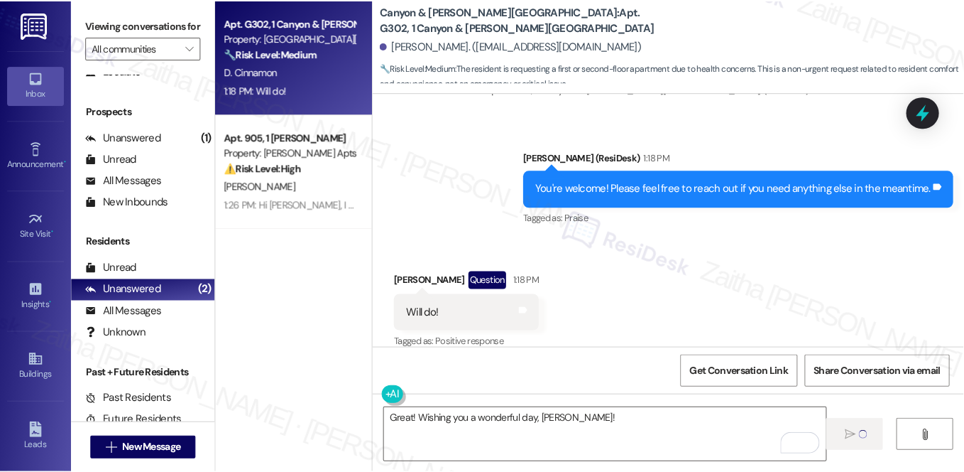
scroll to position [203, 0]
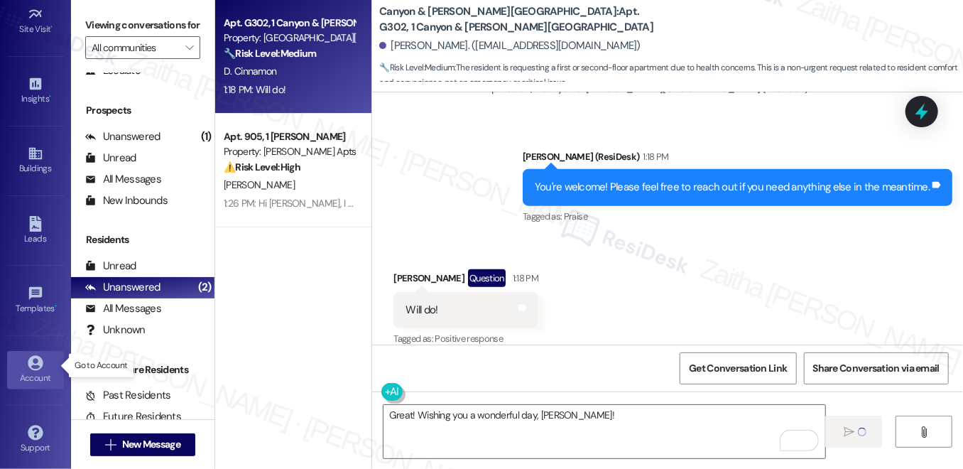
click at [21, 362] on link "Account" at bounding box center [35, 370] width 57 height 38
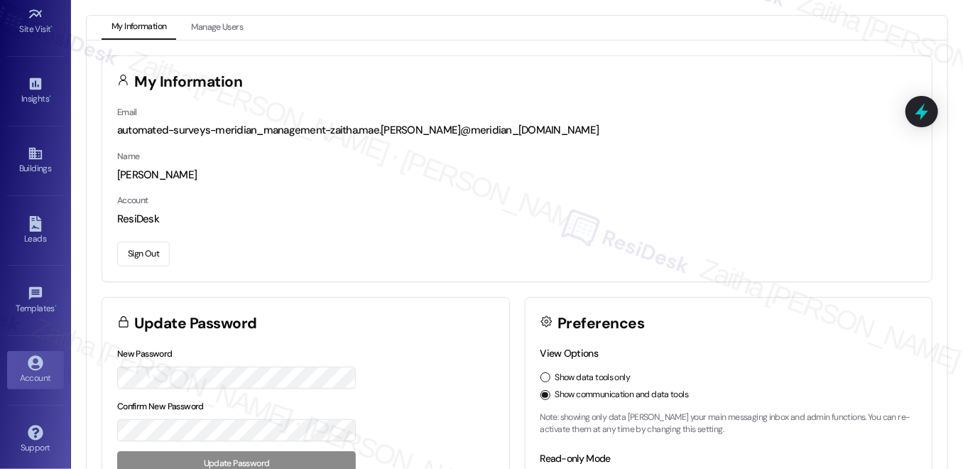
click at [148, 261] on button "Sign Out" at bounding box center [143, 253] width 53 height 25
